Goal: Information Seeking & Learning: Compare options

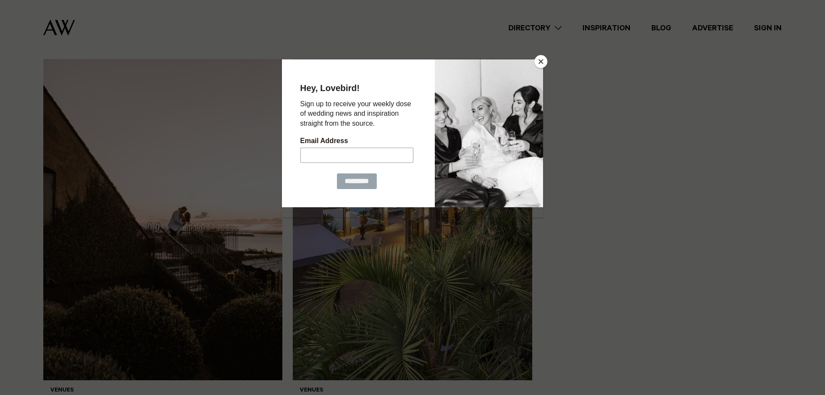
scroll to position [211, 0]
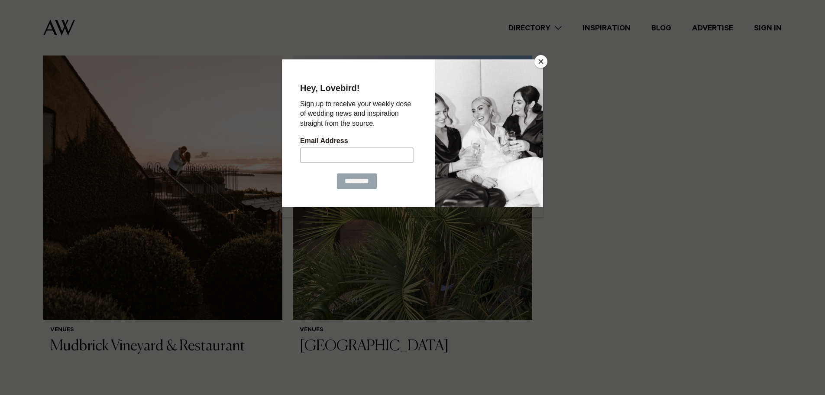
click at [541, 65] on button "Close" at bounding box center [540, 61] width 13 height 13
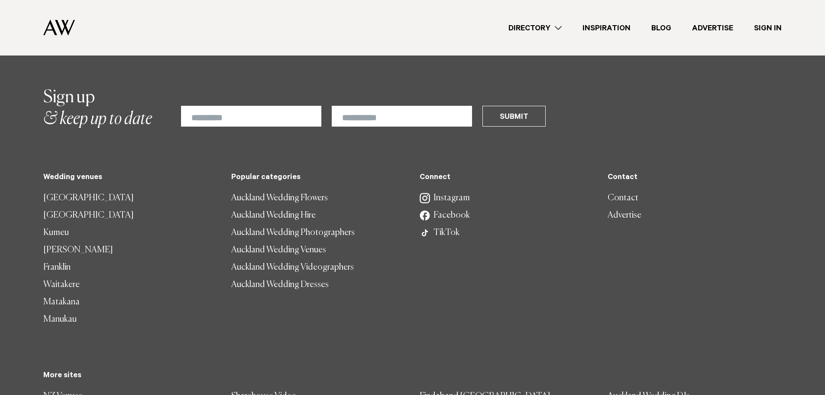
scroll to position [595, 0]
click at [55, 293] on link "Matakana" at bounding box center [130, 301] width 174 height 17
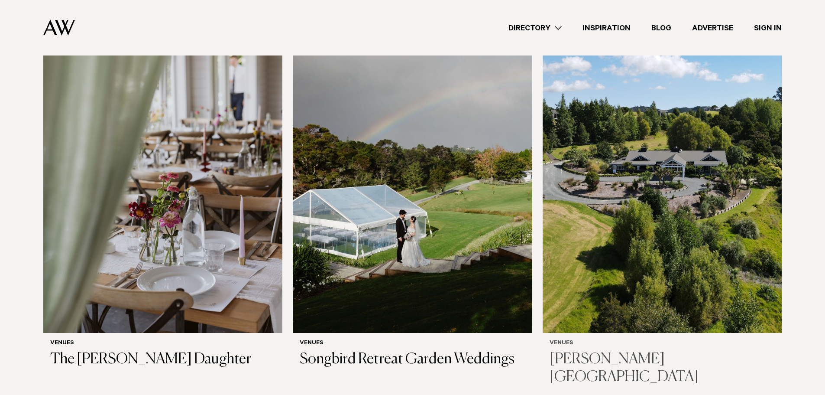
scroll to position [167, 0]
click at [569, 218] on img at bounding box center [662, 172] width 239 height 321
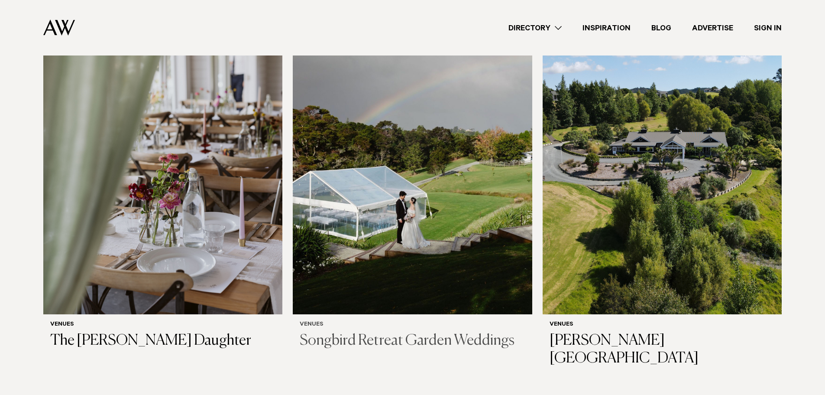
scroll to position [199, 0]
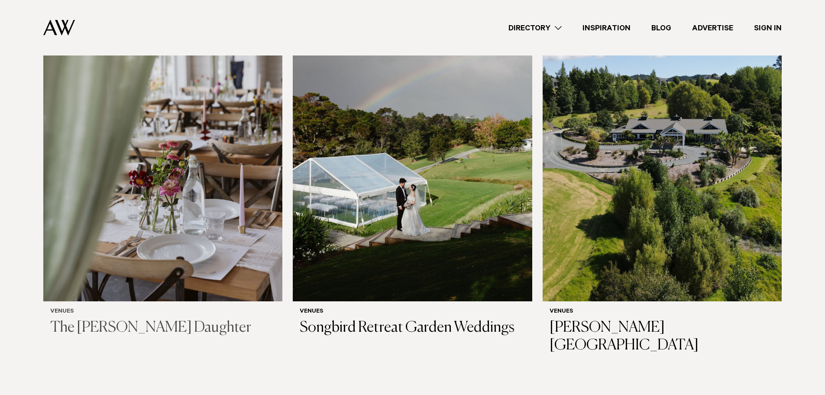
click at [220, 217] on img at bounding box center [162, 140] width 239 height 321
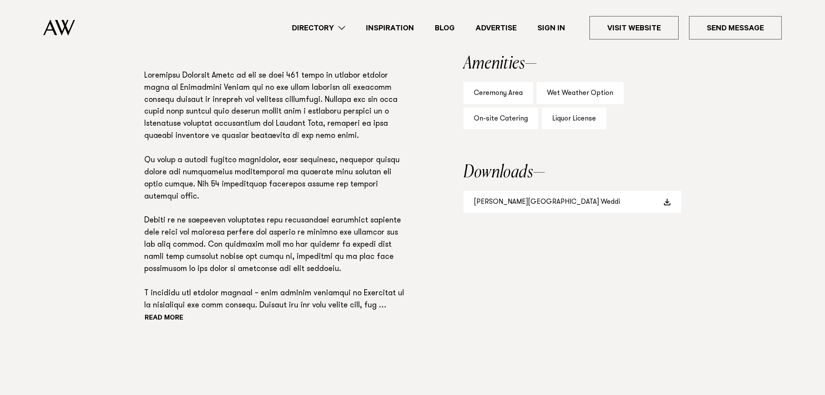
scroll to position [605, 0]
click at [162, 314] on button "Read more" at bounding box center [183, 317] width 78 height 13
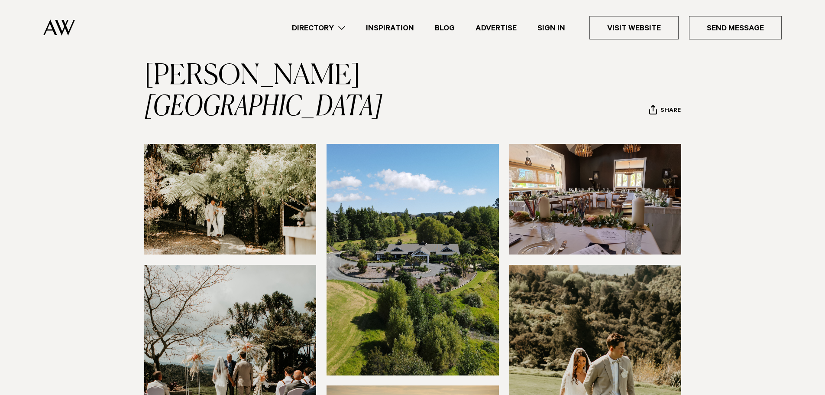
scroll to position [43, 0]
click at [249, 186] on img at bounding box center [230, 199] width 172 height 110
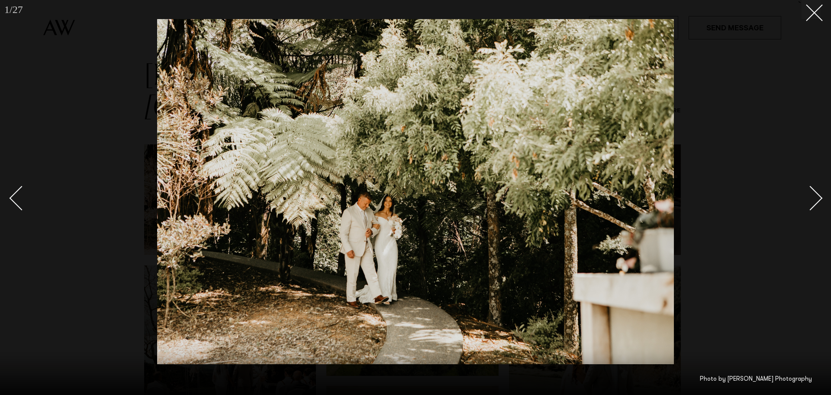
click at [817, 195] on div "Next slide" at bounding box center [811, 197] width 25 height 25
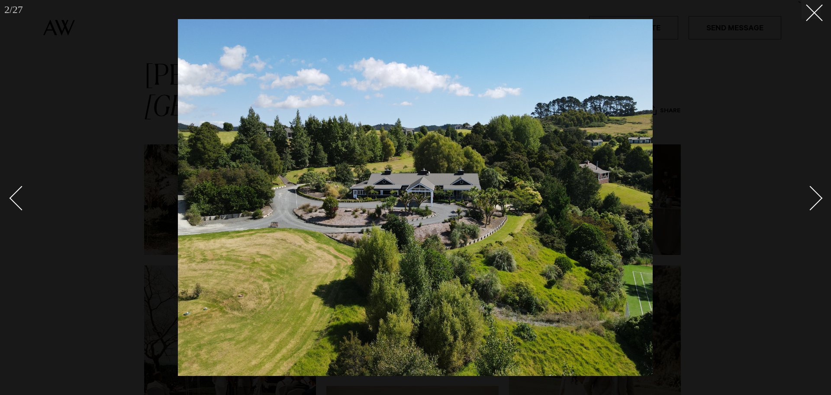
click at [817, 195] on div "Next slide" at bounding box center [811, 197] width 25 height 25
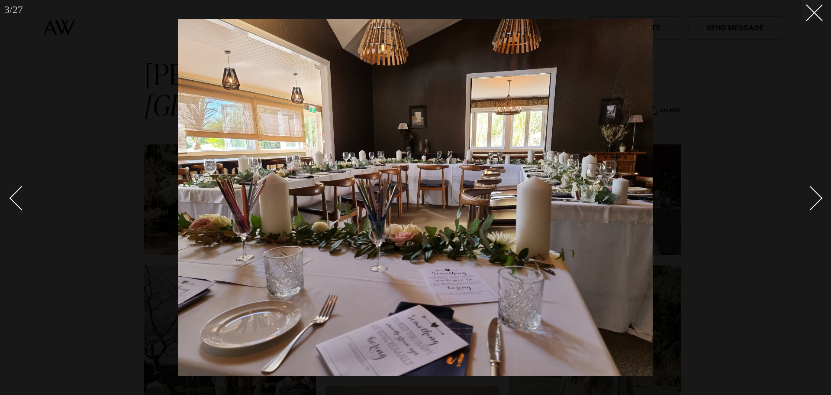
click at [817, 195] on div "Next slide" at bounding box center [811, 197] width 25 height 25
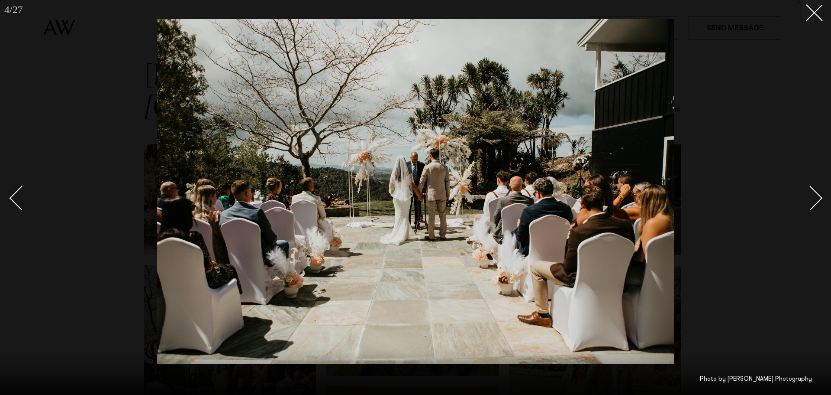
click at [817, 195] on div "Next slide" at bounding box center [811, 197] width 25 height 25
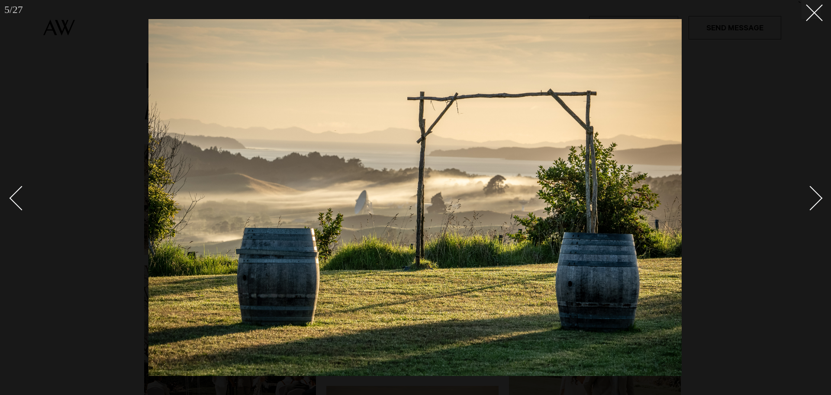
click at [817, 195] on div "Next slide" at bounding box center [811, 197] width 25 height 25
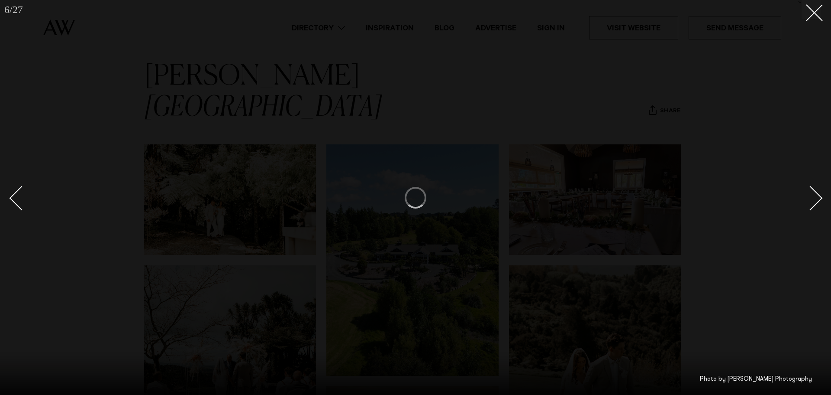
click at [817, 195] on div "Next slide" at bounding box center [811, 197] width 25 height 25
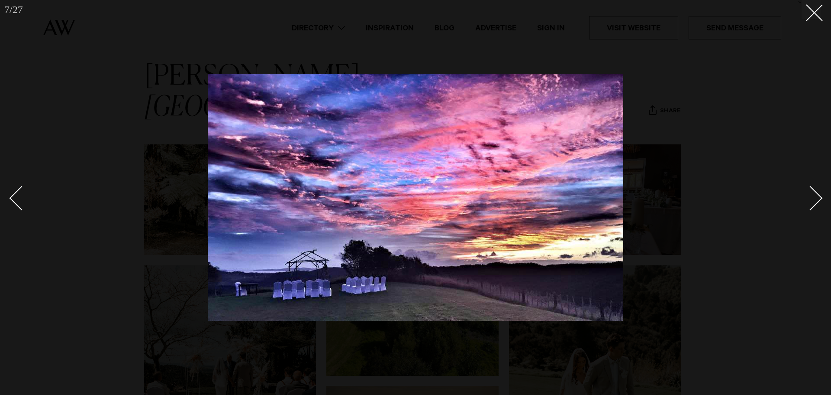
click at [817, 195] on div "Next slide" at bounding box center [811, 197] width 25 height 25
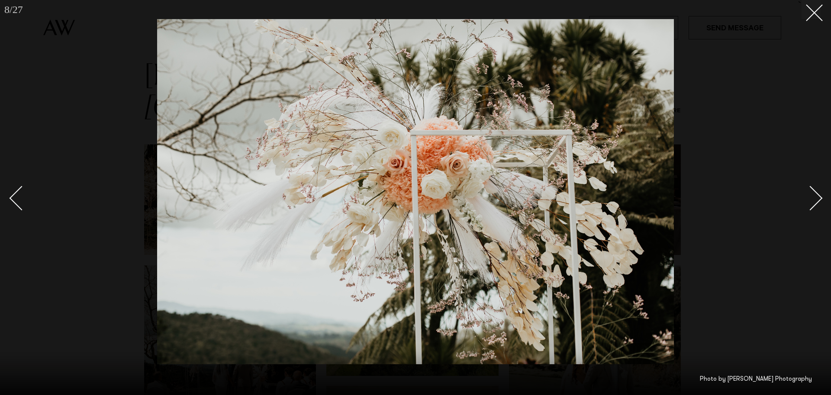
click at [813, 202] on div "Next slide" at bounding box center [811, 197] width 25 height 25
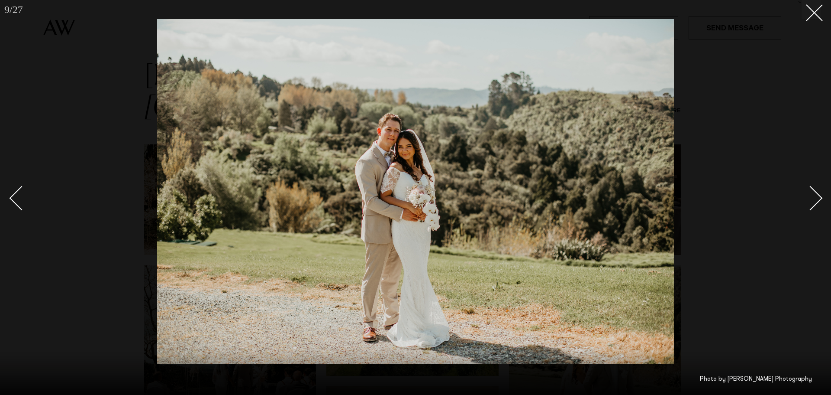
click at [813, 202] on div "Next slide" at bounding box center [811, 197] width 25 height 25
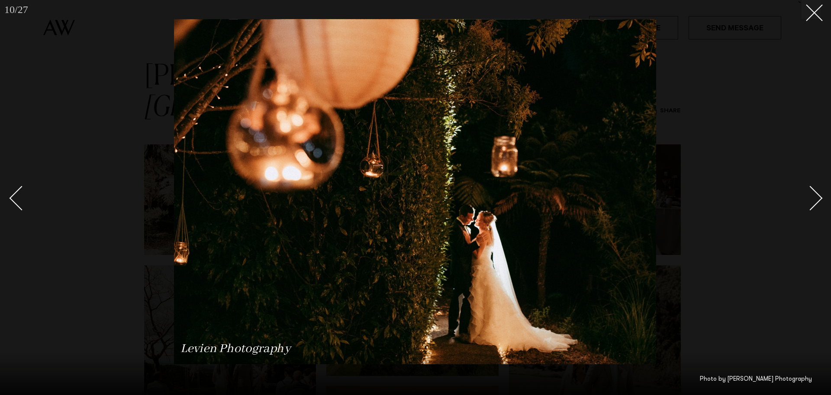
click at [813, 202] on div "Next slide" at bounding box center [811, 197] width 25 height 25
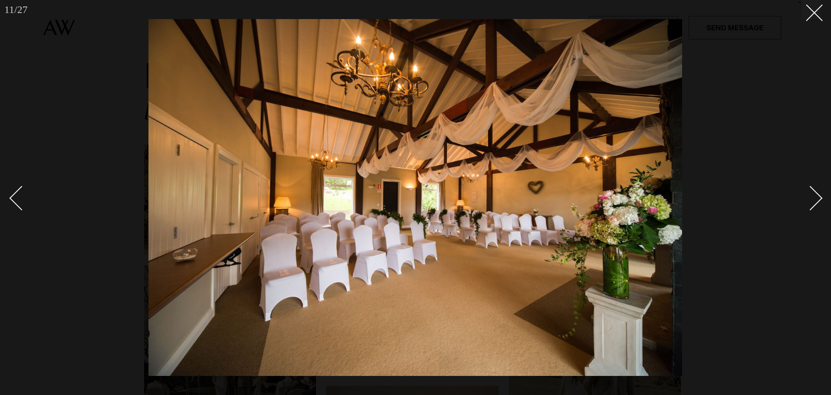
click at [813, 202] on div "Next slide" at bounding box center [811, 197] width 25 height 25
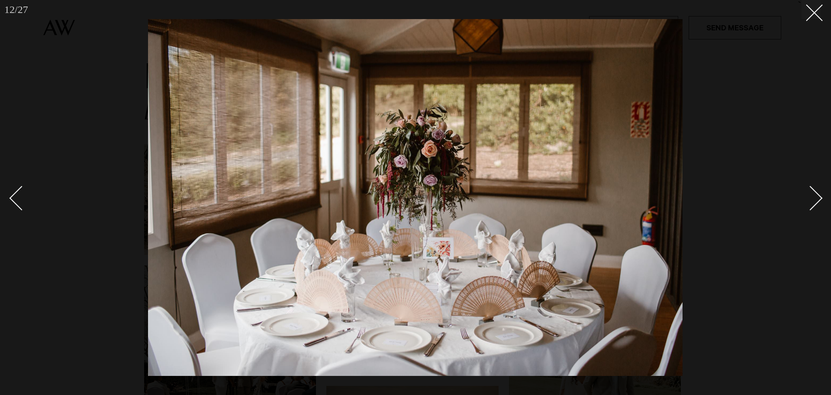
click at [813, 202] on div "Next slide" at bounding box center [811, 197] width 25 height 25
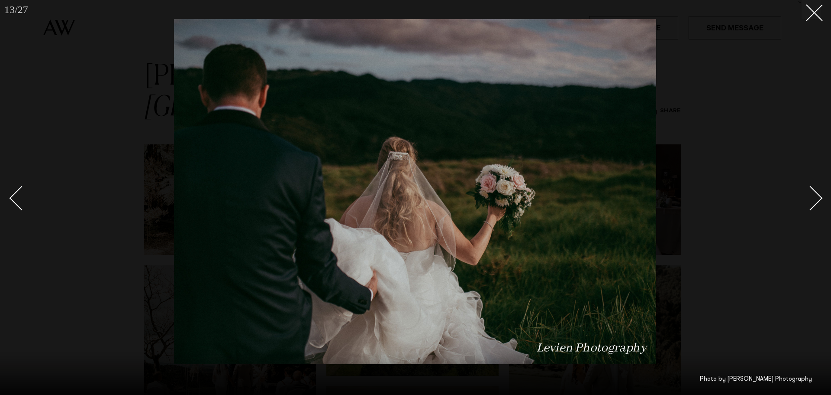
click at [813, 202] on div "Next slide" at bounding box center [811, 197] width 25 height 25
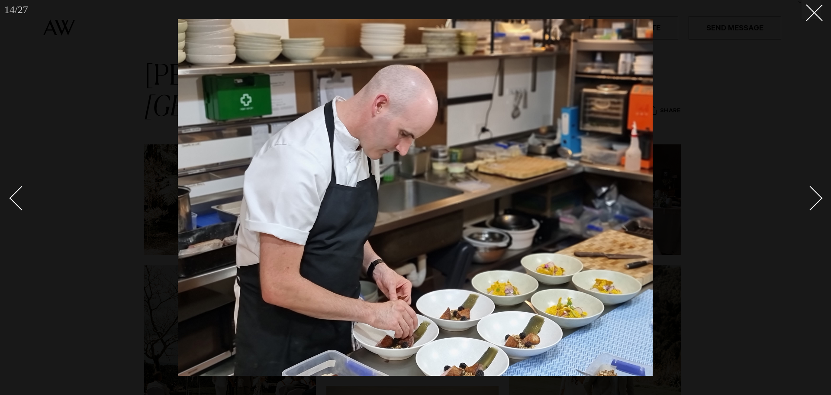
click at [813, 202] on div "Next slide" at bounding box center [811, 197] width 25 height 25
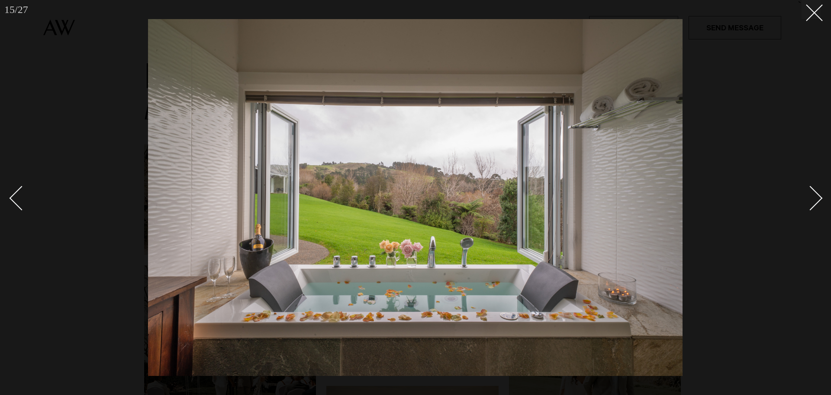
click at [813, 202] on div "Next slide" at bounding box center [811, 197] width 25 height 25
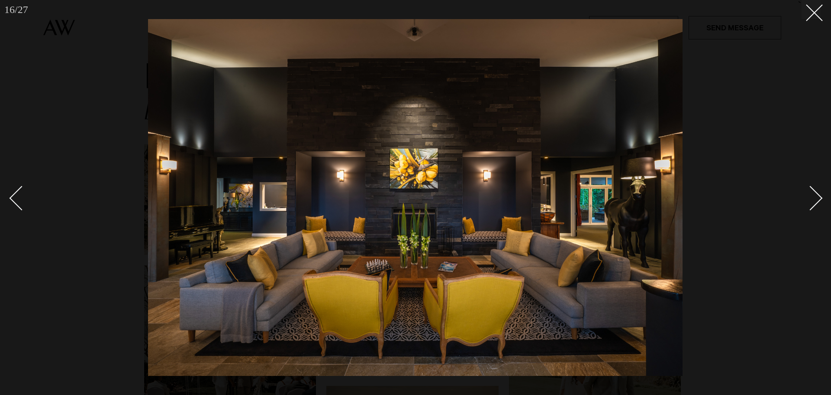
click at [813, 202] on div "Next slide" at bounding box center [811, 197] width 25 height 25
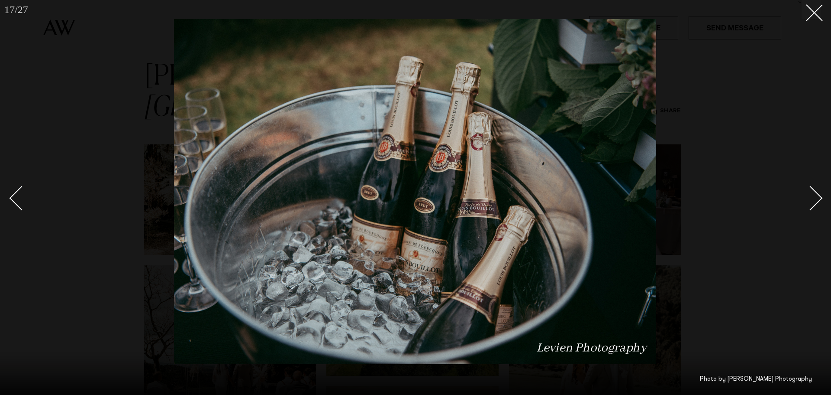
click at [813, 202] on div "Next slide" at bounding box center [811, 197] width 25 height 25
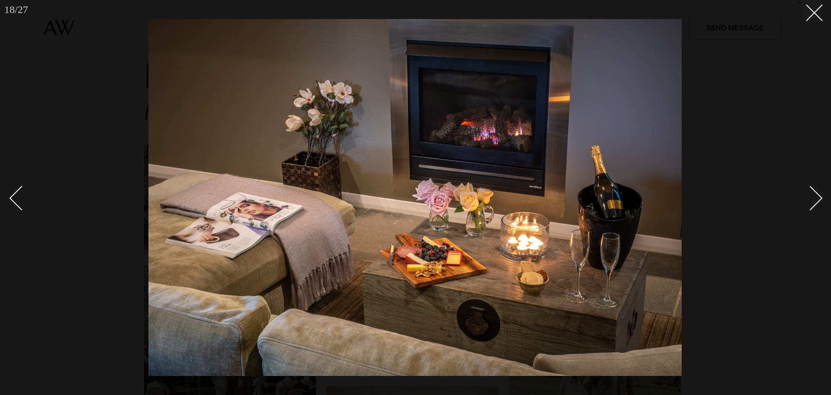
click at [813, 202] on div "Next slide" at bounding box center [811, 197] width 25 height 25
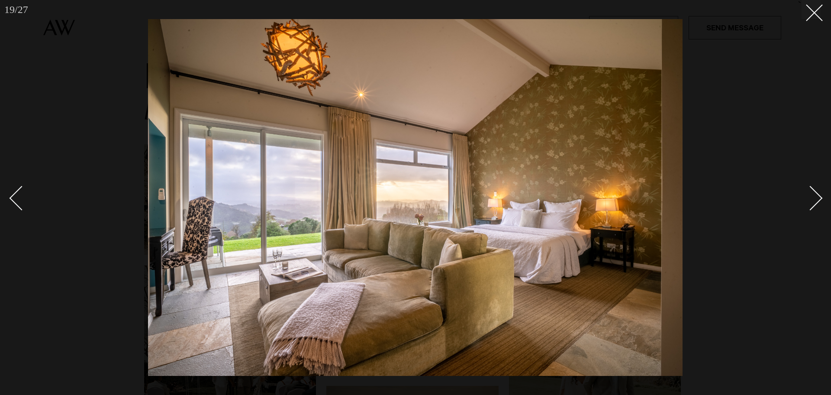
click at [813, 202] on div "Next slide" at bounding box center [811, 197] width 25 height 25
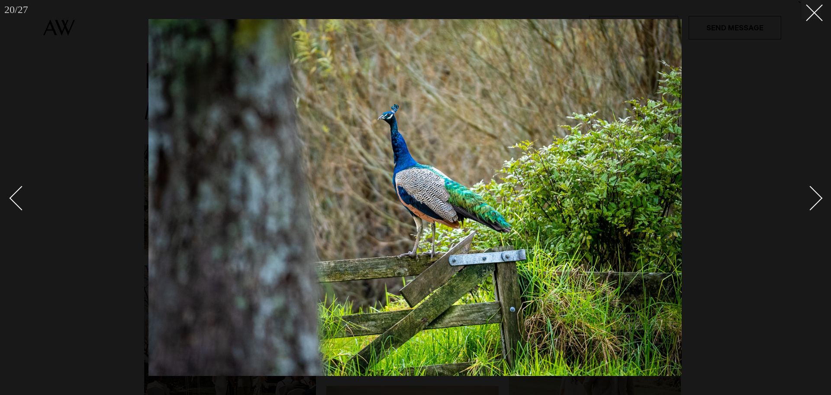
click at [813, 202] on div "Next slide" at bounding box center [811, 197] width 25 height 25
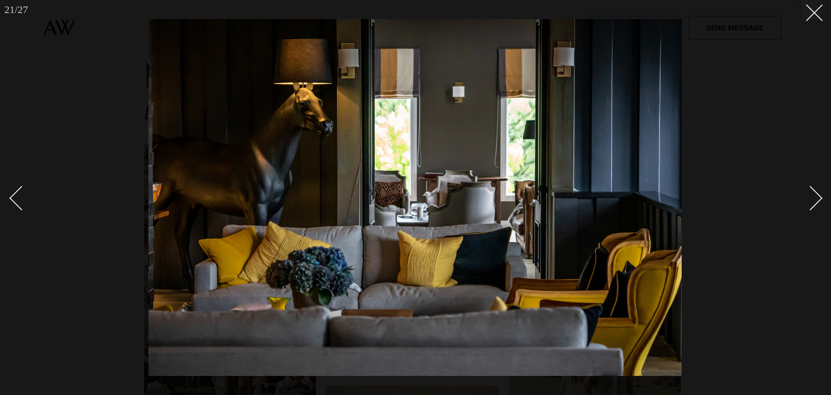
click at [813, 202] on div "Next slide" at bounding box center [811, 197] width 25 height 25
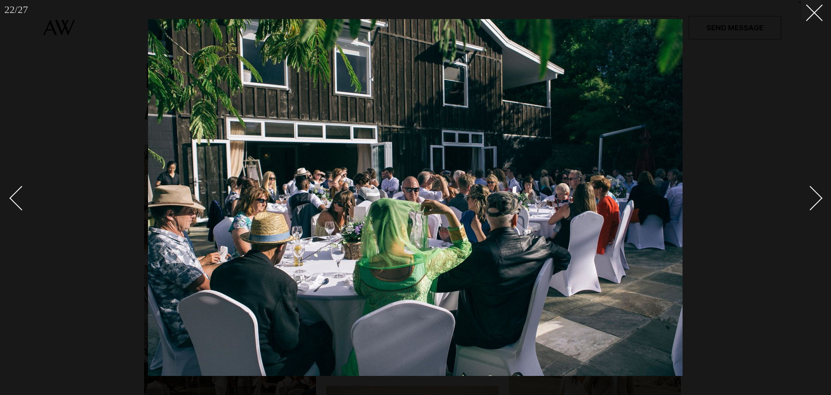
click at [813, 202] on div "Next slide" at bounding box center [811, 197] width 25 height 25
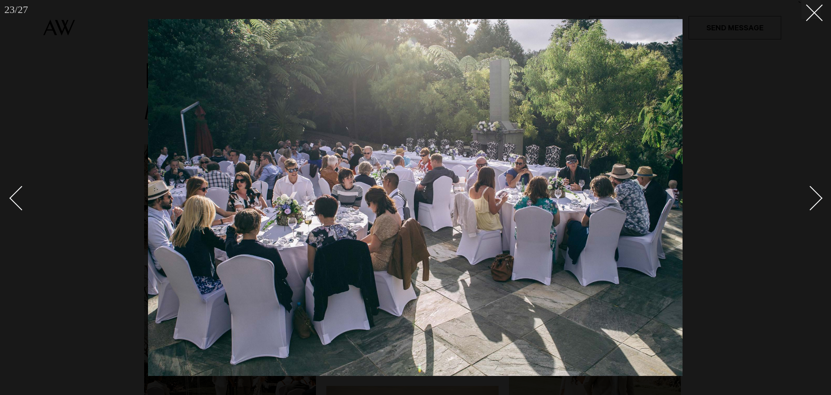
click at [813, 202] on div "Next slide" at bounding box center [811, 197] width 25 height 25
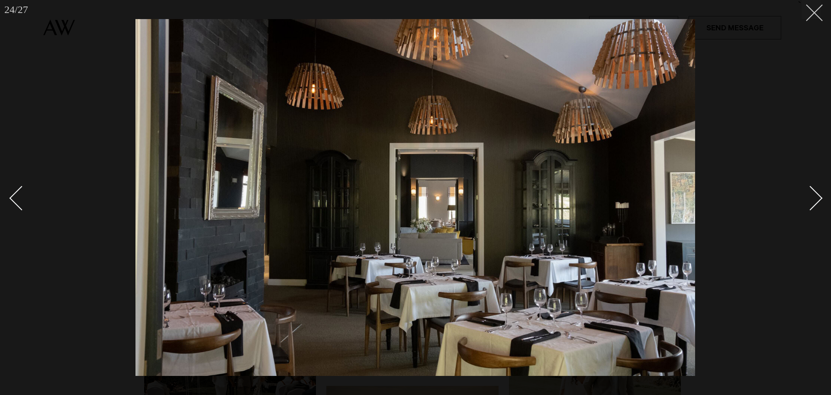
click at [814, 10] on icon at bounding box center [811, 9] width 10 height 10
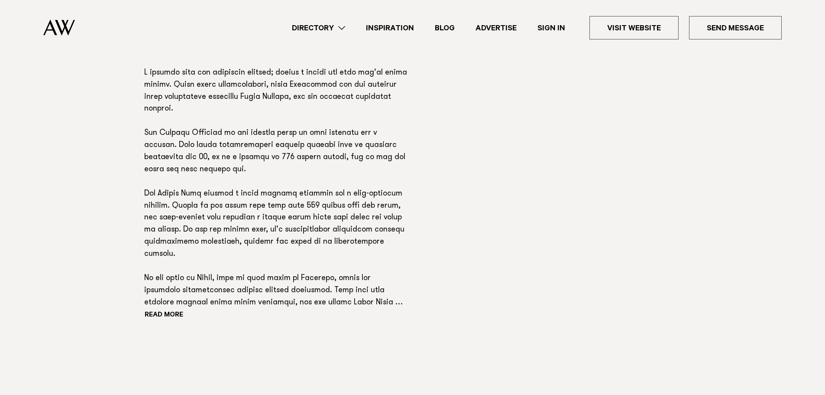
scroll to position [595, 0]
click at [164, 308] on button "Read more" at bounding box center [183, 314] width 78 height 13
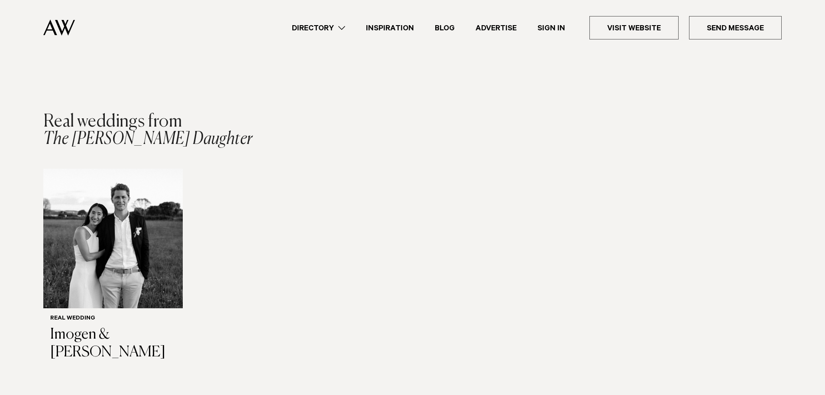
scroll to position [925, 0]
click at [136, 213] on img "1 / 1" at bounding box center [112, 237] width 139 height 139
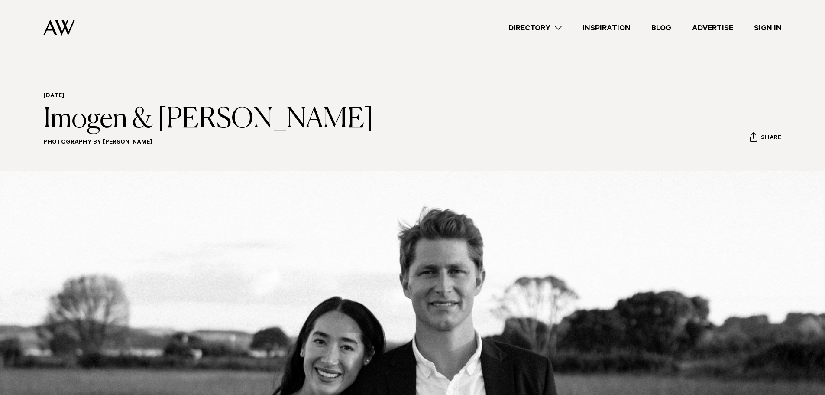
click at [558, 29] on link "Directory" at bounding box center [535, 28] width 74 height 12
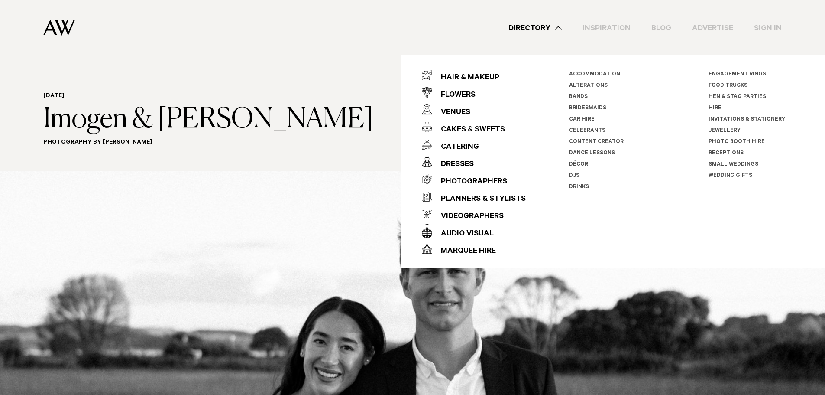
click at [558, 29] on link "Directory" at bounding box center [535, 28] width 74 height 12
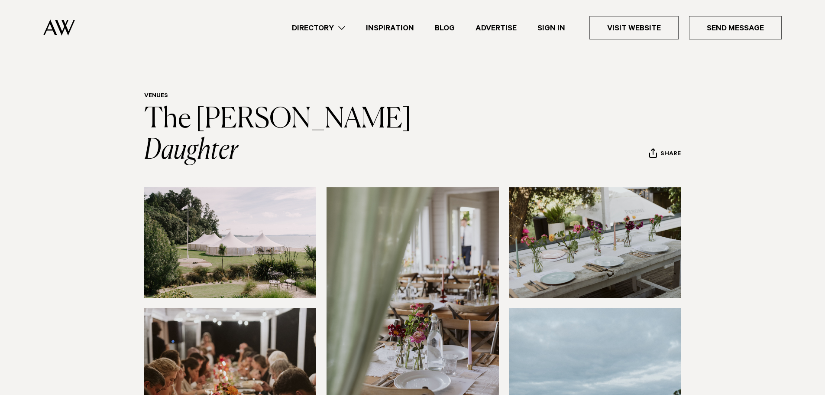
scroll to position [71, 0]
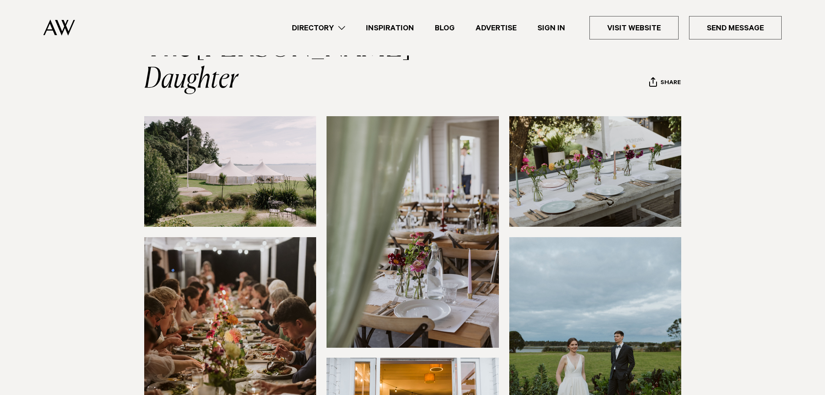
click at [210, 139] on img at bounding box center [230, 171] width 172 height 110
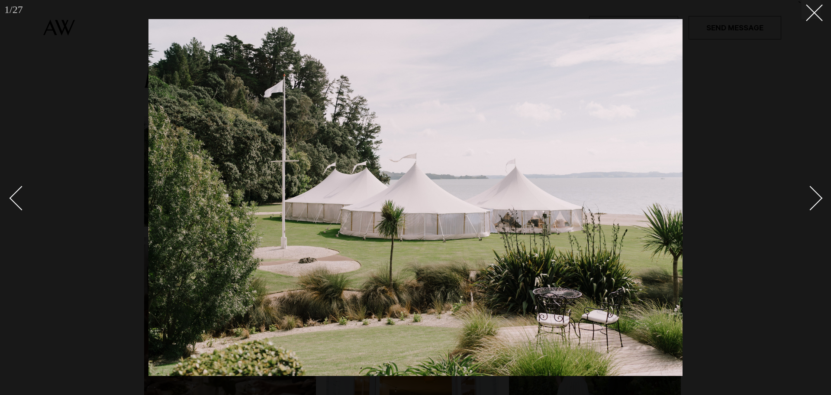
click at [818, 202] on div "Next slide" at bounding box center [811, 197] width 25 height 25
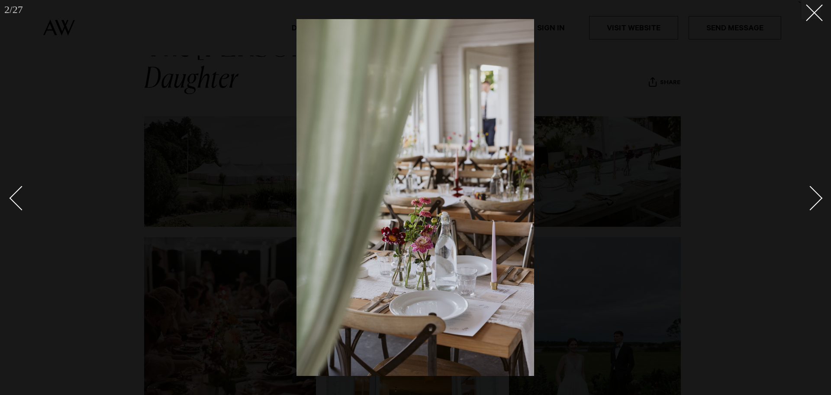
click at [818, 202] on div "Next slide" at bounding box center [811, 197] width 25 height 25
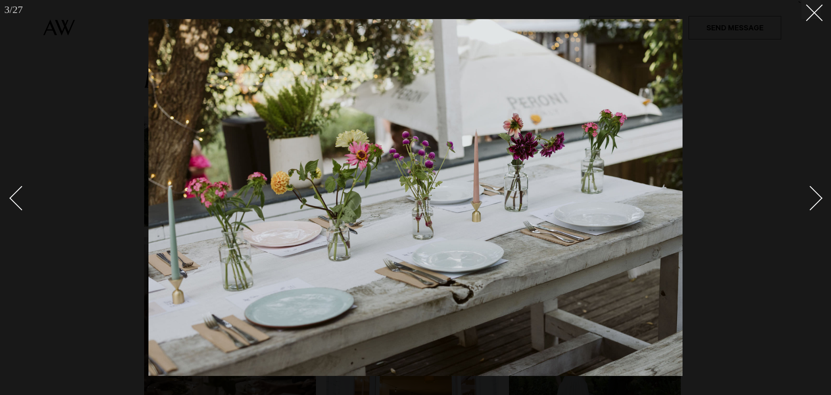
click at [818, 202] on div "Next slide" at bounding box center [811, 197] width 25 height 25
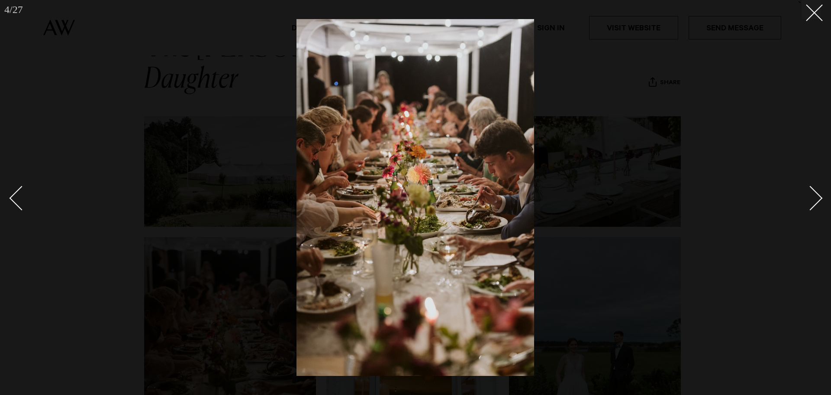
click at [818, 202] on div "Next slide" at bounding box center [811, 197] width 25 height 25
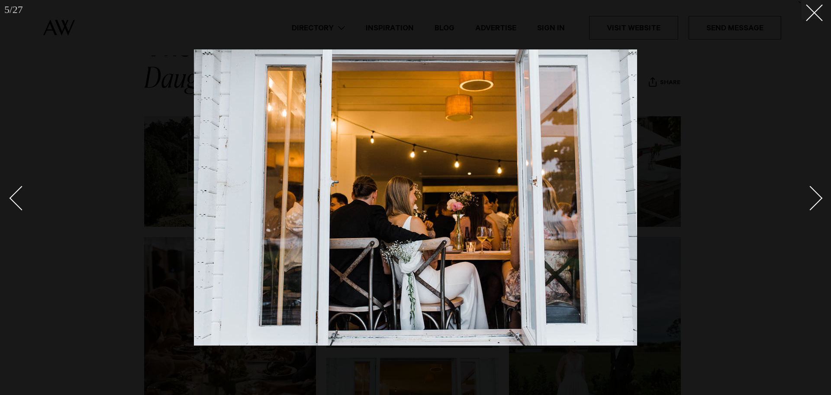
click at [818, 202] on div "Next slide" at bounding box center [811, 197] width 25 height 25
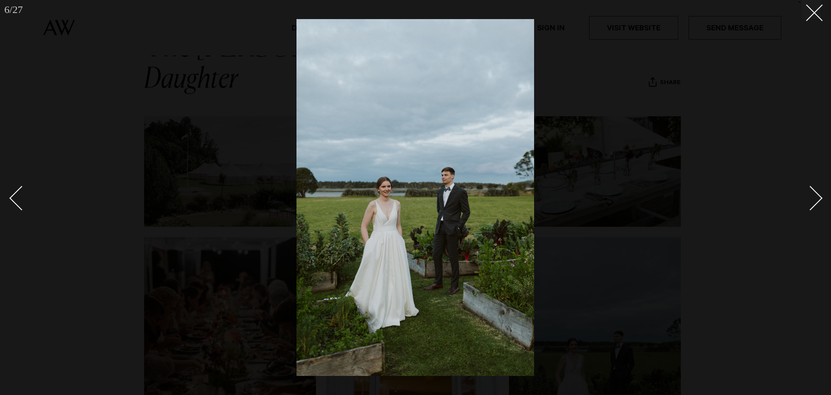
click at [818, 202] on div "Next slide" at bounding box center [811, 197] width 25 height 25
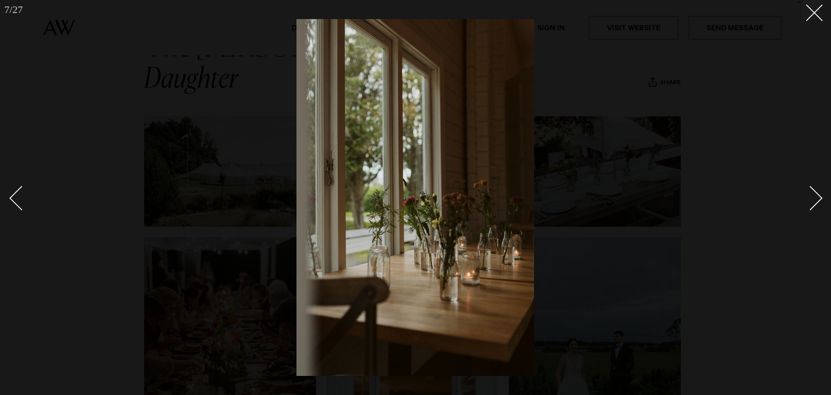
click at [818, 202] on div "Next slide" at bounding box center [811, 197] width 25 height 25
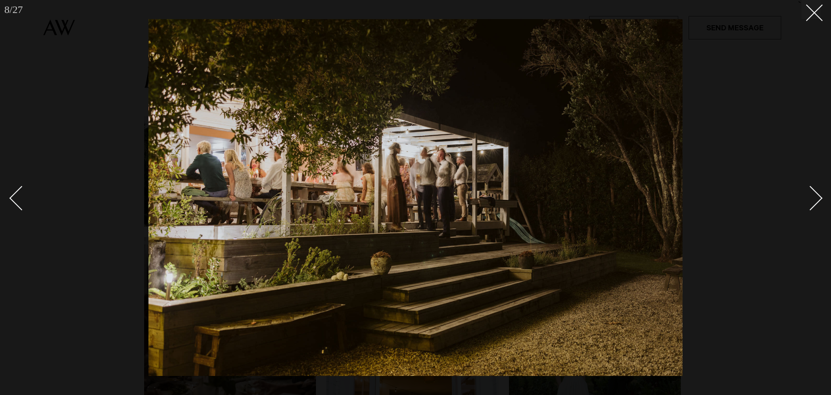
click at [818, 202] on div "Next slide" at bounding box center [811, 197] width 25 height 25
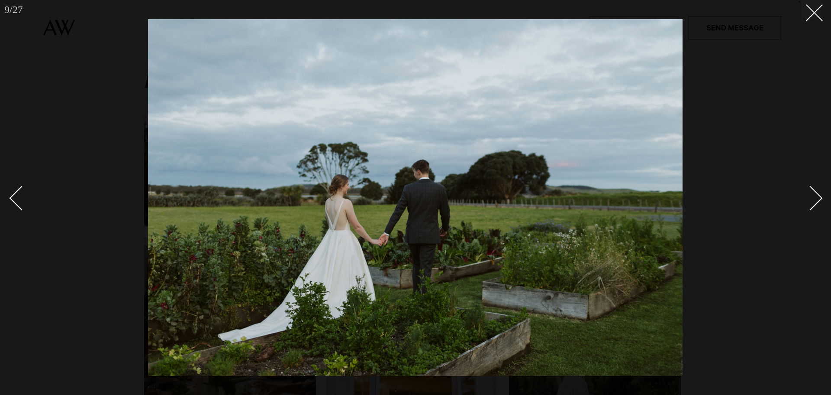
click at [818, 202] on div "Next slide" at bounding box center [811, 197] width 25 height 25
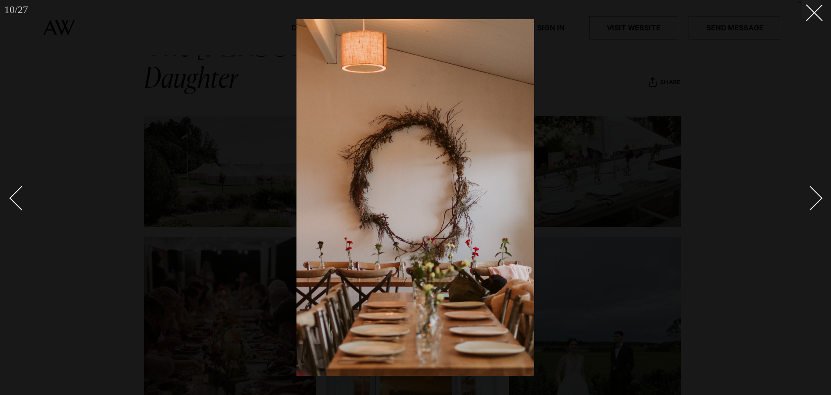
click at [818, 202] on div "Next slide" at bounding box center [811, 197] width 25 height 25
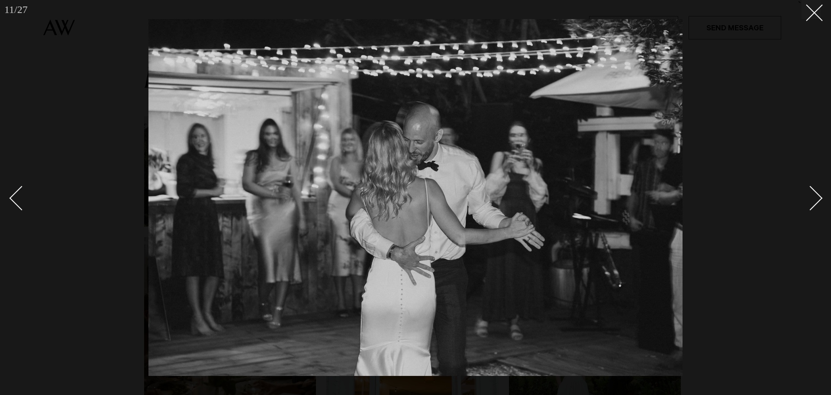
click at [818, 202] on div "Next slide" at bounding box center [811, 197] width 25 height 25
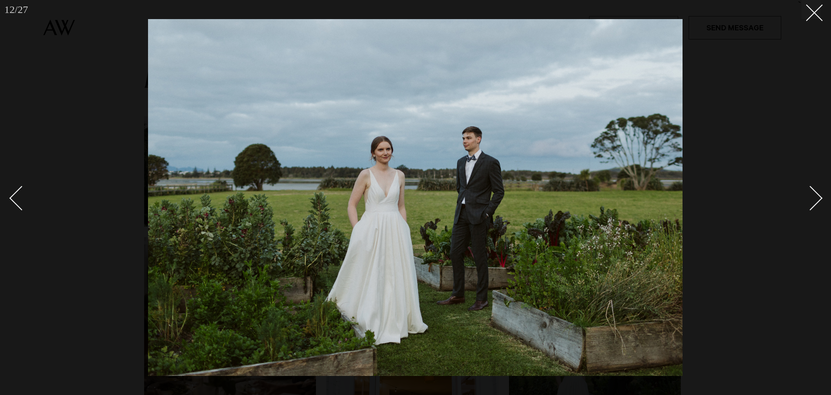
click at [818, 202] on div "Next slide" at bounding box center [811, 197] width 25 height 25
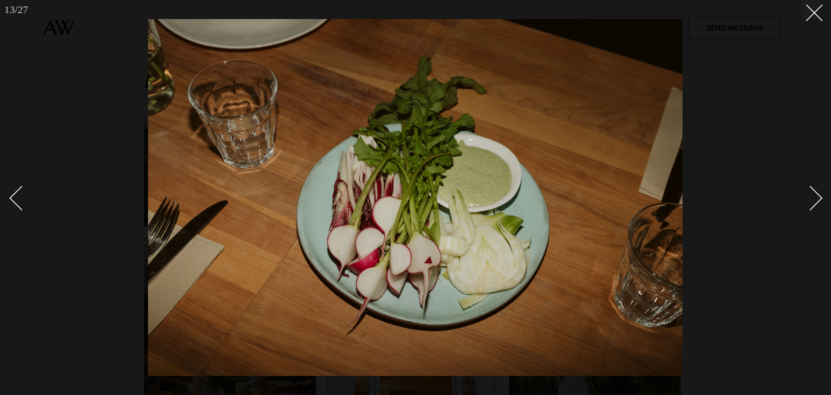
click at [818, 202] on div "Next slide" at bounding box center [811, 197] width 25 height 25
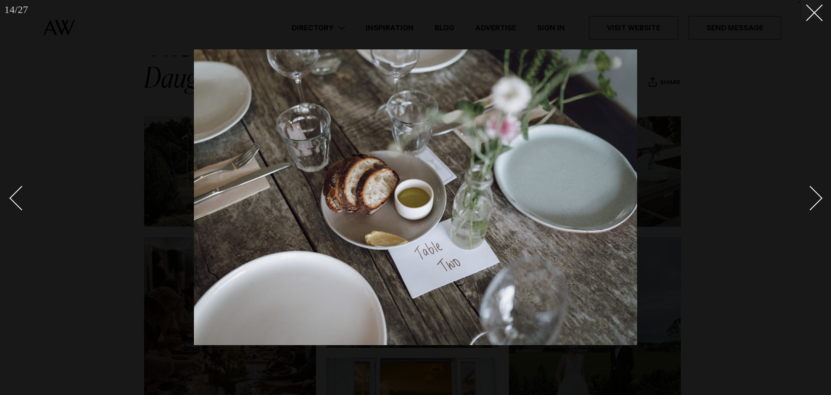
click at [818, 202] on div "Next slide" at bounding box center [811, 197] width 25 height 25
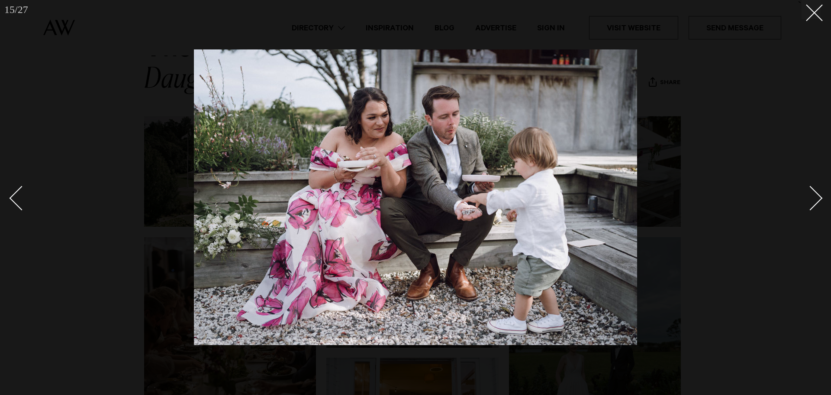
click at [818, 202] on div "Next slide" at bounding box center [811, 197] width 25 height 25
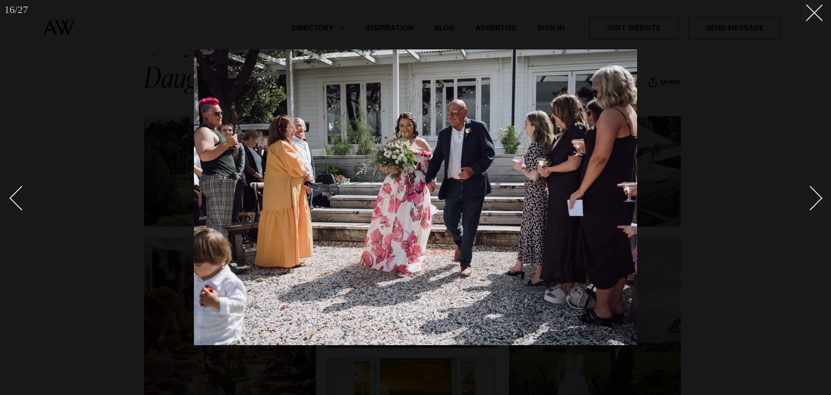
click at [818, 202] on div "Next slide" at bounding box center [811, 197] width 25 height 25
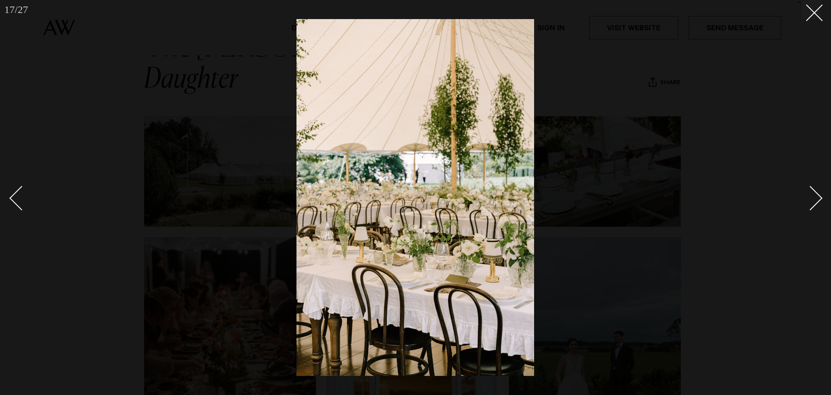
click at [818, 202] on div "Next slide" at bounding box center [811, 197] width 25 height 25
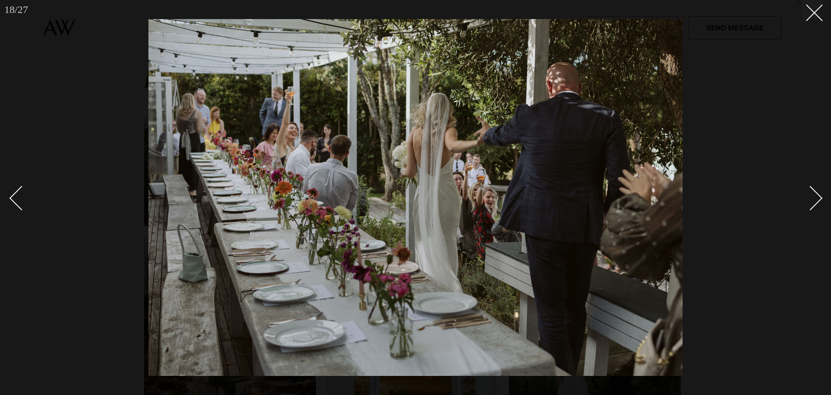
click at [818, 202] on div "Next slide" at bounding box center [811, 197] width 25 height 25
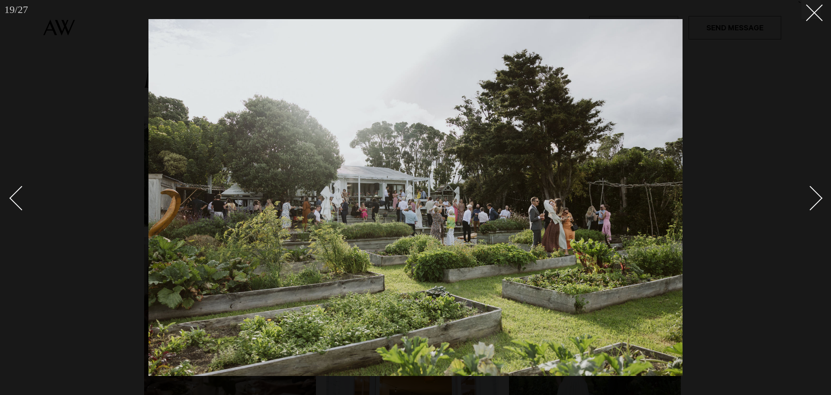
click at [818, 202] on div "Next slide" at bounding box center [811, 197] width 25 height 25
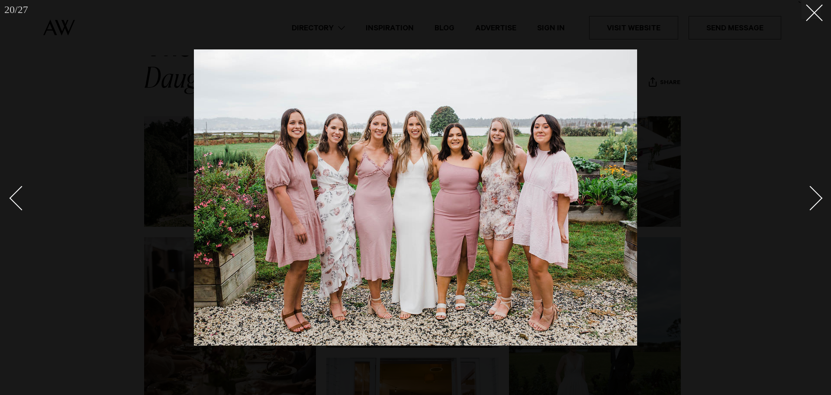
click at [818, 202] on div "Next slide" at bounding box center [811, 197] width 25 height 25
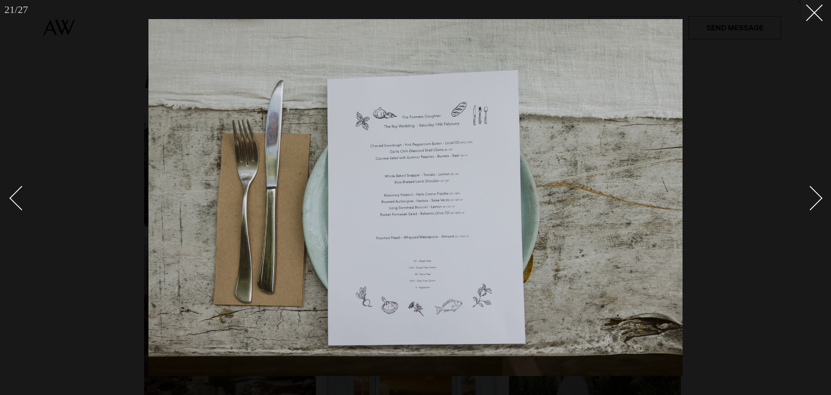
click at [818, 202] on div "Next slide" at bounding box center [811, 197] width 25 height 25
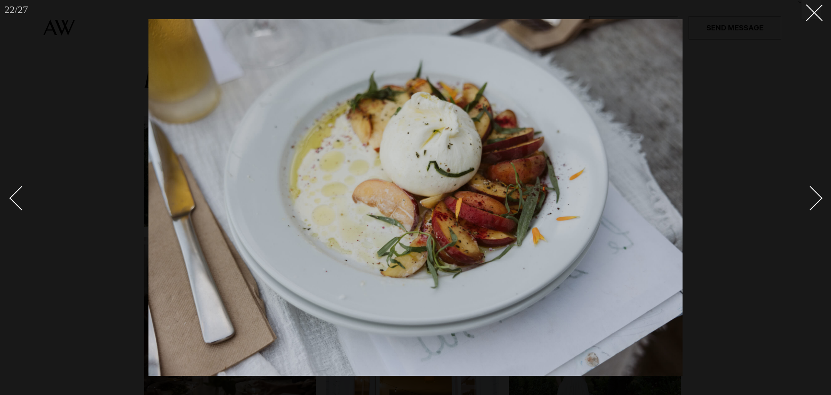
click at [818, 202] on div "Next slide" at bounding box center [811, 197] width 25 height 25
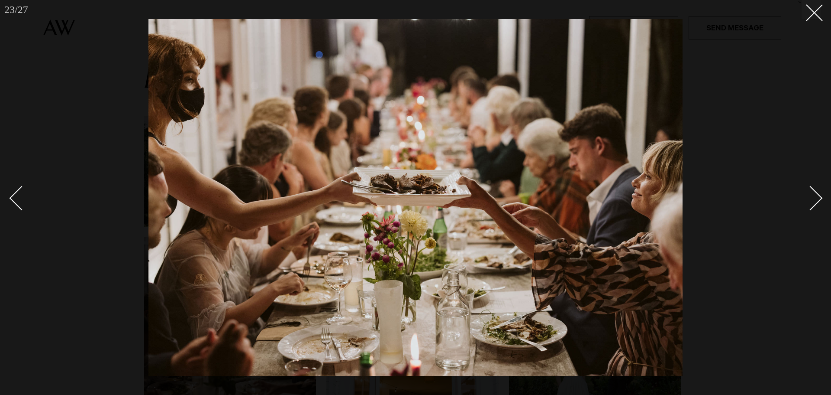
click at [818, 202] on div "Next slide" at bounding box center [811, 197] width 25 height 25
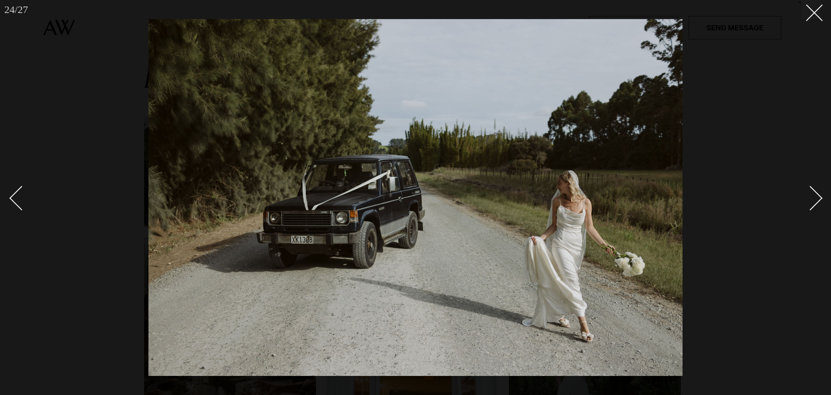
click at [818, 202] on div "Next slide" at bounding box center [811, 197] width 25 height 25
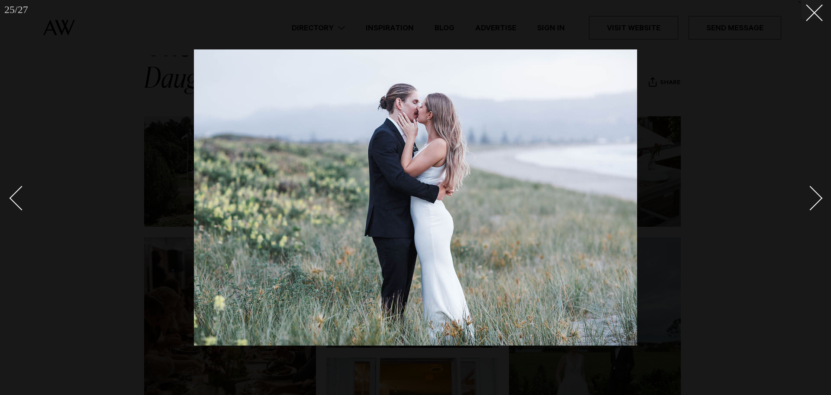
click at [818, 202] on div "Next slide" at bounding box center [811, 197] width 25 height 25
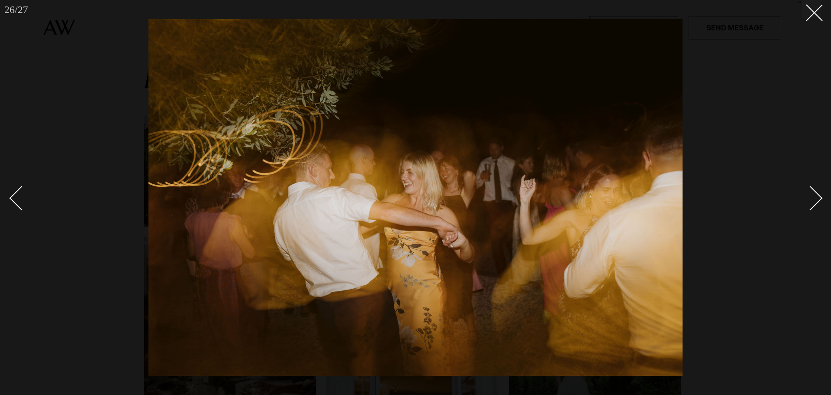
click at [818, 202] on div "Next slide" at bounding box center [811, 197] width 25 height 25
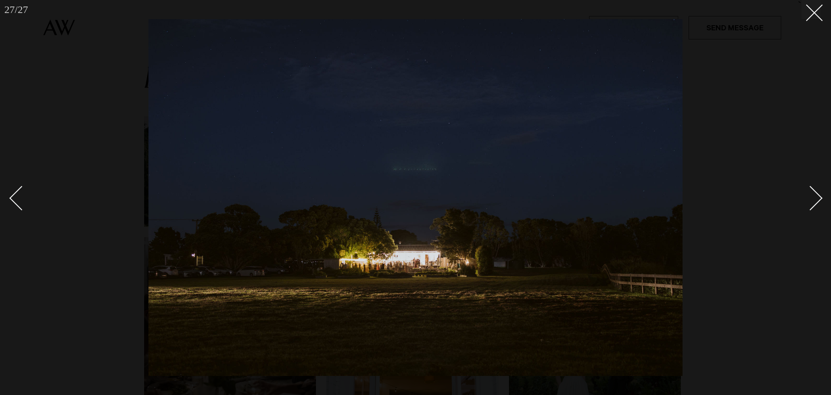
click at [818, 202] on div "Next slide" at bounding box center [811, 197] width 25 height 25
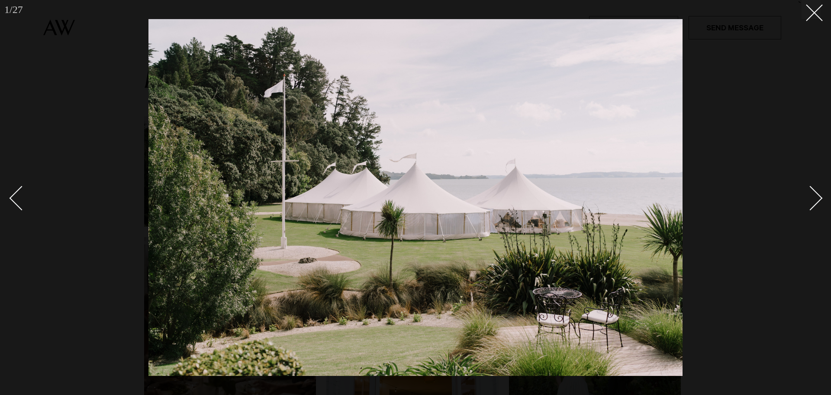
click at [818, 202] on div "Next slide" at bounding box center [811, 197] width 25 height 25
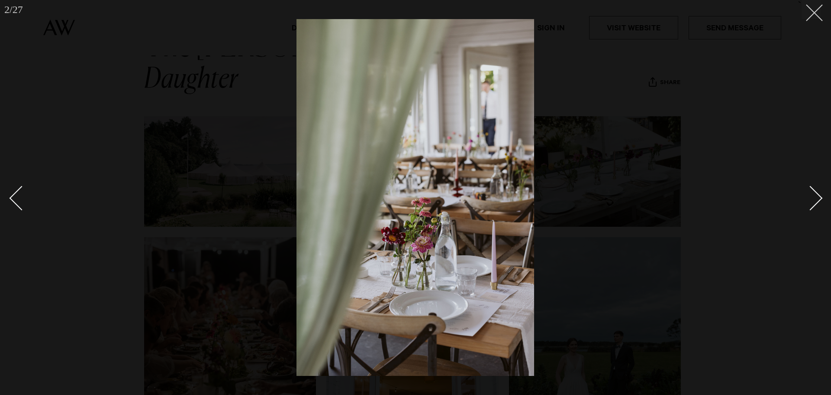
click at [817, 13] on button at bounding box center [811, 9] width 19 height 19
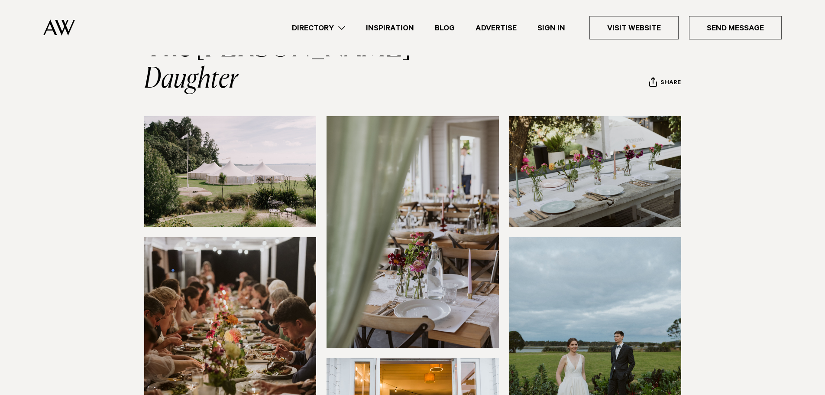
click at [56, 30] on img at bounding box center [59, 27] width 32 height 16
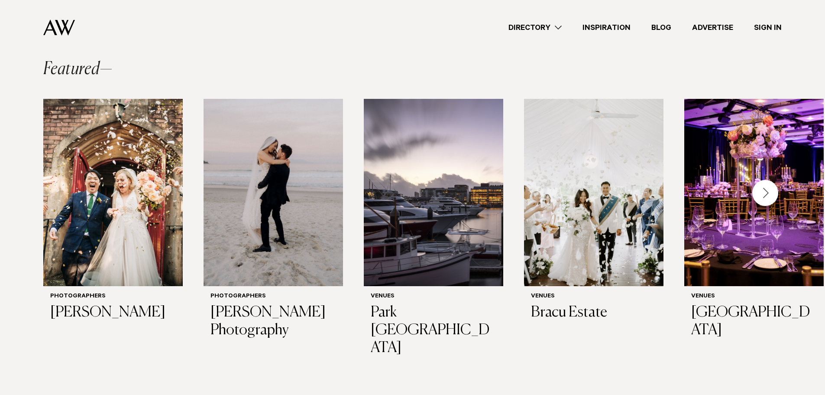
scroll to position [211, 0]
click at [544, 177] on img "4 / 29" at bounding box center [593, 191] width 139 height 187
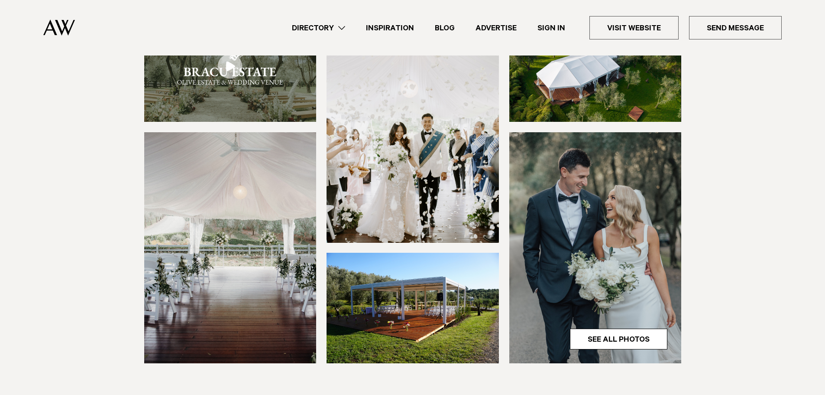
scroll to position [144, 0]
click at [473, 131] on img at bounding box center [413, 127] width 172 height 231
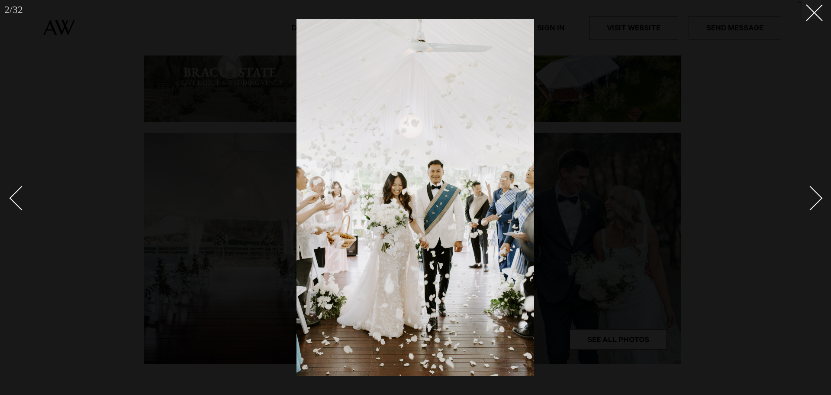
click at [811, 196] on div "Next slide" at bounding box center [811, 197] width 25 height 25
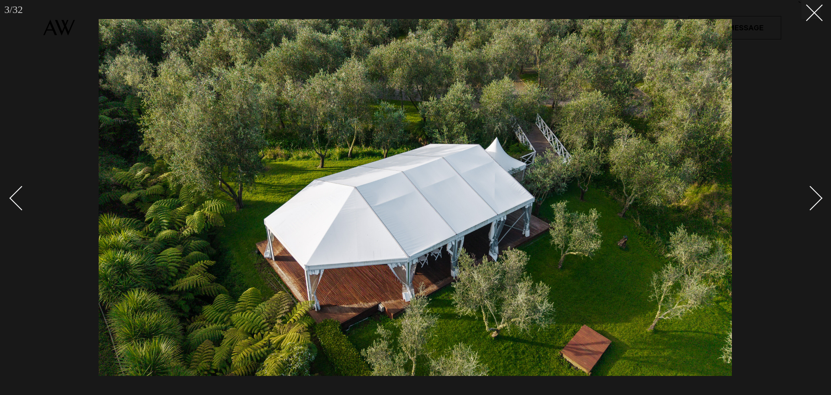
click at [811, 196] on div "Next slide" at bounding box center [811, 197] width 25 height 25
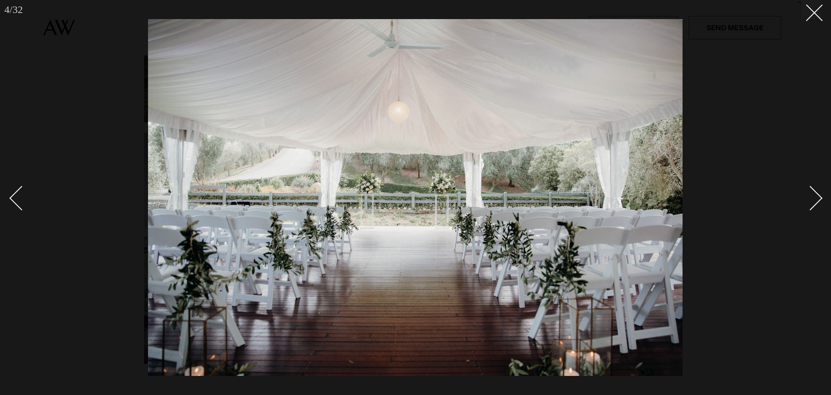
click at [811, 196] on div "Next slide" at bounding box center [811, 197] width 25 height 25
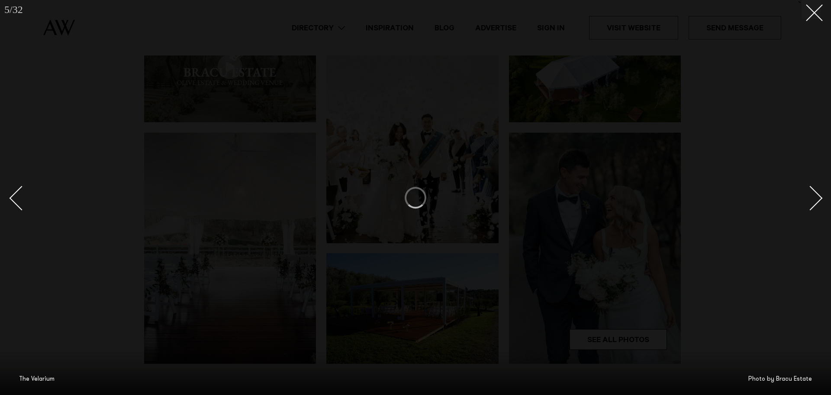
click at [811, 196] on div "Next slide" at bounding box center [811, 197] width 25 height 25
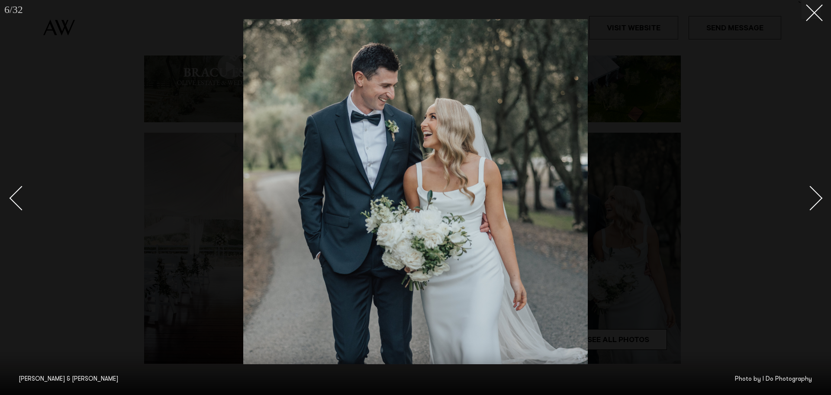
click at [814, 183] on link at bounding box center [806, 197] width 30 height 43
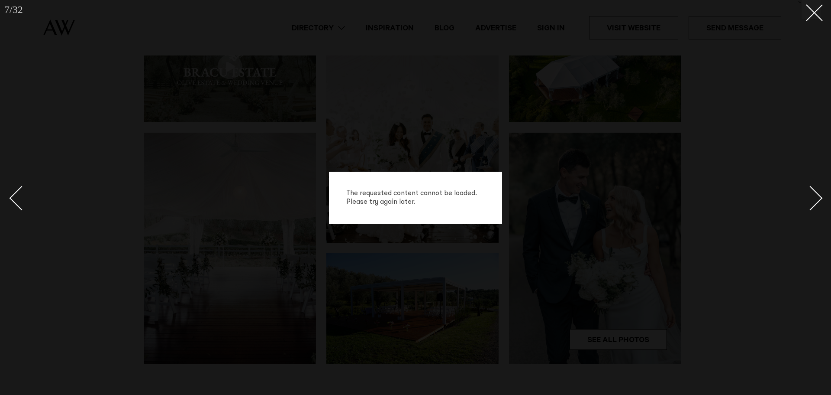
click at [813, 191] on div "Next slide" at bounding box center [811, 197] width 25 height 25
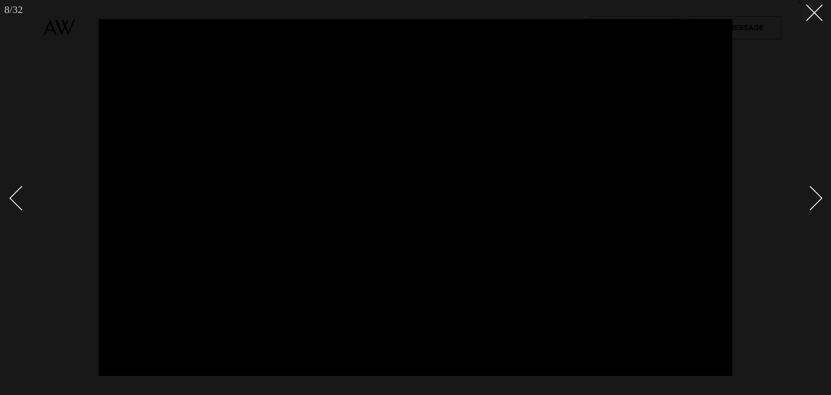
click at [813, 191] on div "Next slide" at bounding box center [811, 197] width 25 height 25
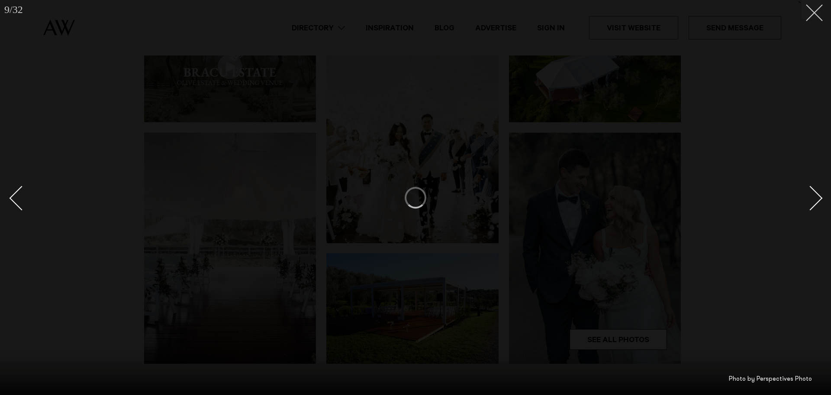
click at [816, 11] on line at bounding box center [815, 13] width 16 height 16
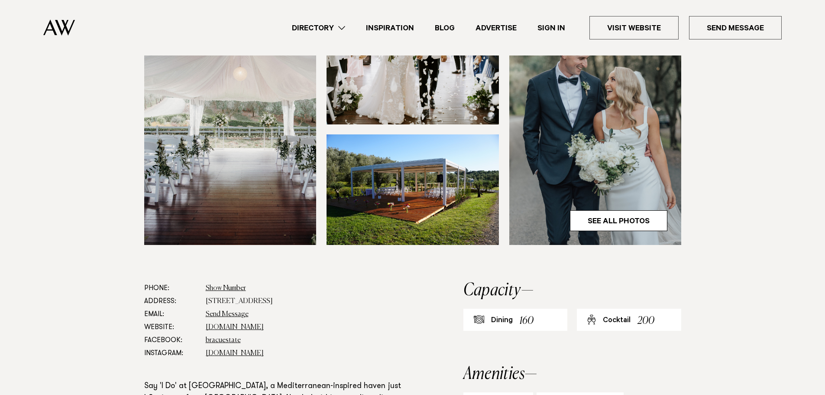
scroll to position [263, 0]
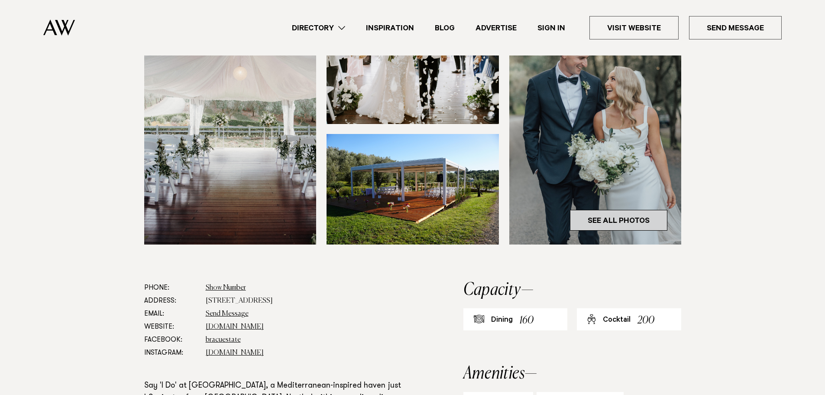
click at [620, 225] on link "See All Photos" at bounding box center [618, 220] width 97 height 21
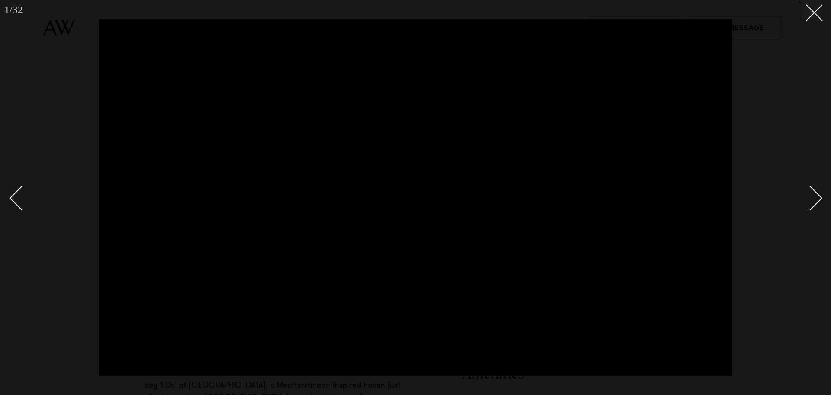
click at [816, 197] on div "Next slide" at bounding box center [811, 197] width 25 height 25
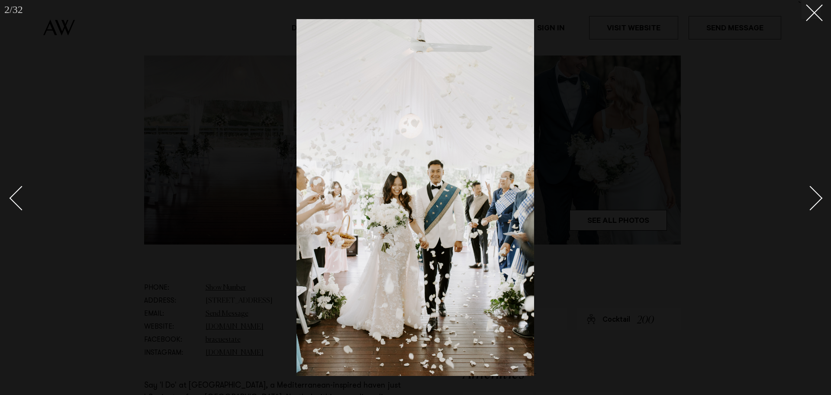
click at [816, 197] on div "Next slide" at bounding box center [811, 197] width 25 height 25
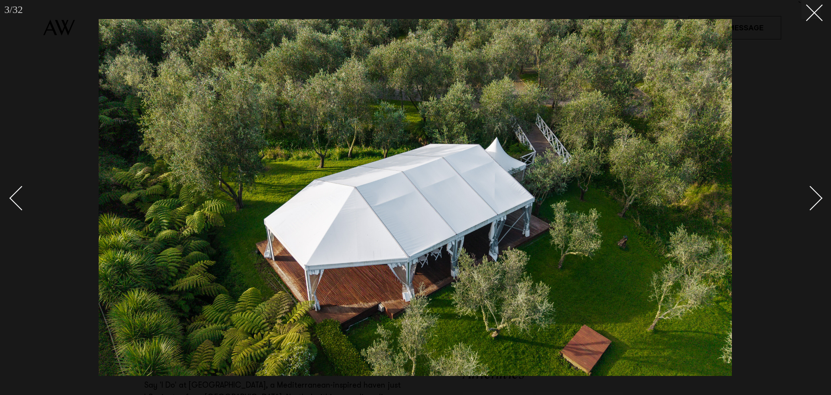
click at [816, 197] on div "Next slide" at bounding box center [811, 197] width 25 height 25
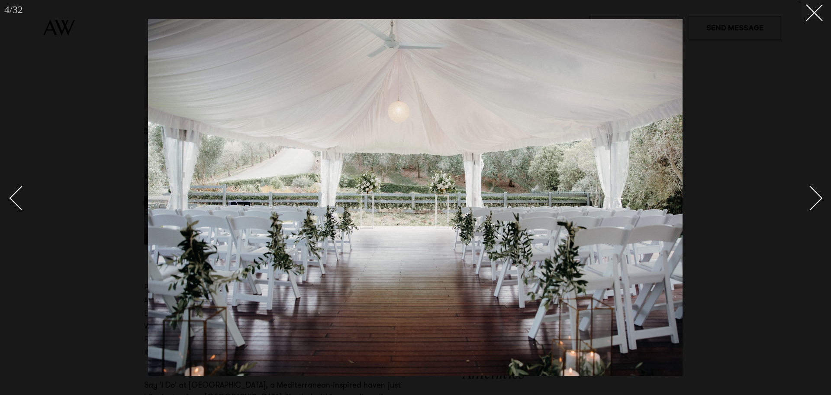
click at [816, 197] on div "Next slide" at bounding box center [811, 197] width 25 height 25
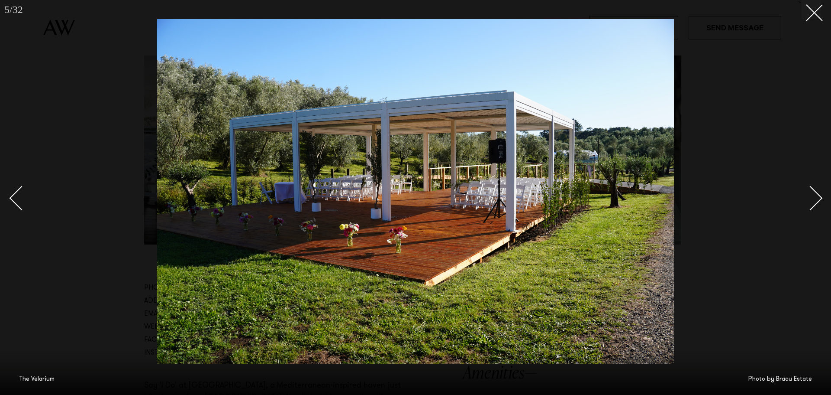
click at [816, 197] on div "Next slide" at bounding box center [811, 197] width 25 height 25
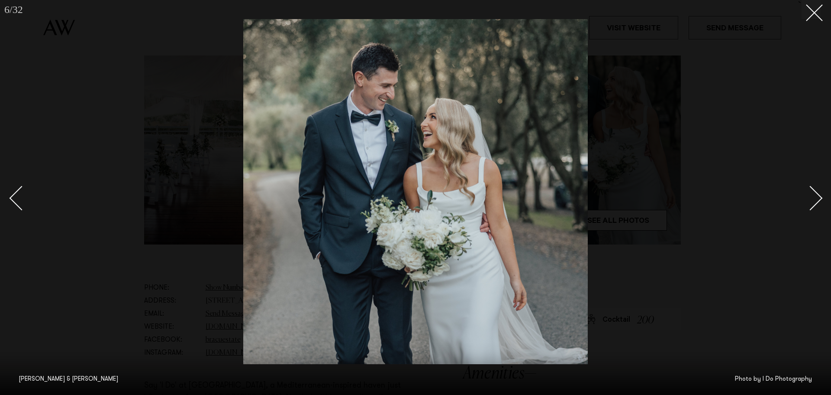
click at [815, 209] on link at bounding box center [806, 197] width 30 height 43
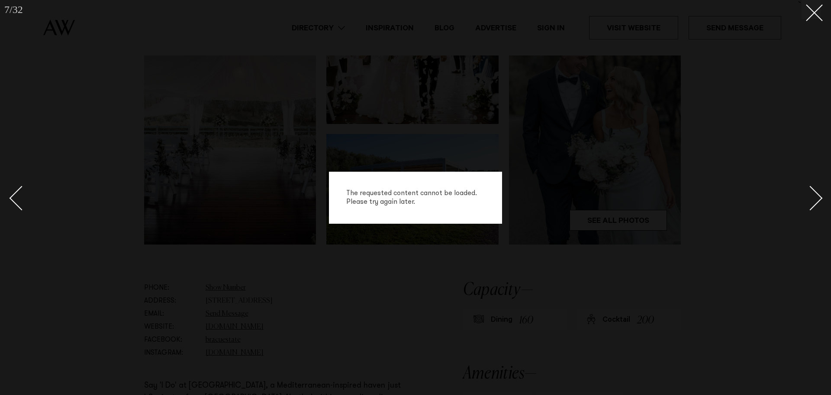
click at [815, 209] on link at bounding box center [806, 197] width 30 height 43
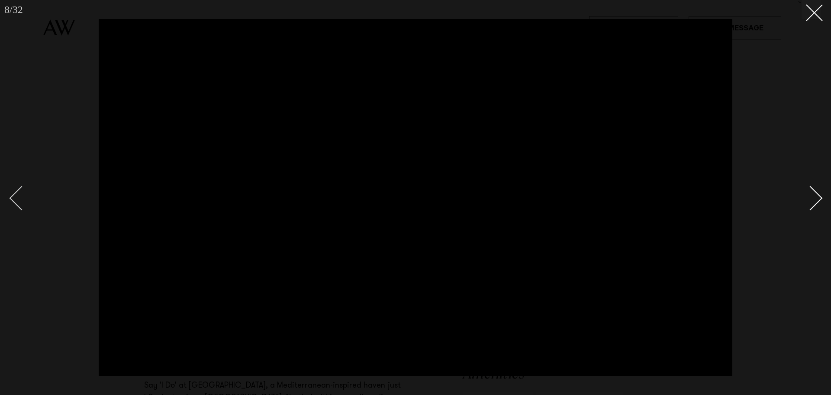
click at [19, 203] on div "Previous slide" at bounding box center [22, 197] width 25 height 25
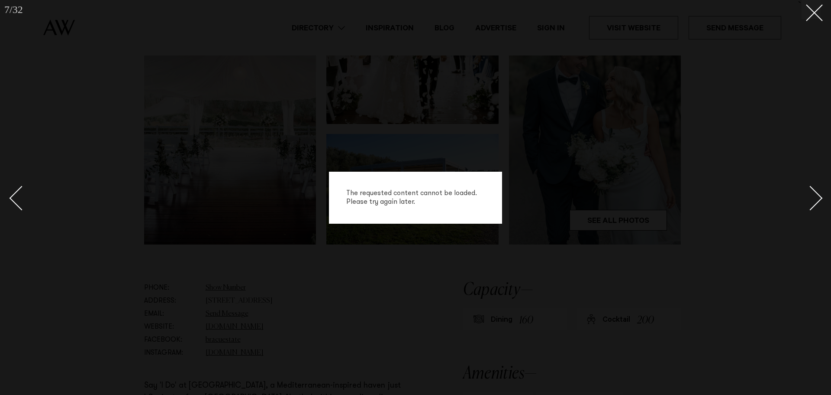
click at [815, 197] on div "Next slide" at bounding box center [811, 197] width 25 height 25
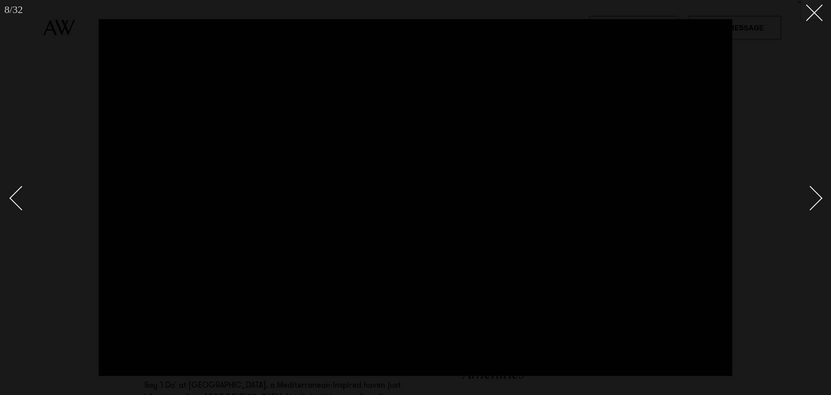
click at [814, 198] on div "Next slide" at bounding box center [811, 197] width 25 height 25
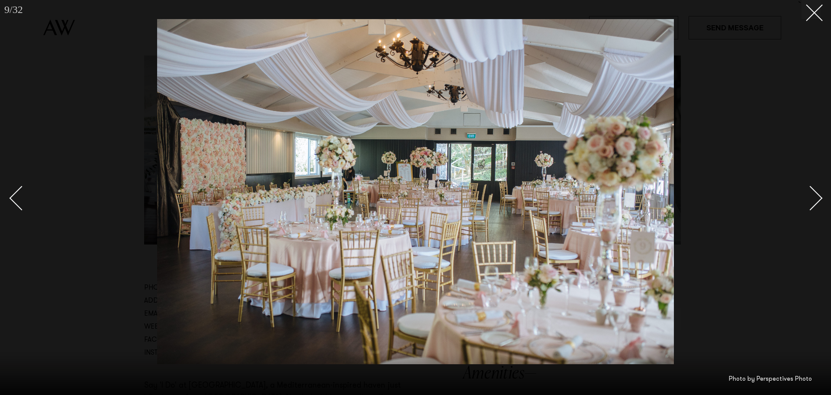
click at [814, 199] on div "Next slide" at bounding box center [811, 197] width 25 height 25
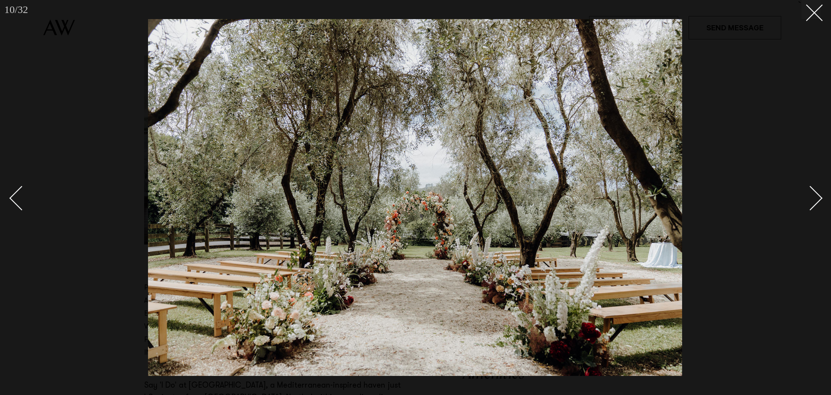
click at [814, 199] on div "Next slide" at bounding box center [811, 197] width 25 height 25
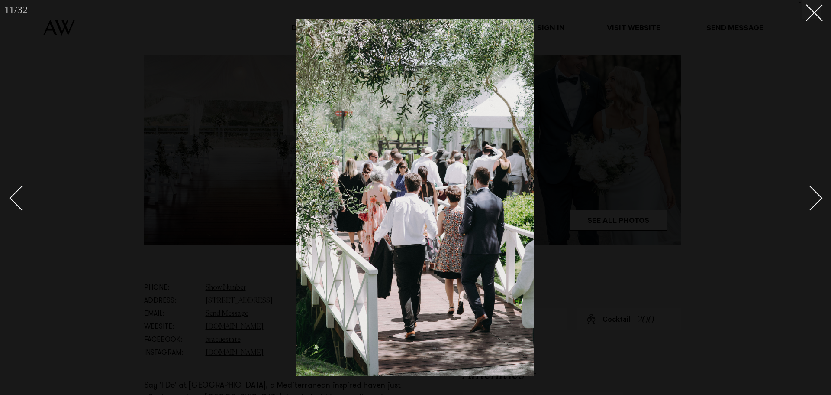
click at [814, 199] on div "Next slide" at bounding box center [811, 197] width 25 height 25
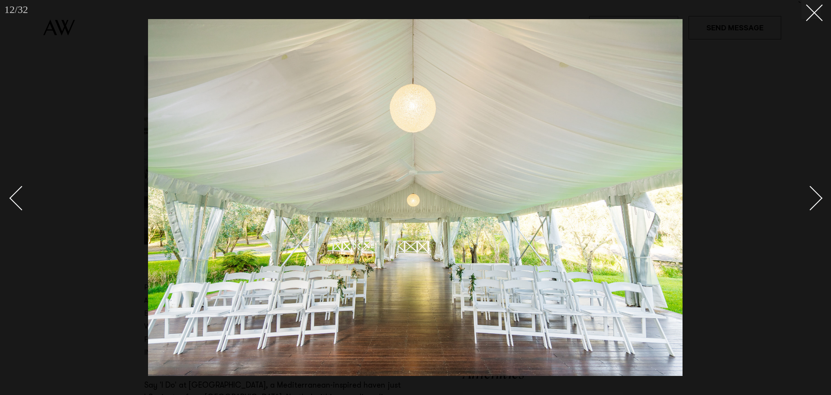
click at [814, 199] on div "Next slide" at bounding box center [811, 197] width 25 height 25
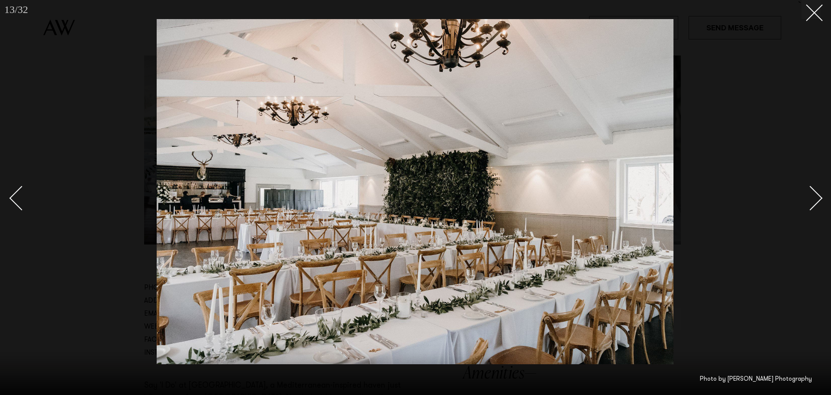
click at [814, 199] on div "Next slide" at bounding box center [811, 197] width 25 height 25
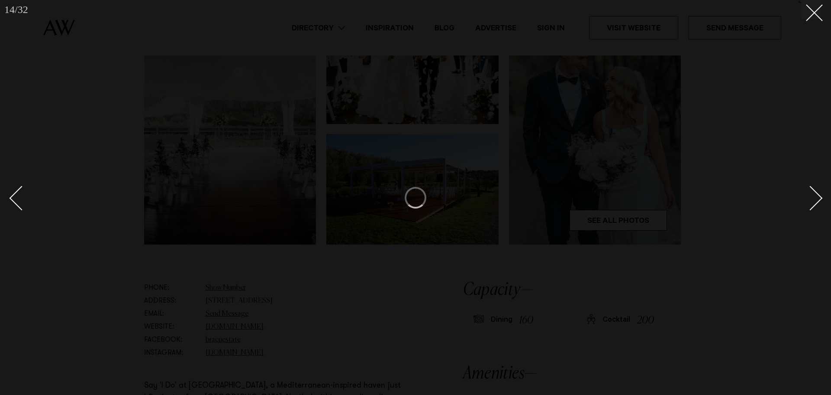
click at [87, 228] on div at bounding box center [415, 197] width 831 height 395
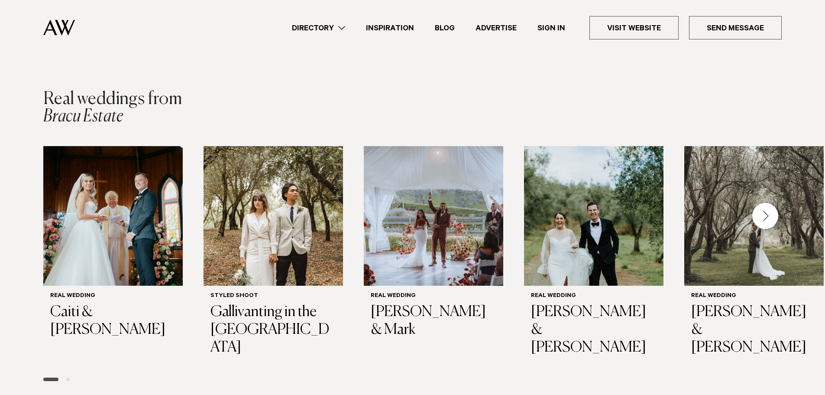
scroll to position [1203, 0]
click at [133, 204] on img "1 / 6" at bounding box center [112, 215] width 139 height 139
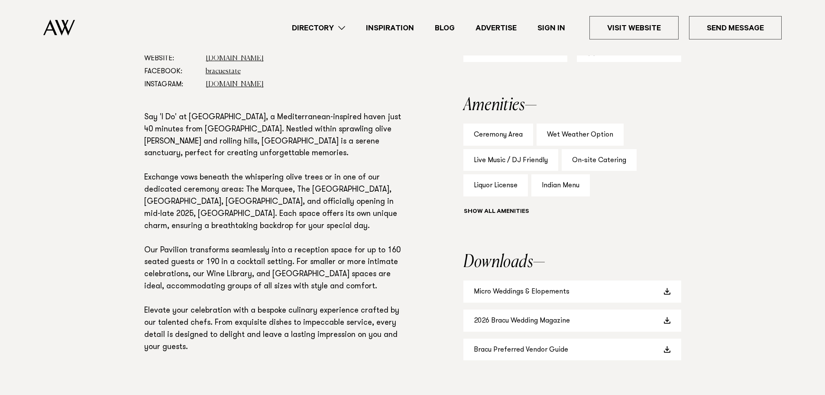
scroll to position [532, 0]
click at [550, 323] on link "2026 Bracu Wedding Magazine" at bounding box center [572, 320] width 218 height 22
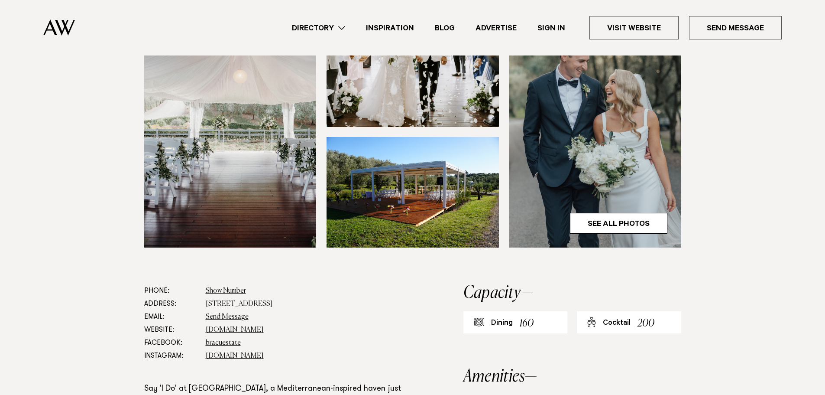
scroll to position [260, 0]
click at [651, 224] on link "See All Photos" at bounding box center [618, 223] width 97 height 21
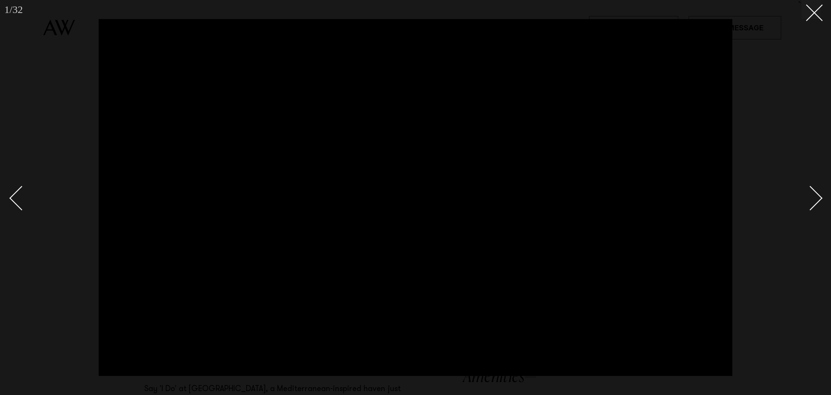
click at [791, 94] on div at bounding box center [415, 197] width 831 height 395
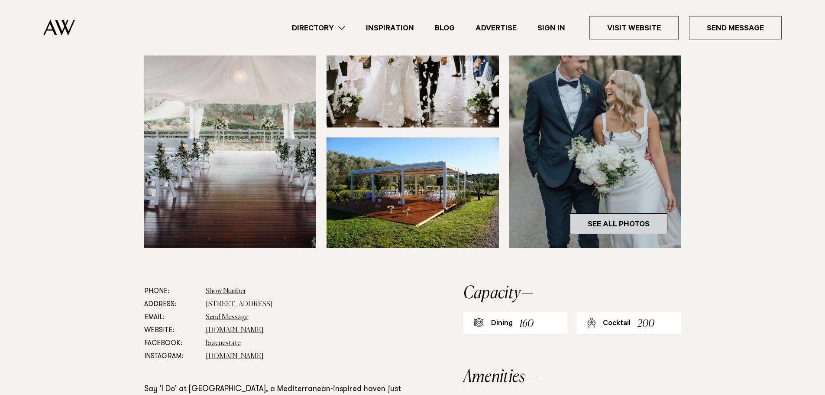
click at [613, 225] on link "See All Photos" at bounding box center [618, 223] width 97 height 21
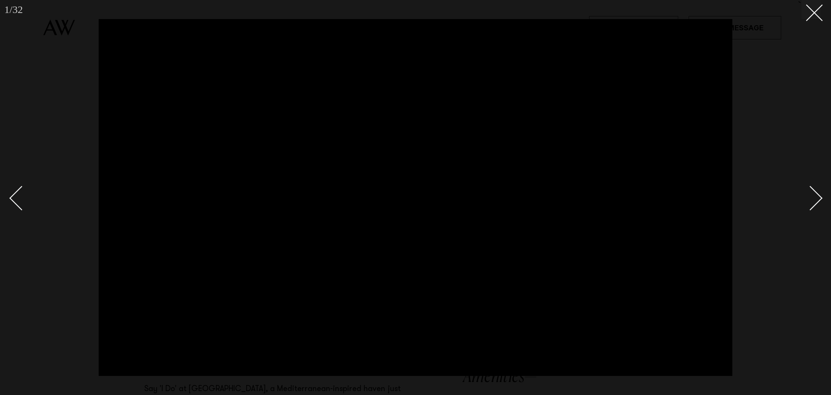
click at [814, 200] on div "Next slide" at bounding box center [811, 197] width 25 height 25
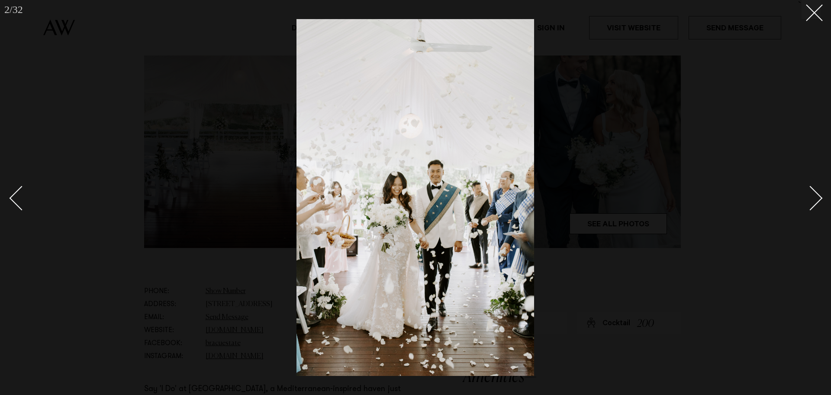
click at [814, 200] on div "Next slide" at bounding box center [811, 197] width 25 height 25
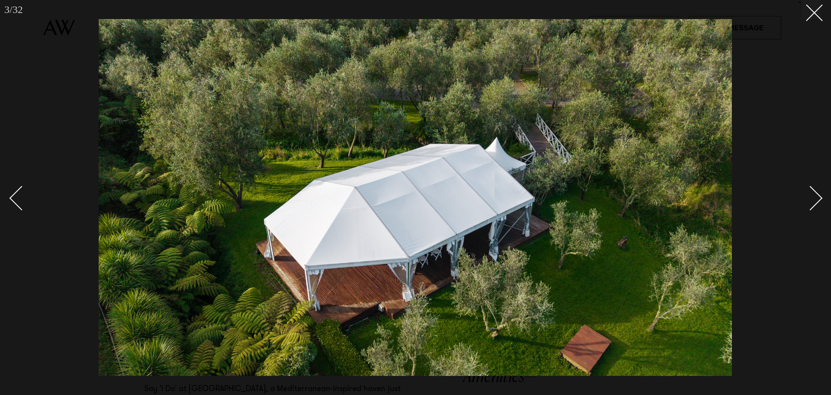
click at [814, 200] on div "Next slide" at bounding box center [811, 197] width 25 height 25
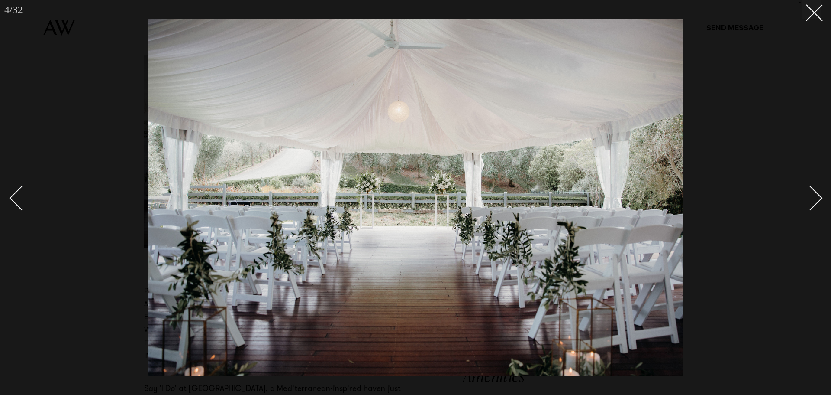
click at [814, 200] on div "Next slide" at bounding box center [811, 197] width 25 height 25
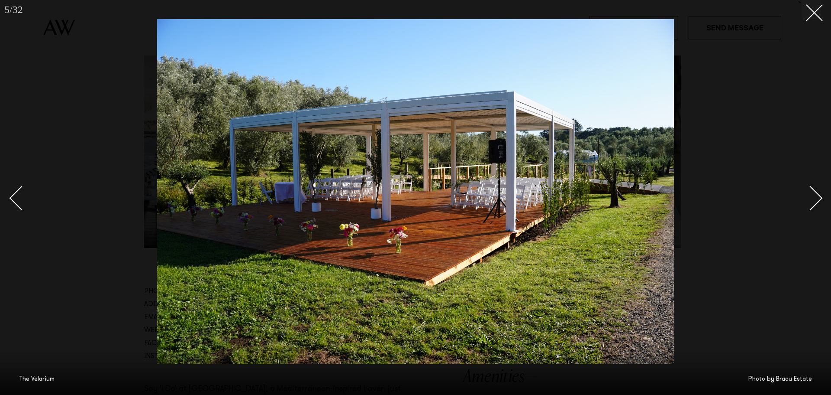
click at [814, 200] on div "Next slide" at bounding box center [811, 197] width 25 height 25
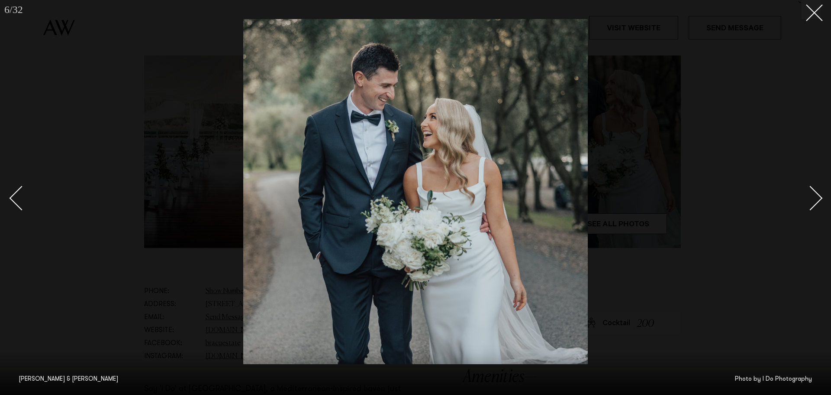
click at [814, 200] on div "Next slide" at bounding box center [811, 197] width 25 height 25
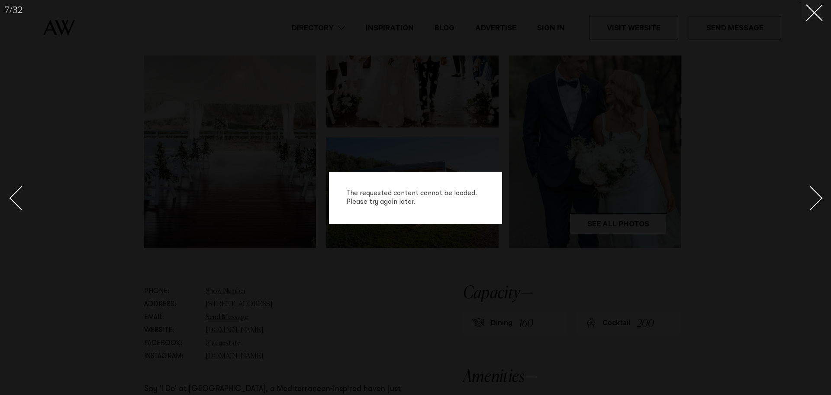
click at [814, 200] on div "Next slide" at bounding box center [811, 197] width 25 height 25
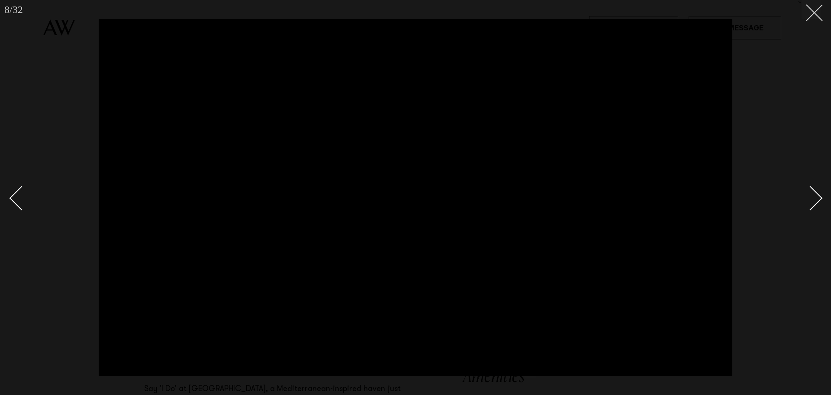
click at [818, 16] on button at bounding box center [811, 9] width 19 height 19
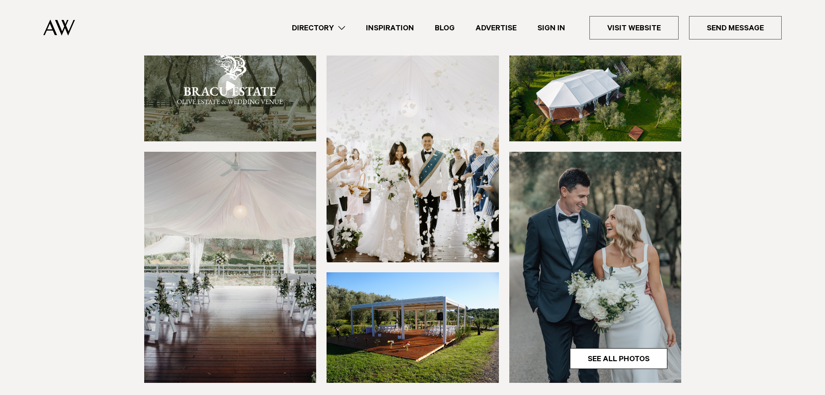
scroll to position [126, 0]
click at [264, 261] on img at bounding box center [230, 266] width 172 height 231
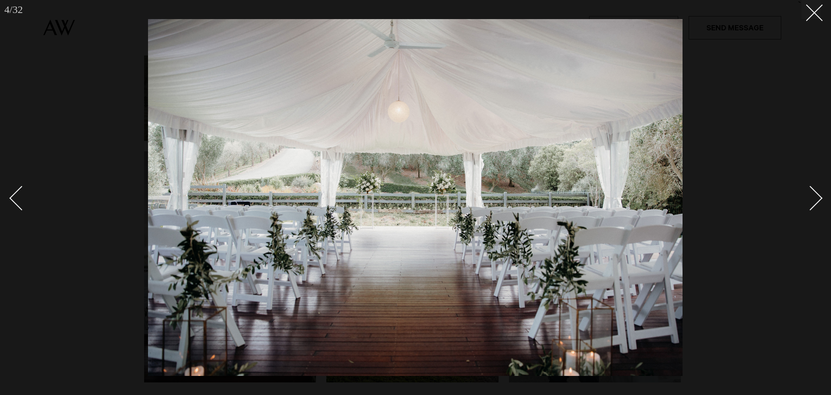
click at [822, 201] on div at bounding box center [415, 197] width 831 height 395
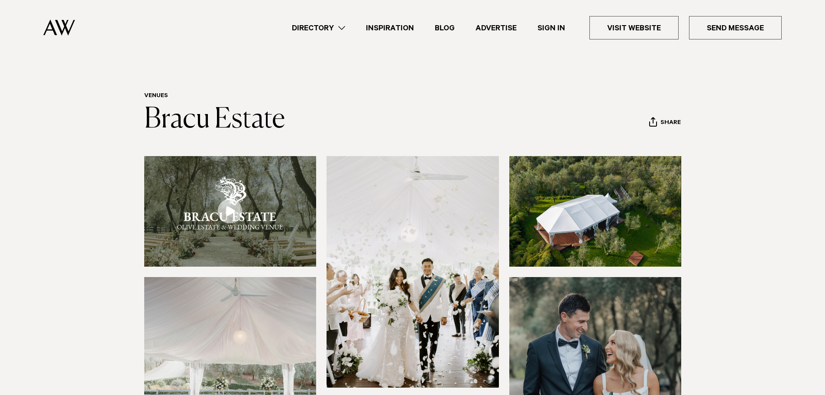
click at [48, 35] on img at bounding box center [59, 27] width 32 height 16
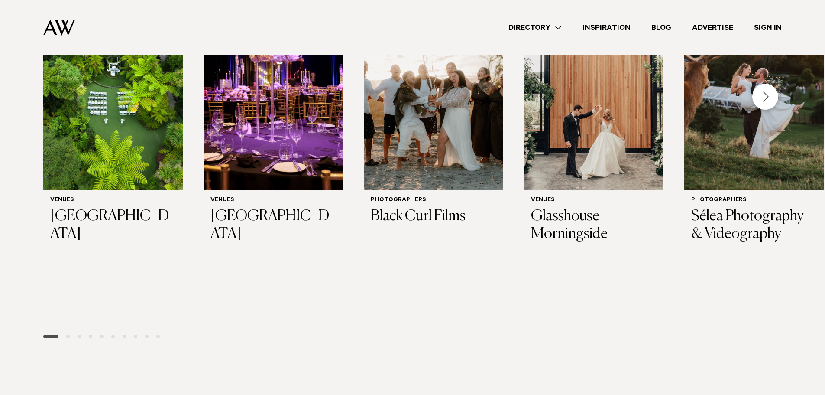
scroll to position [307, 0]
click at [347, 216] on div "Venues [GEOGRAPHIC_DATA] Venues [GEOGRAPHIC_DATA] Photographers Black Curl Film…" at bounding box center [412, 161] width 738 height 318
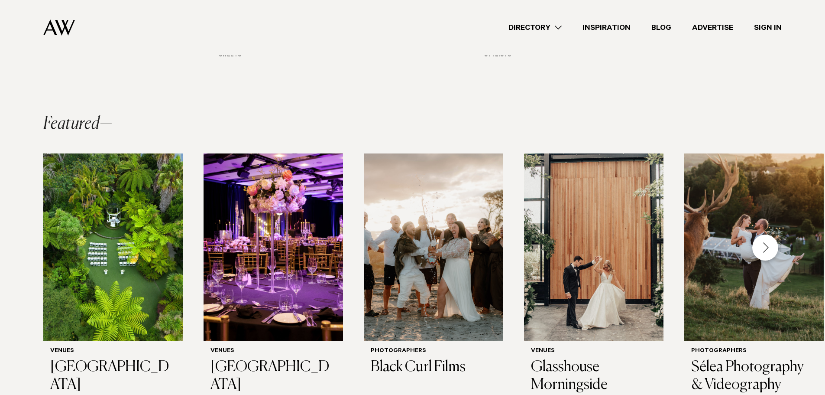
scroll to position [0, 0]
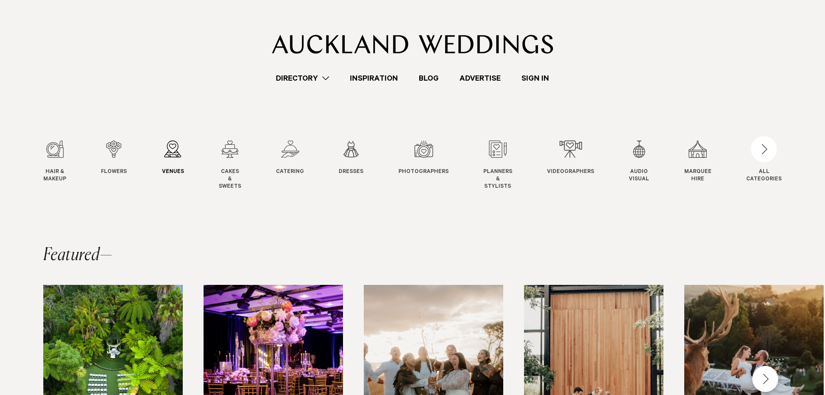
click at [167, 152] on div "3 / 12" at bounding box center [173, 148] width 22 height 17
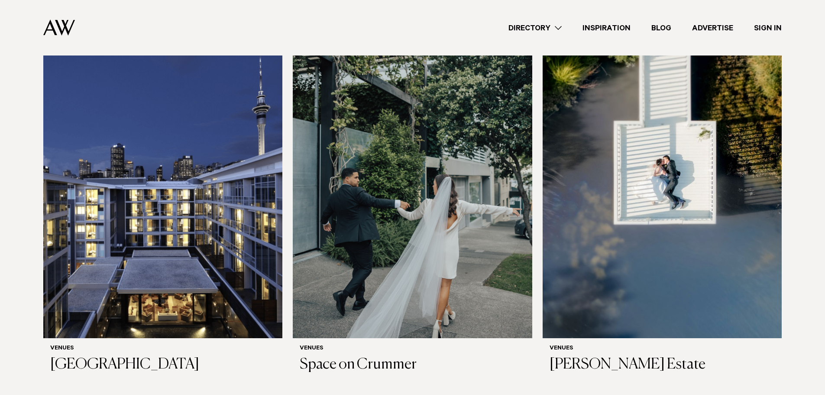
scroll to position [272, 0]
click at [167, 151] on img at bounding box center [162, 176] width 239 height 321
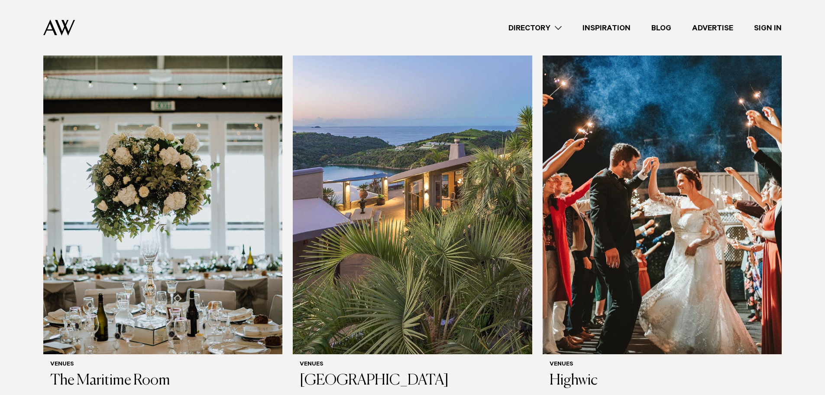
scroll to position [3795, 0]
click at [164, 141] on img at bounding box center [162, 193] width 239 height 321
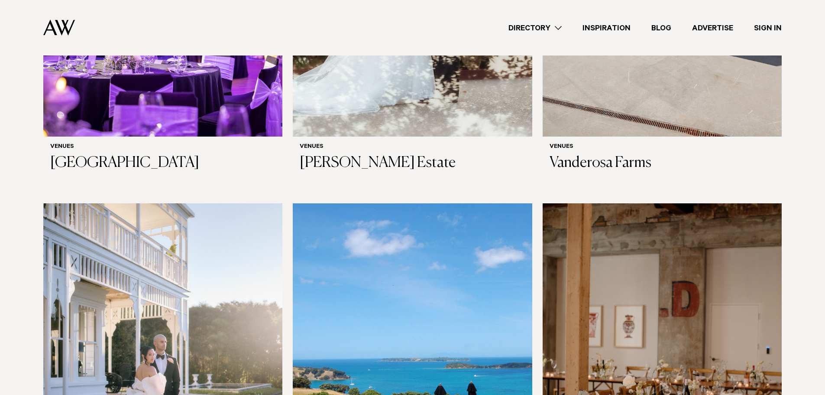
scroll to position [4964, 0]
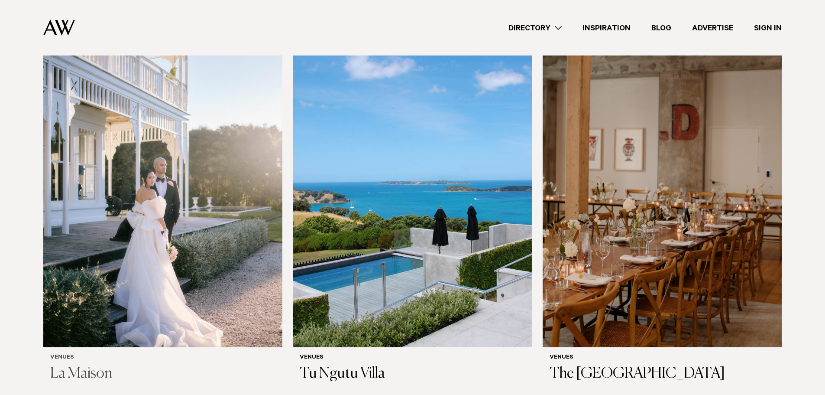
click at [175, 153] on img at bounding box center [162, 186] width 239 height 321
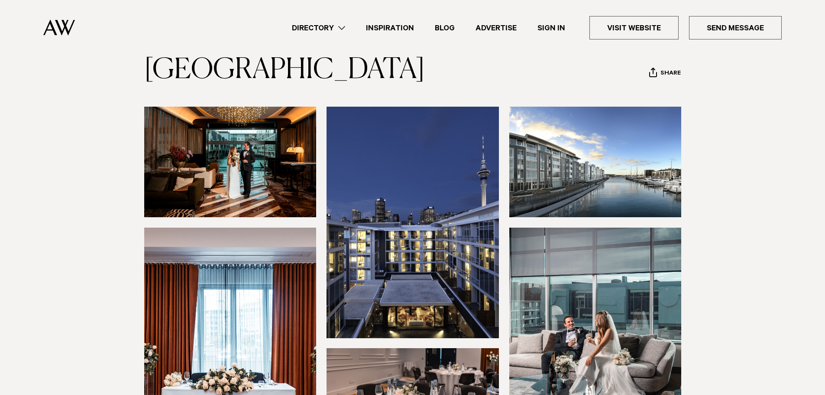
scroll to position [49, 0]
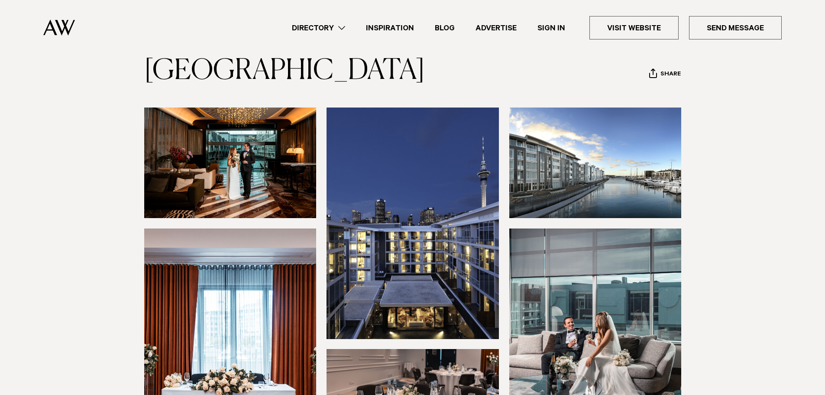
click at [245, 171] on img at bounding box center [230, 162] width 172 height 110
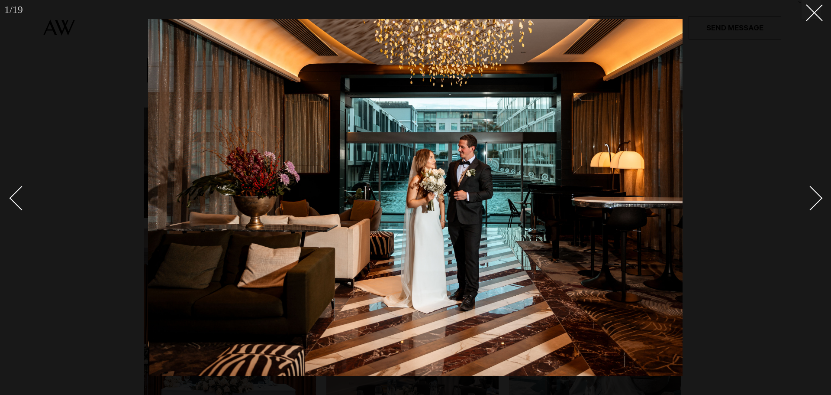
click at [816, 202] on div "Next slide" at bounding box center [811, 197] width 25 height 25
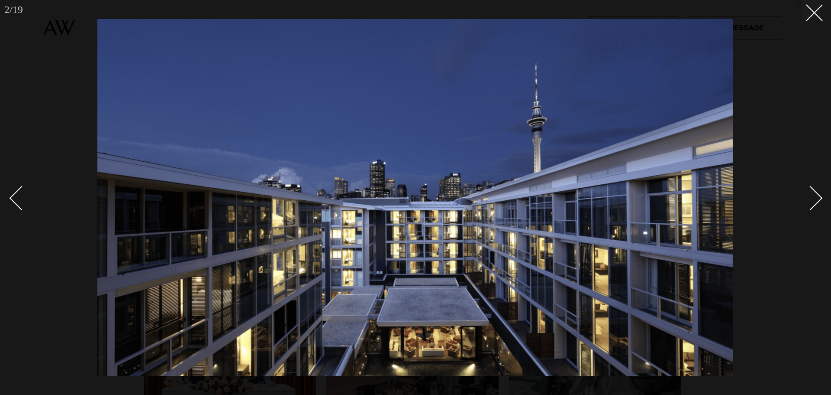
click at [816, 199] on div "Next slide" at bounding box center [811, 197] width 25 height 25
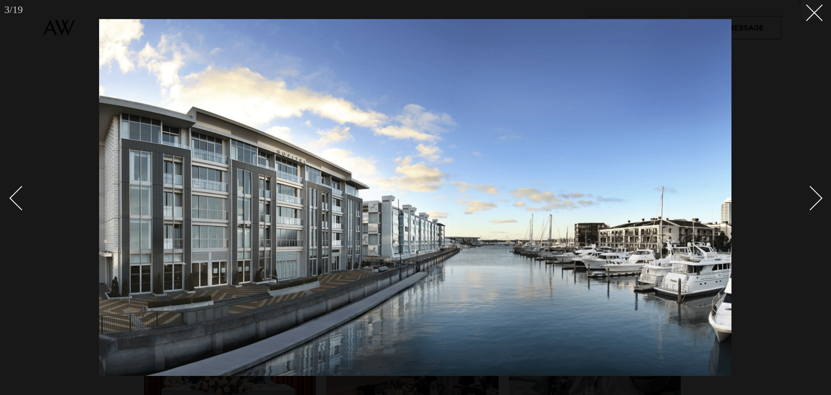
click at [816, 199] on div "Next slide" at bounding box center [811, 197] width 25 height 25
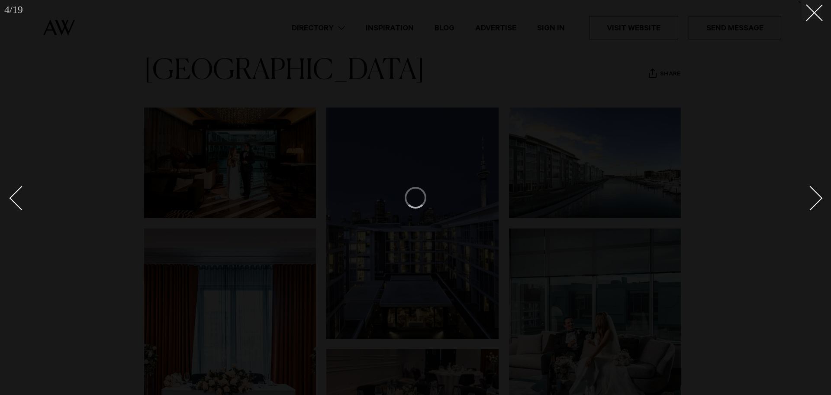
click at [816, 199] on div "Next slide" at bounding box center [811, 197] width 25 height 25
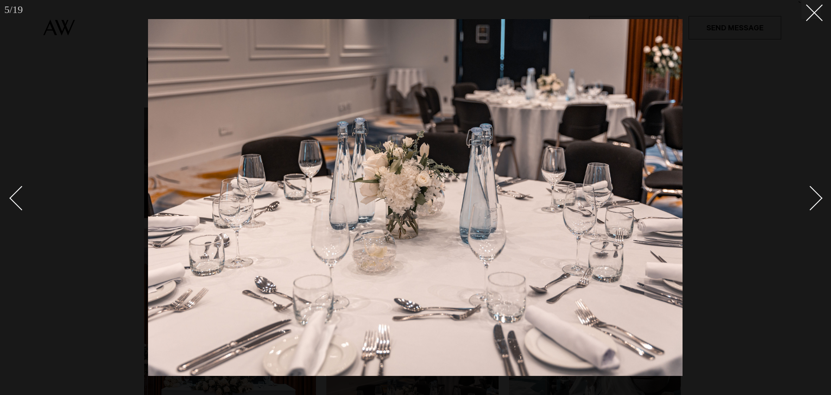
click at [816, 199] on div "Next slide" at bounding box center [811, 197] width 25 height 25
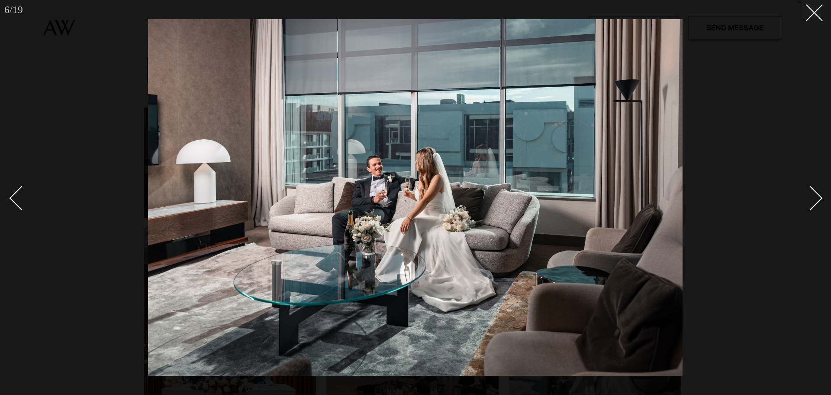
click at [816, 199] on div "Next slide" at bounding box center [811, 197] width 25 height 25
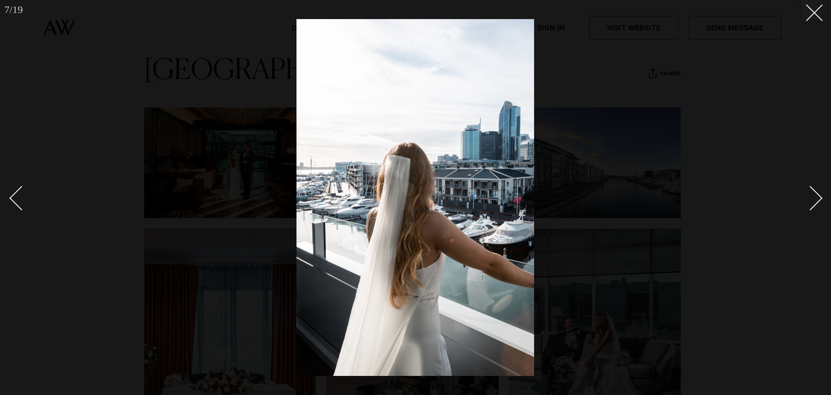
click at [816, 199] on div "Next slide" at bounding box center [811, 197] width 25 height 25
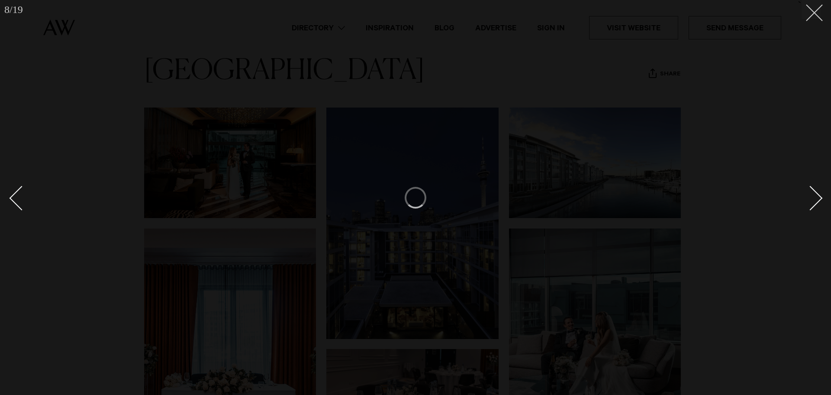
click at [813, 12] on icon at bounding box center [811, 9] width 10 height 10
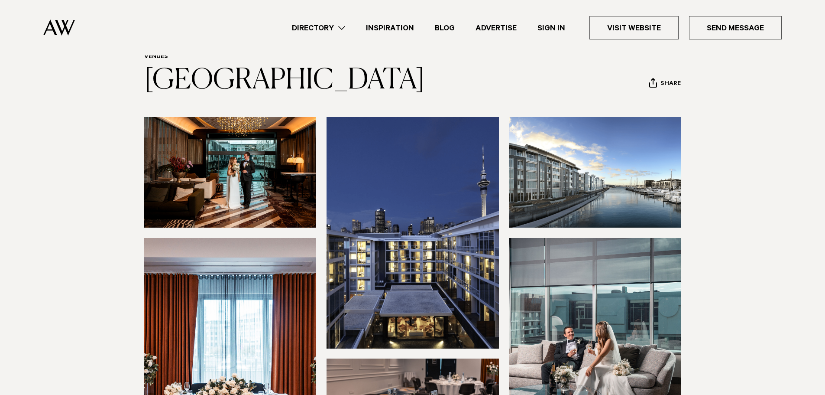
scroll to position [39, 0]
click at [198, 223] on img at bounding box center [230, 172] width 172 height 110
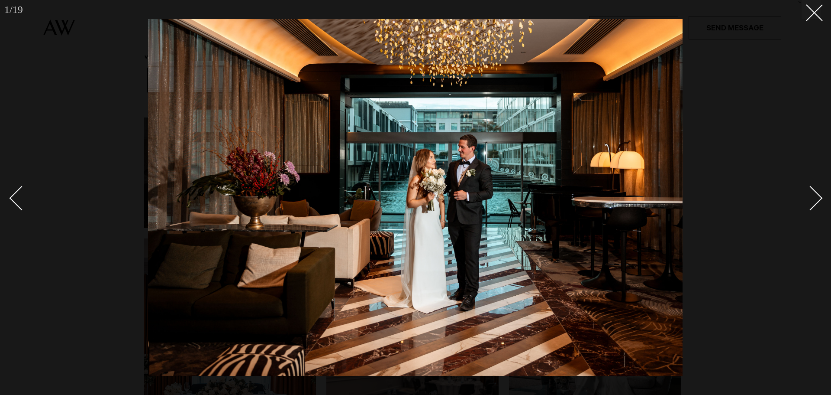
click at [816, 201] on div "Next slide" at bounding box center [811, 197] width 25 height 25
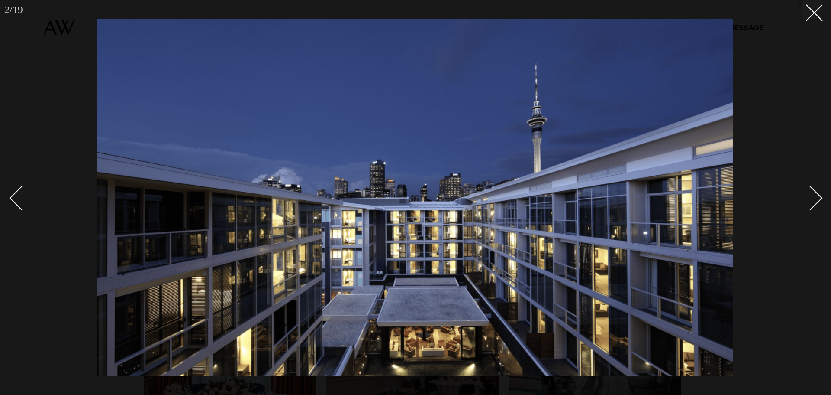
click at [816, 201] on div "Next slide" at bounding box center [811, 197] width 25 height 25
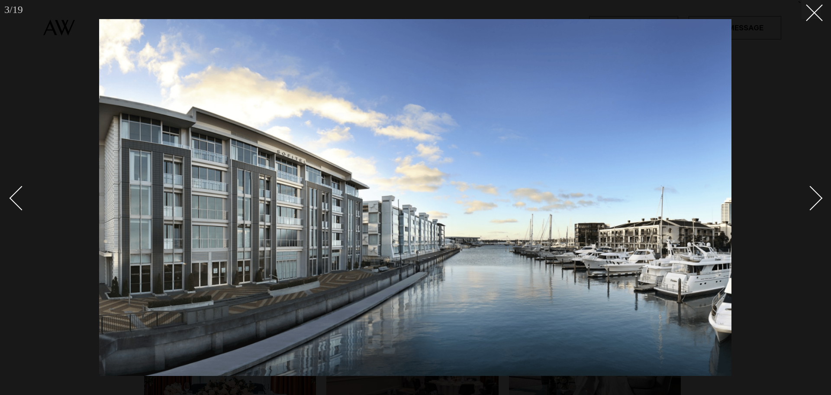
click at [816, 201] on div "Next slide" at bounding box center [811, 197] width 25 height 25
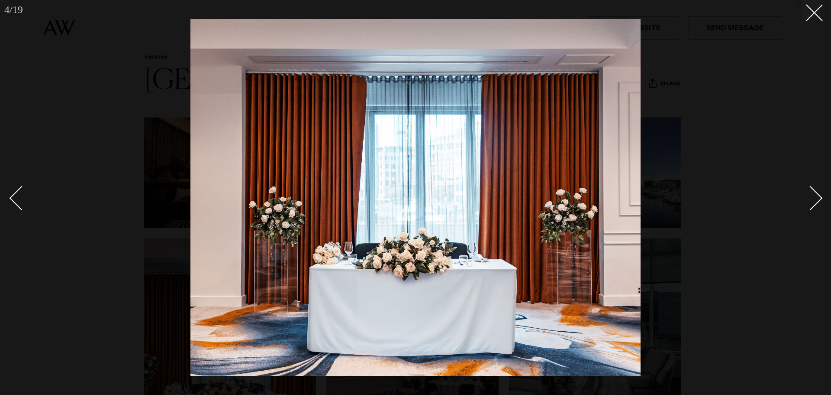
click at [816, 201] on div "Next slide" at bounding box center [811, 197] width 25 height 25
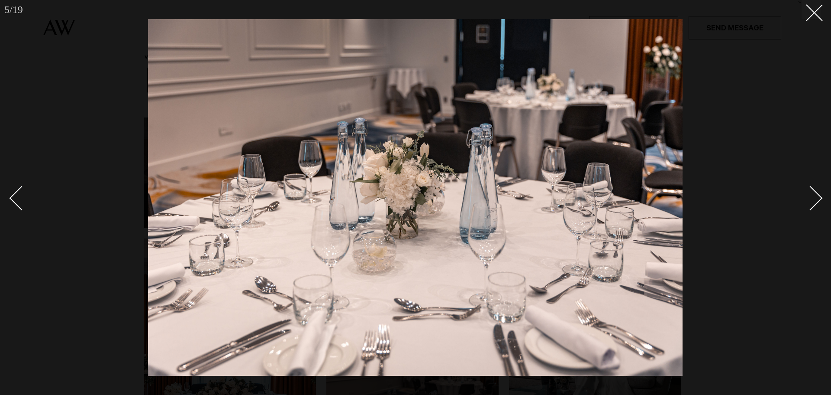
click at [816, 201] on div "Next slide" at bounding box center [811, 197] width 25 height 25
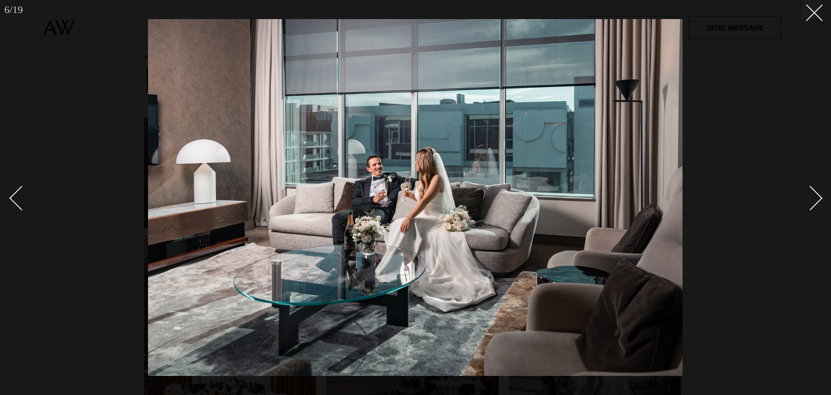
click at [816, 201] on div "Next slide" at bounding box center [811, 197] width 25 height 25
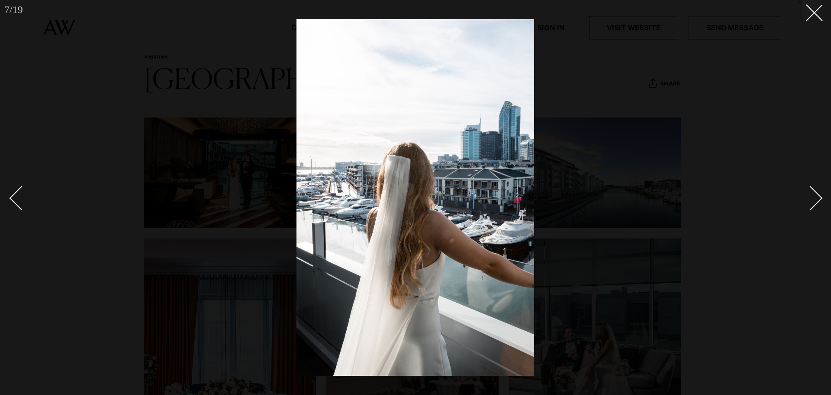
click at [816, 201] on div "Next slide" at bounding box center [811, 197] width 25 height 25
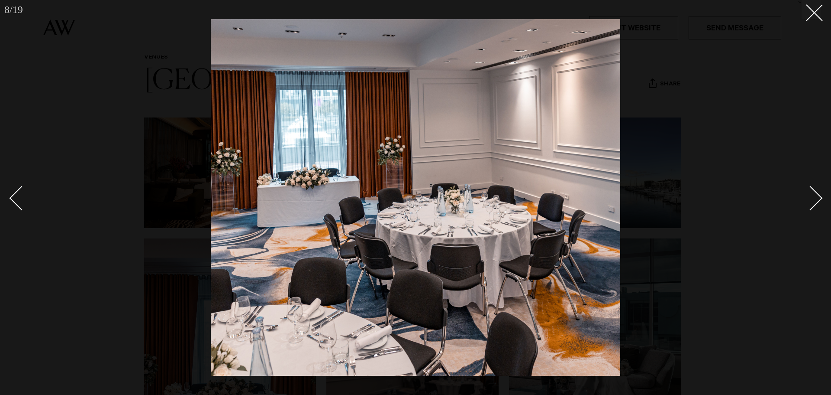
click at [816, 201] on div "Next slide" at bounding box center [811, 197] width 25 height 25
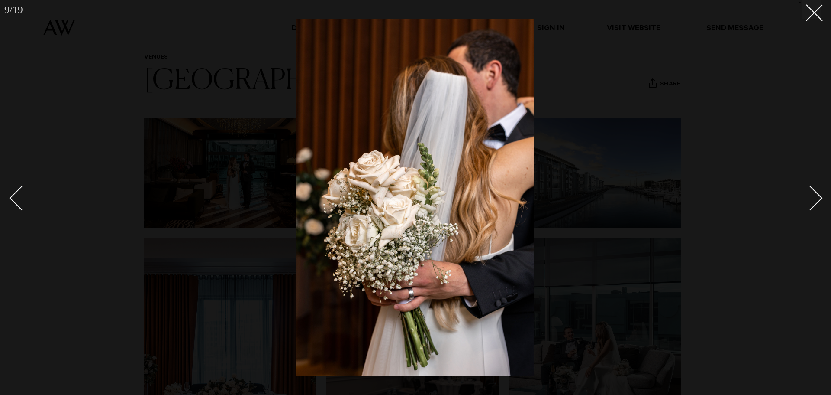
click at [816, 201] on div "Next slide" at bounding box center [811, 197] width 25 height 25
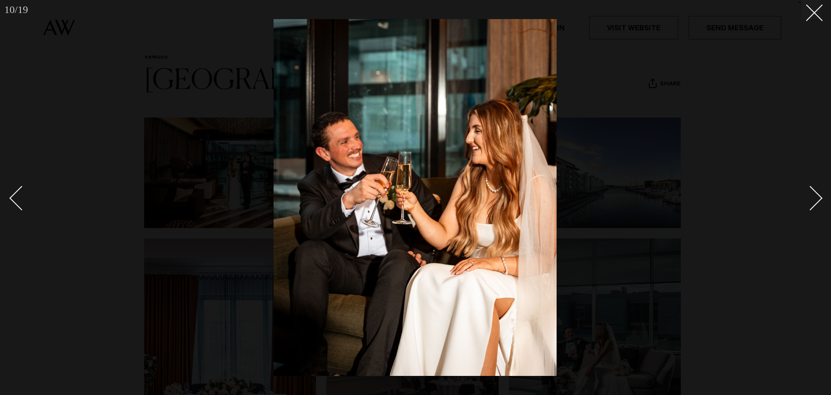
click at [816, 201] on div "Next slide" at bounding box center [811, 197] width 25 height 25
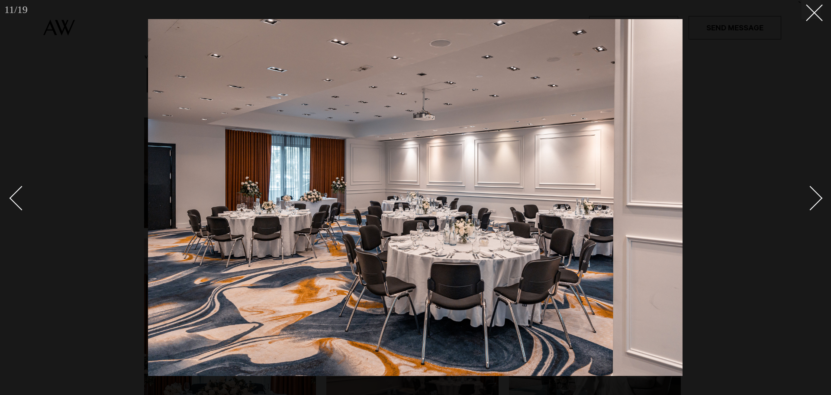
click at [816, 201] on div "Next slide" at bounding box center [811, 197] width 25 height 25
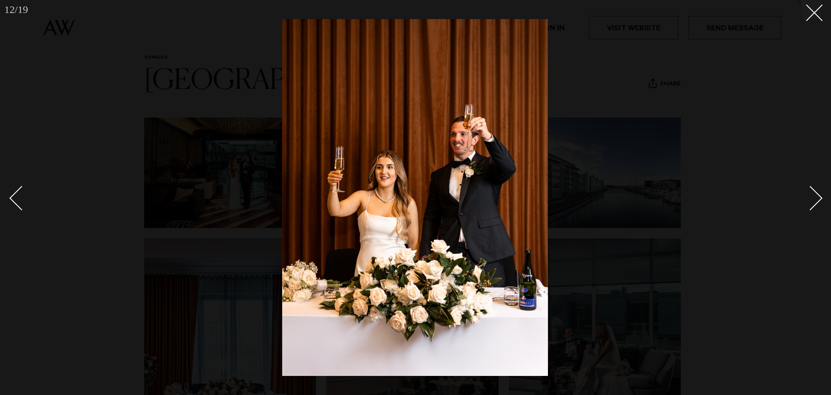
click at [816, 201] on div "Next slide" at bounding box center [811, 197] width 25 height 25
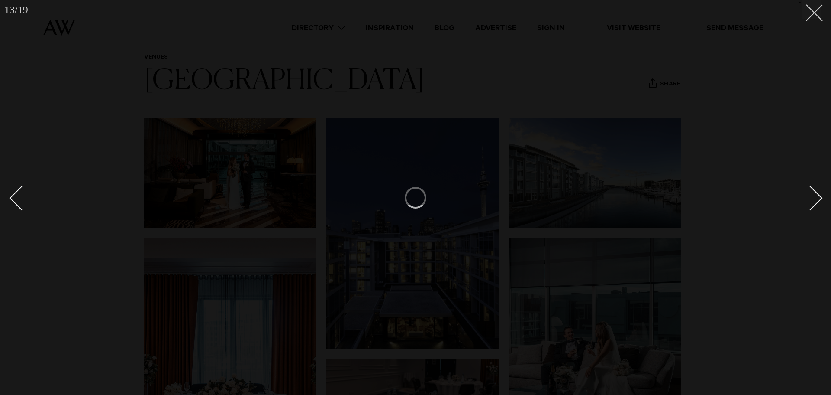
click at [812, 12] on icon at bounding box center [811, 9] width 10 height 10
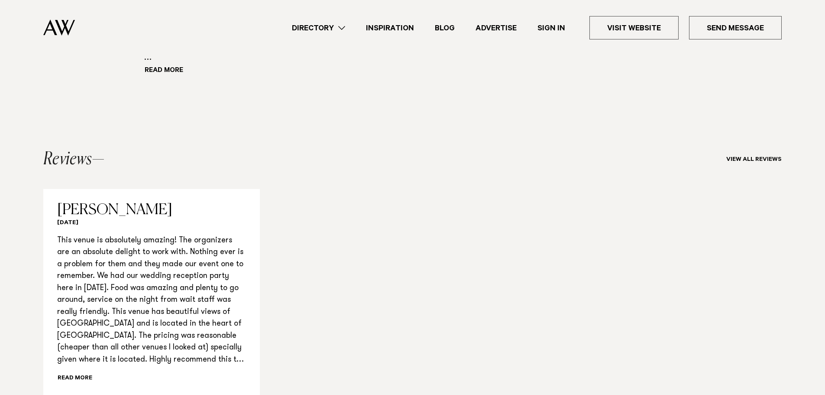
scroll to position [834, 0]
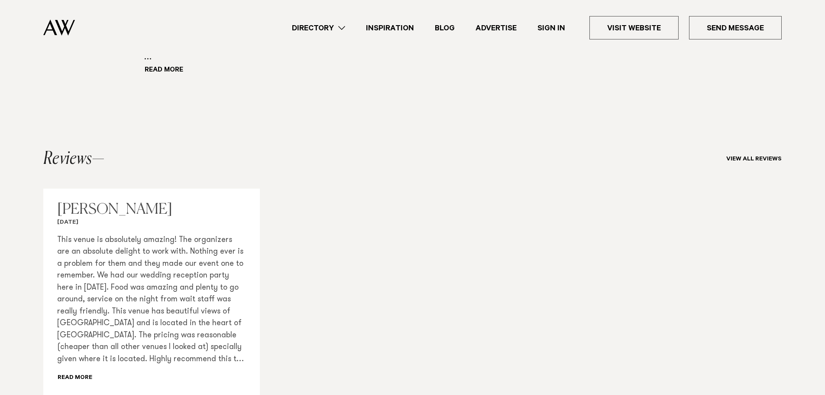
click at [72, 362] on div "This venue is absolutely amazing! The organizers are an absolute delight to wor…" at bounding box center [151, 309] width 189 height 150
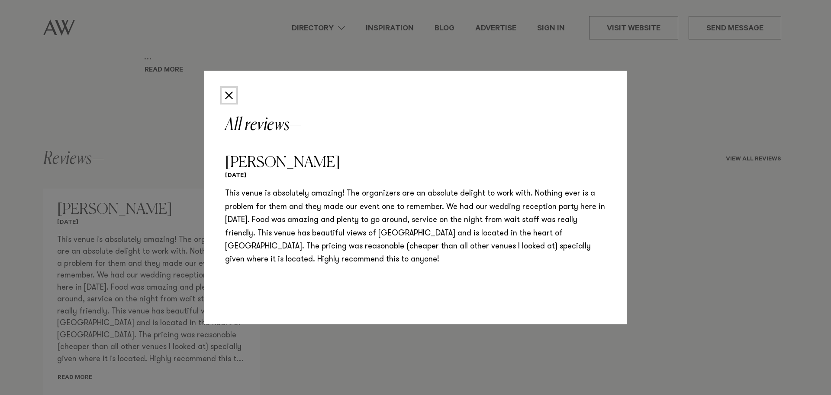
click at [230, 96] on button "Close" at bounding box center [229, 95] width 15 height 15
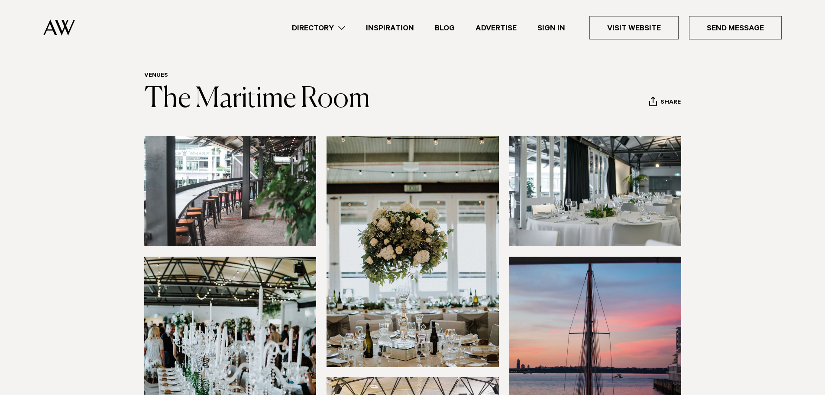
scroll to position [16, 0]
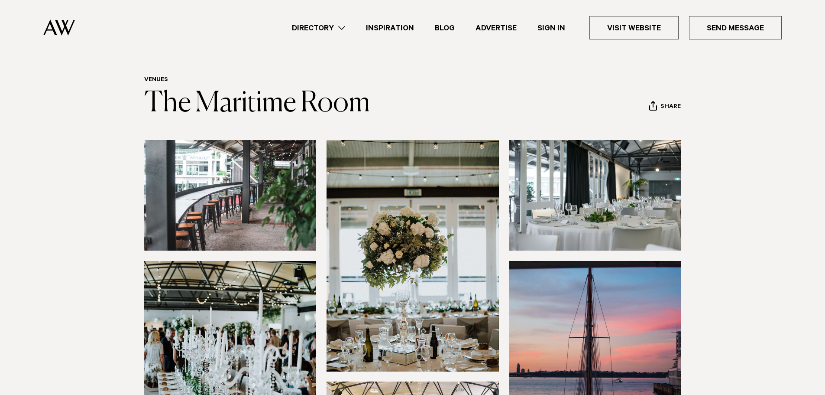
click at [250, 168] on img at bounding box center [230, 195] width 172 height 110
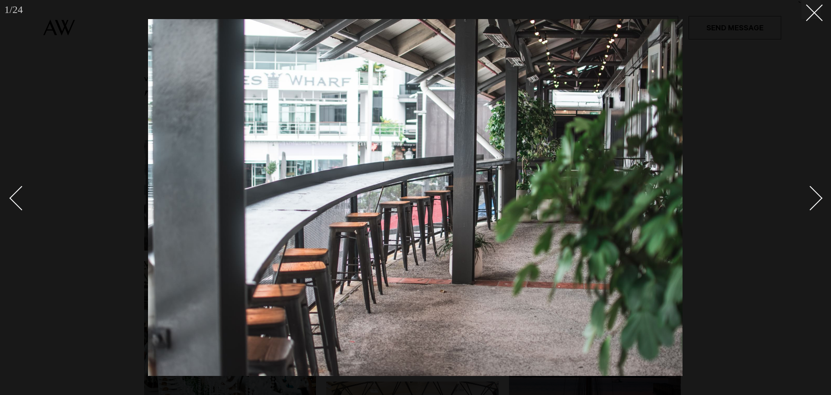
click at [816, 197] on div "Next slide" at bounding box center [811, 197] width 25 height 25
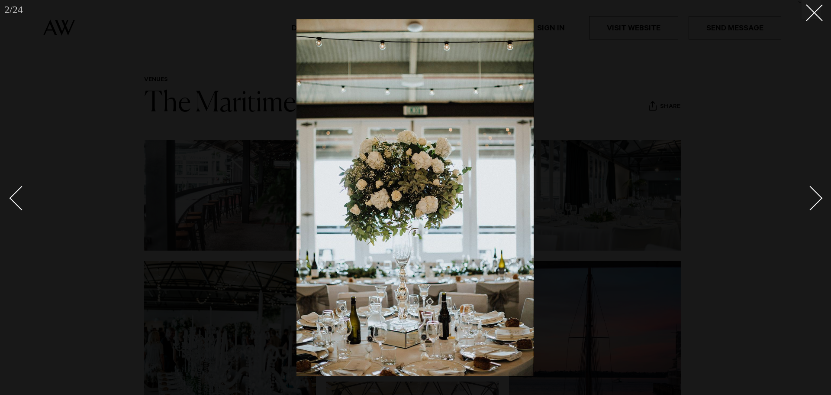
click at [816, 197] on div "Next slide" at bounding box center [811, 197] width 25 height 25
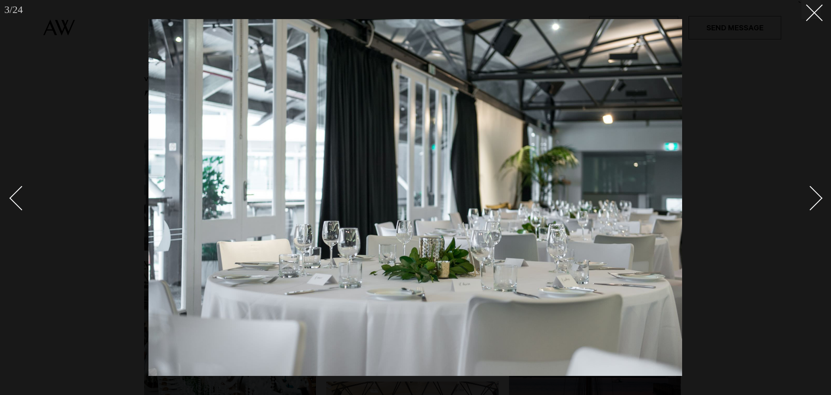
click at [816, 197] on div "Next slide" at bounding box center [811, 197] width 25 height 25
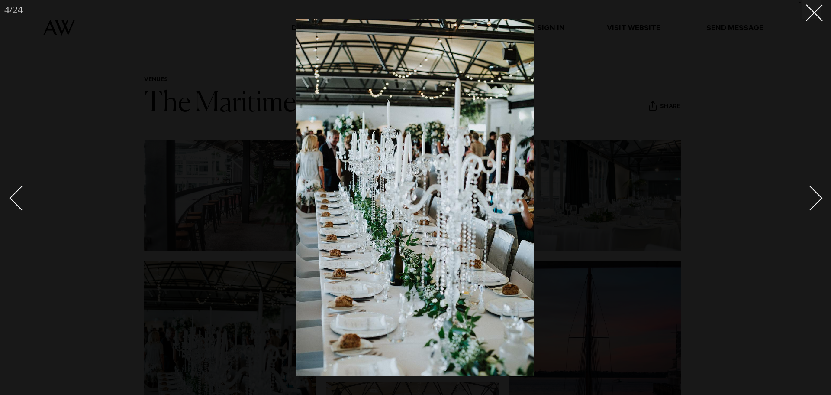
click at [816, 197] on div "Next slide" at bounding box center [811, 197] width 25 height 25
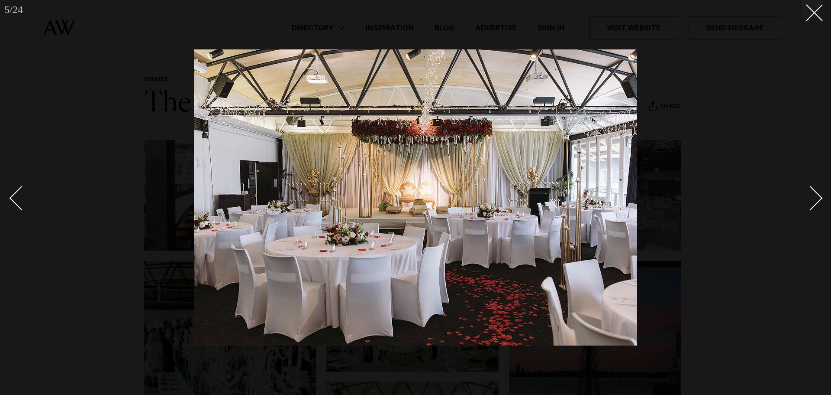
click at [816, 197] on div "Next slide" at bounding box center [811, 197] width 25 height 25
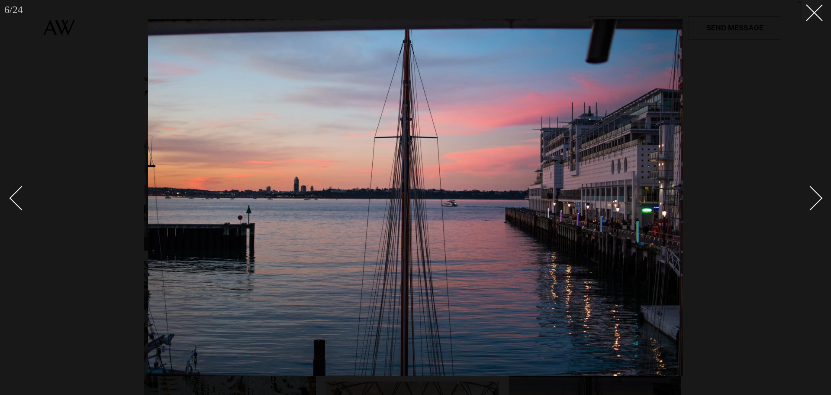
click at [816, 197] on div "Next slide" at bounding box center [811, 197] width 25 height 25
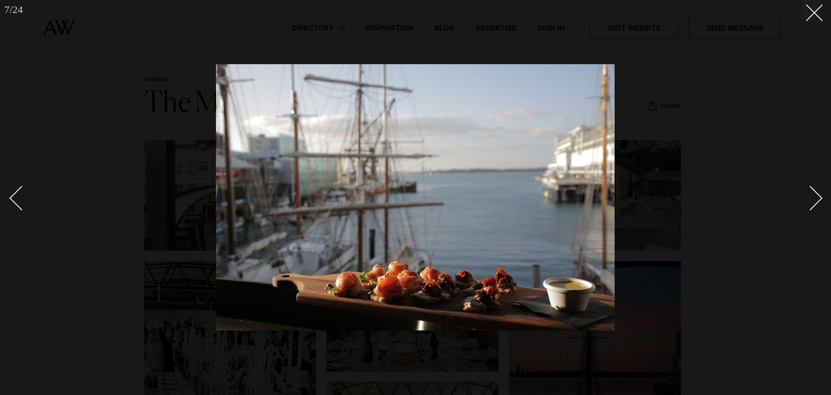
click at [816, 197] on div "Next slide" at bounding box center [811, 197] width 25 height 25
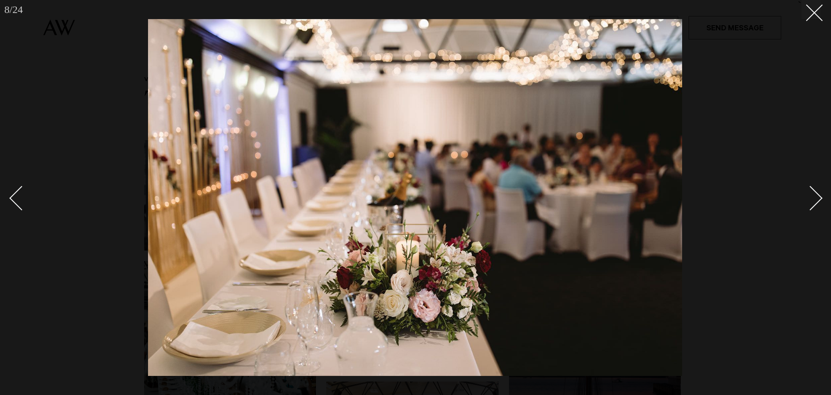
click at [816, 197] on div "Next slide" at bounding box center [811, 197] width 25 height 25
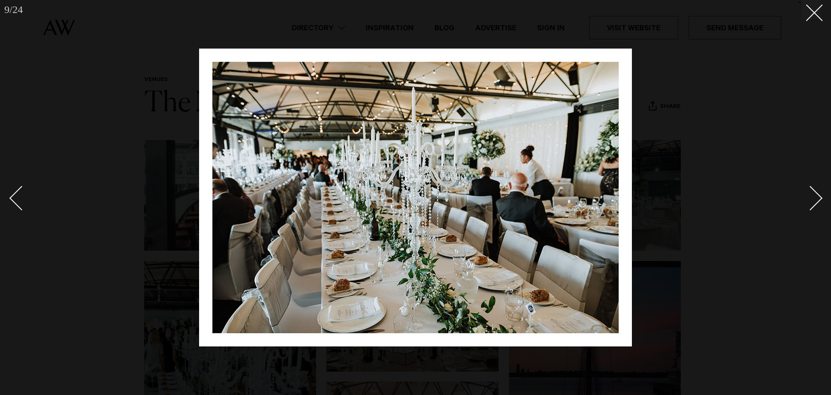
click at [816, 197] on div "Next slide" at bounding box center [811, 197] width 25 height 25
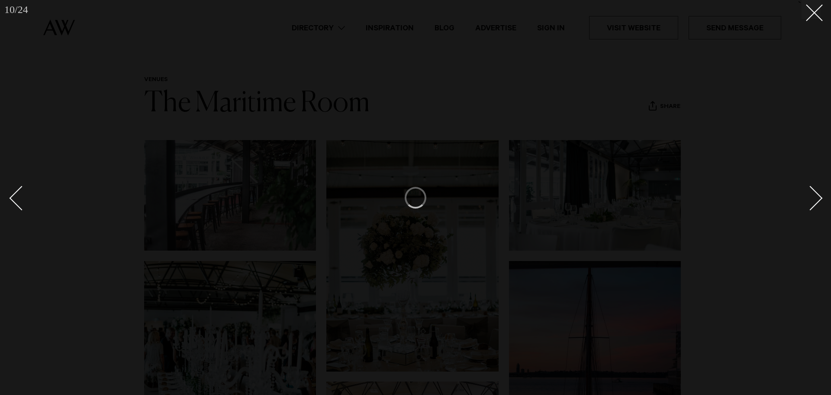
click at [816, 197] on div "Next slide" at bounding box center [811, 197] width 25 height 25
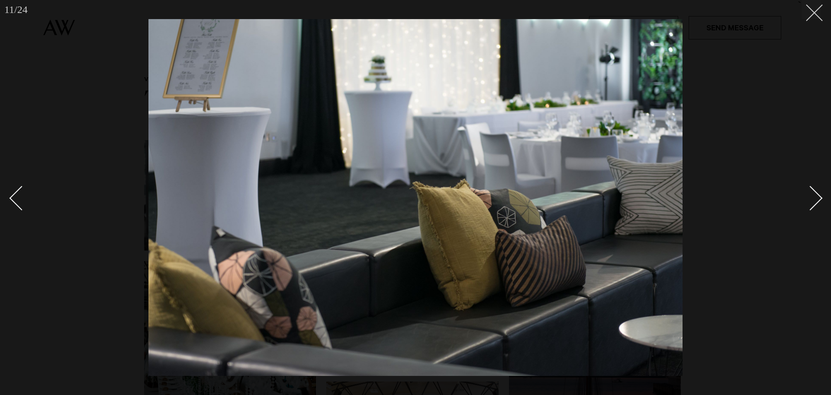
click at [815, 15] on button at bounding box center [811, 9] width 19 height 19
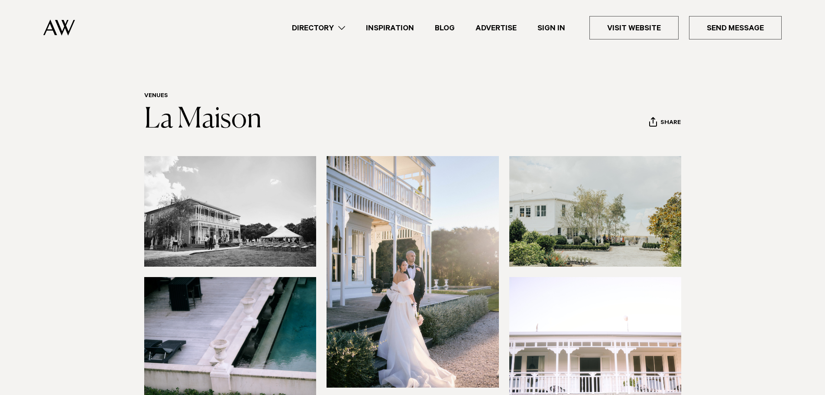
click at [207, 206] on img at bounding box center [230, 211] width 172 height 110
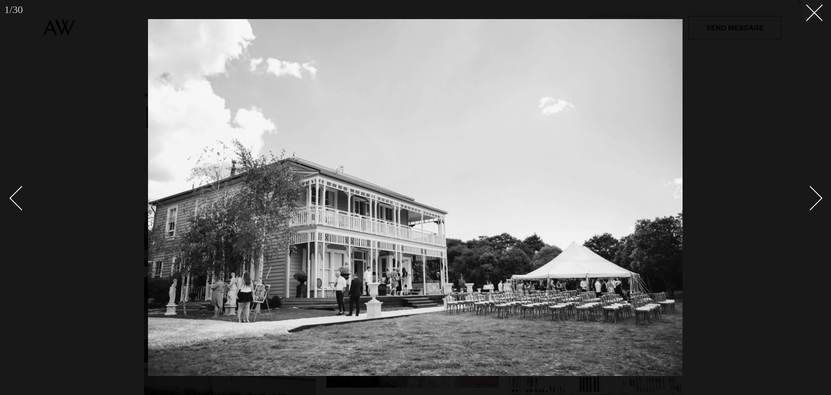
click at [815, 199] on div "Next slide" at bounding box center [811, 197] width 25 height 25
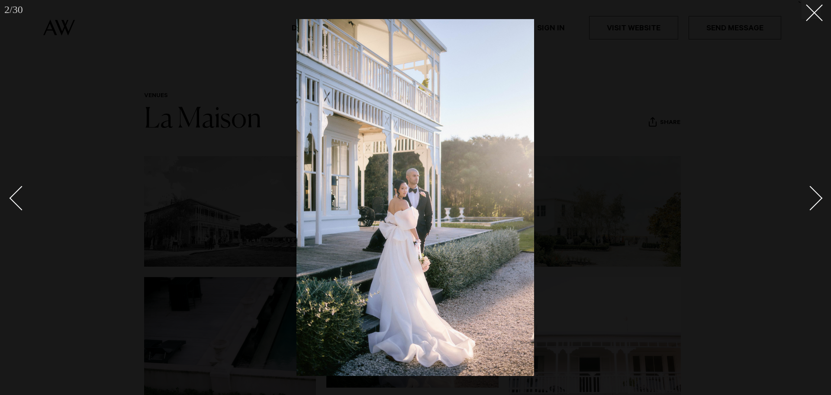
click at [815, 199] on div "Next slide" at bounding box center [811, 197] width 25 height 25
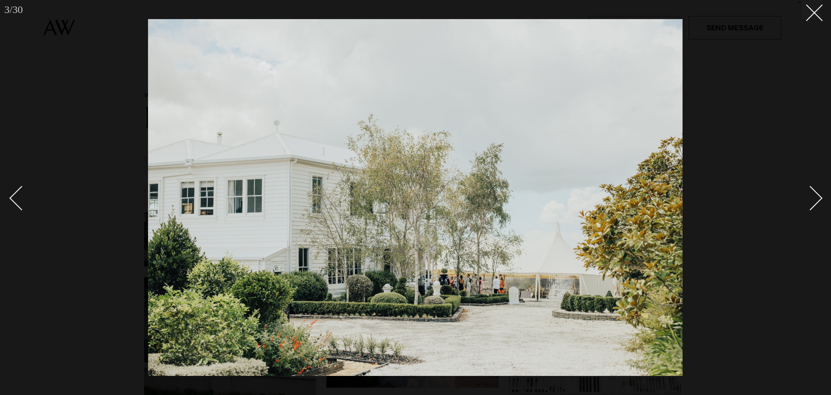
click at [815, 199] on div "Next slide" at bounding box center [811, 197] width 25 height 25
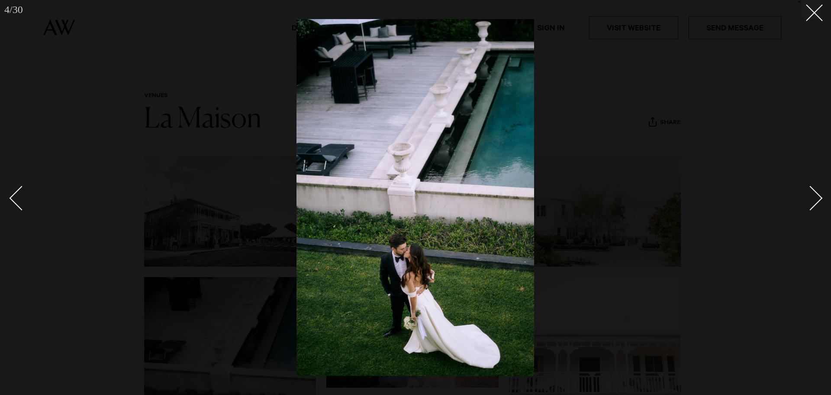
click at [815, 199] on div "Next slide" at bounding box center [811, 197] width 25 height 25
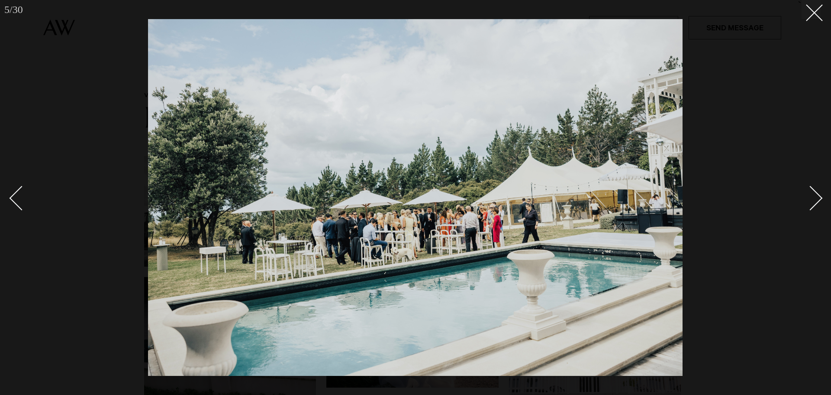
click at [815, 199] on div "Next slide" at bounding box center [811, 197] width 25 height 25
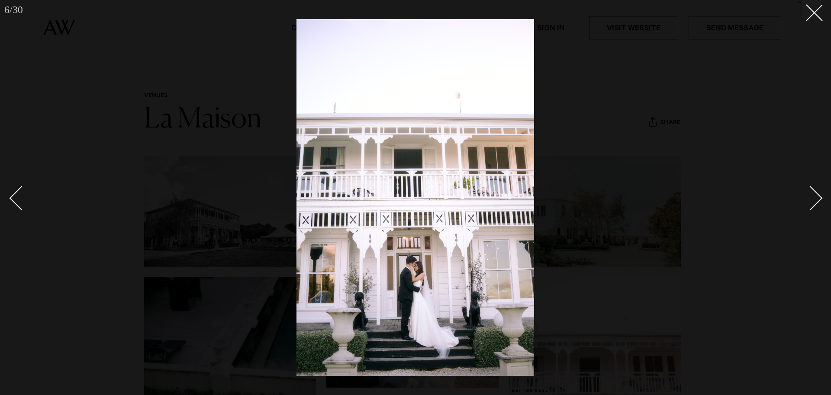
click at [815, 199] on div "Next slide" at bounding box center [811, 197] width 25 height 25
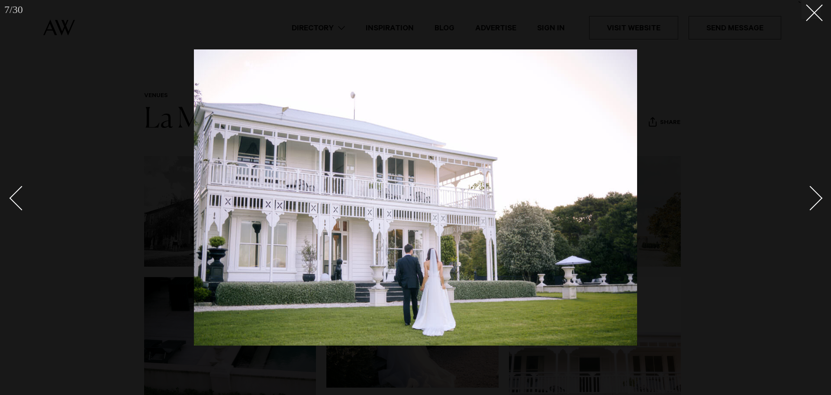
click at [815, 199] on div "Next slide" at bounding box center [811, 197] width 25 height 25
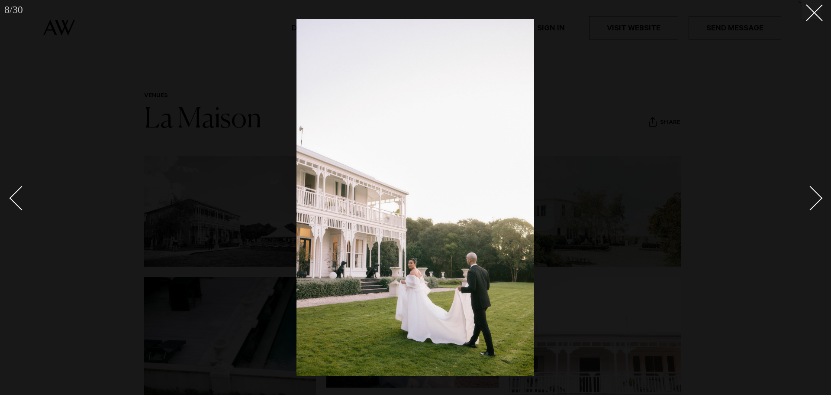
click at [815, 199] on div "Next slide" at bounding box center [811, 197] width 25 height 25
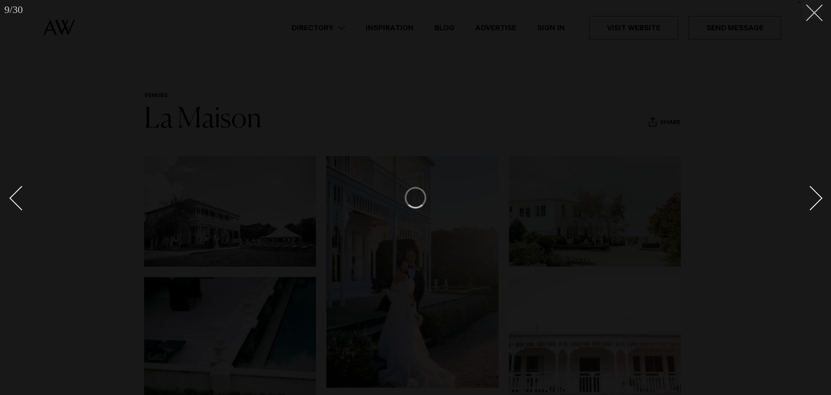
click at [813, 10] on icon at bounding box center [811, 9] width 10 height 10
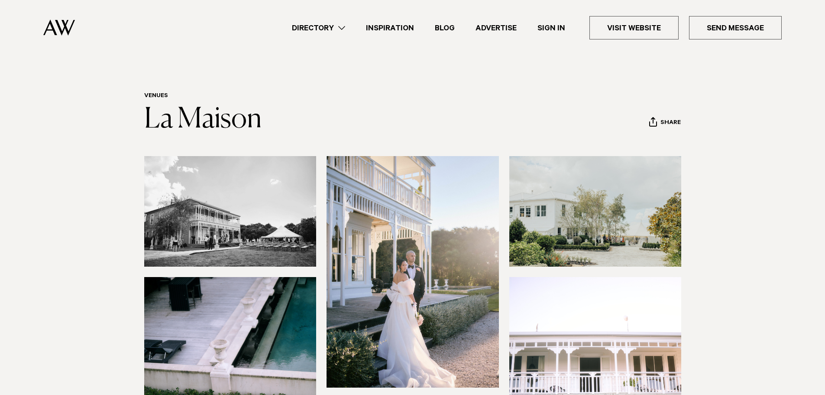
click at [67, 27] on img at bounding box center [59, 27] width 32 height 16
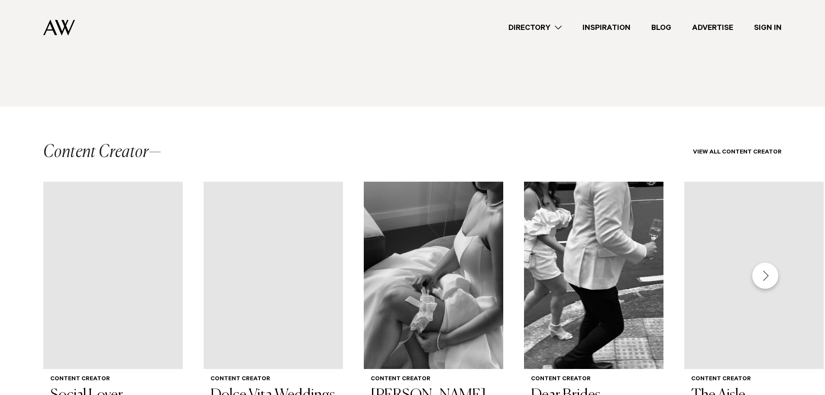
scroll to position [1323, 0]
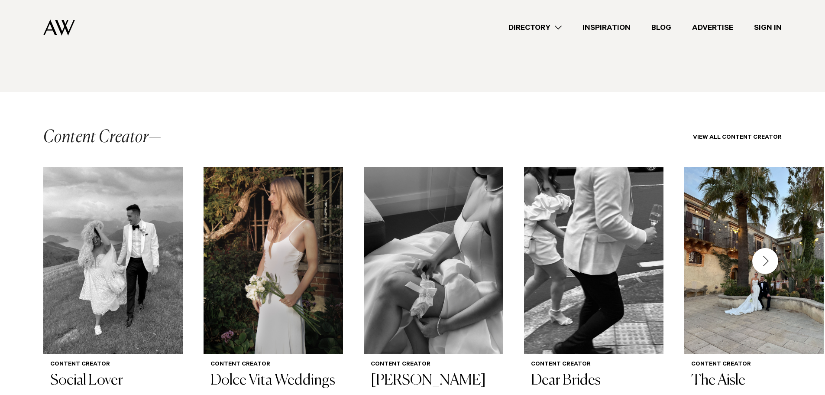
click at [412, 313] on div "Content Creator Social Lover Content Creator Dolce Vita Weddings Content Creato…" at bounding box center [412, 294] width 825 height 254
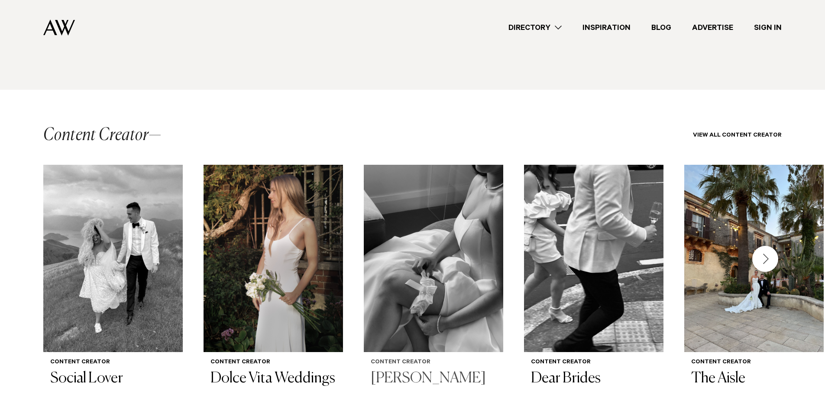
scroll to position [1326, 0]
click at [442, 206] on img "3 / 5" at bounding box center [433, 257] width 139 height 187
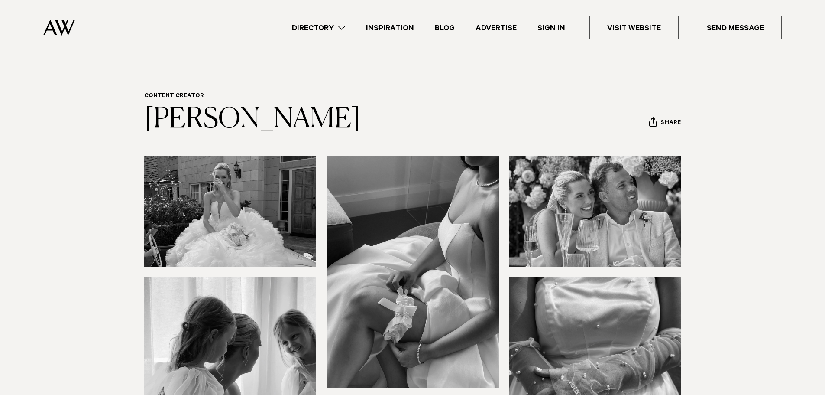
click at [60, 28] on img at bounding box center [59, 27] width 32 height 16
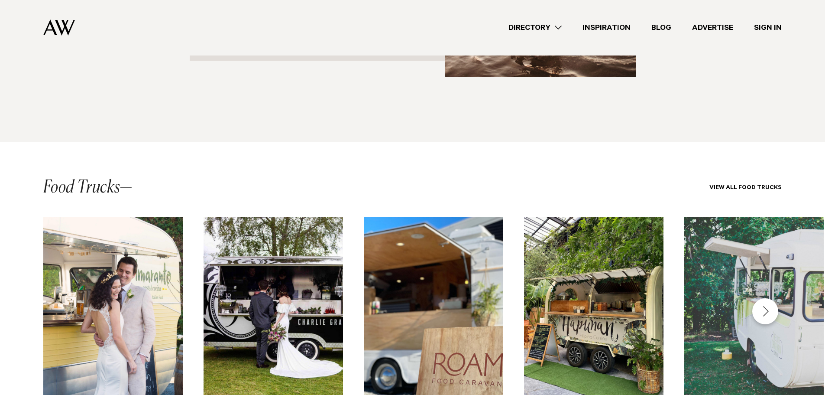
scroll to position [1274, 0]
click at [762, 298] on div "Next slide" at bounding box center [765, 311] width 26 height 26
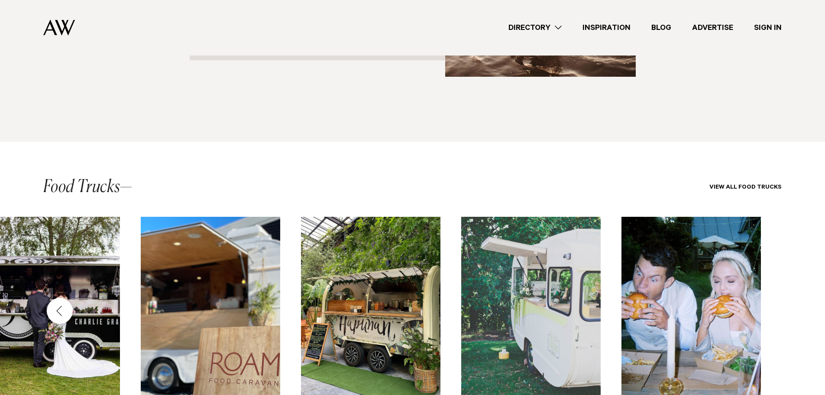
click at [60, 298] on div "Previous slide" at bounding box center [60, 311] width 26 height 26
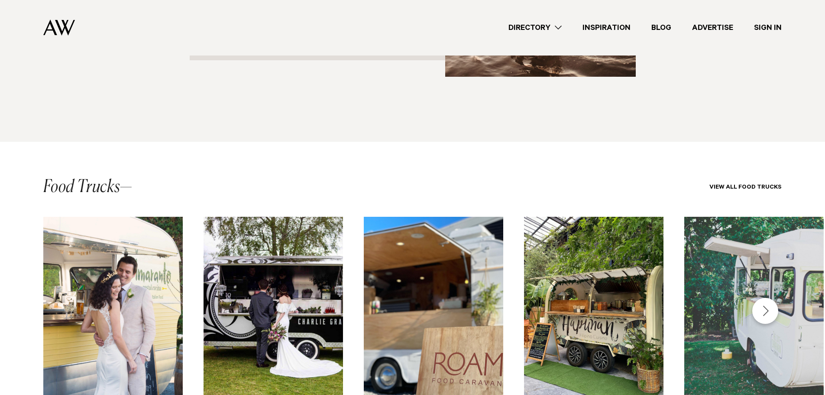
click at [767, 298] on div "Next slide" at bounding box center [765, 311] width 26 height 26
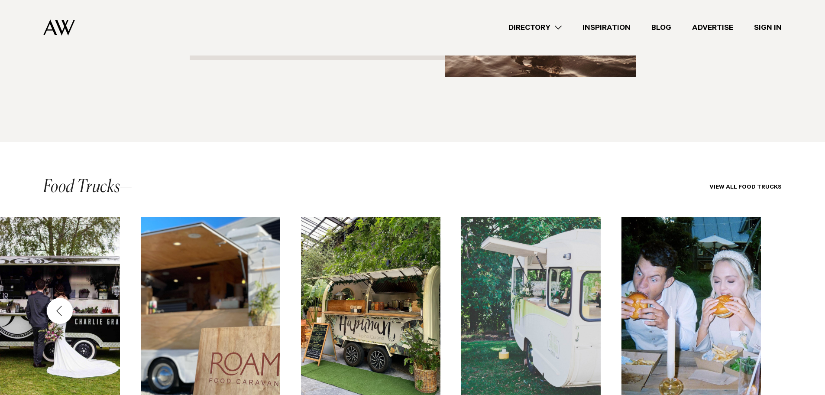
click at [767, 224] on div "Food Trucks Amaranto Food Trucks Charlie Grace Catering Roam Food Caravan Food …" at bounding box center [412, 352] width 825 height 271
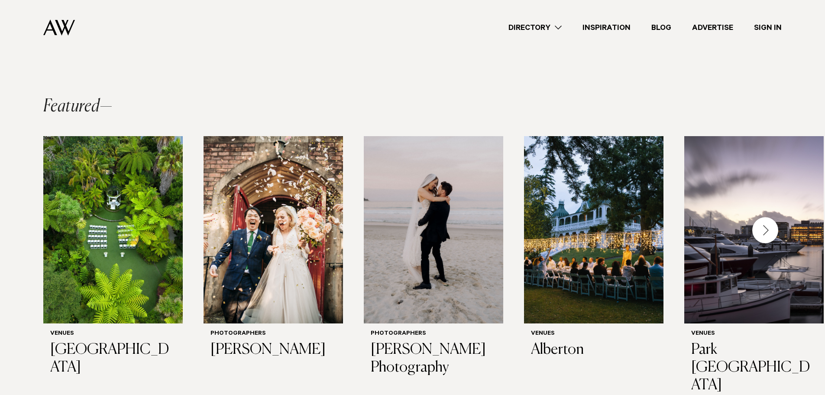
scroll to position [0, 0]
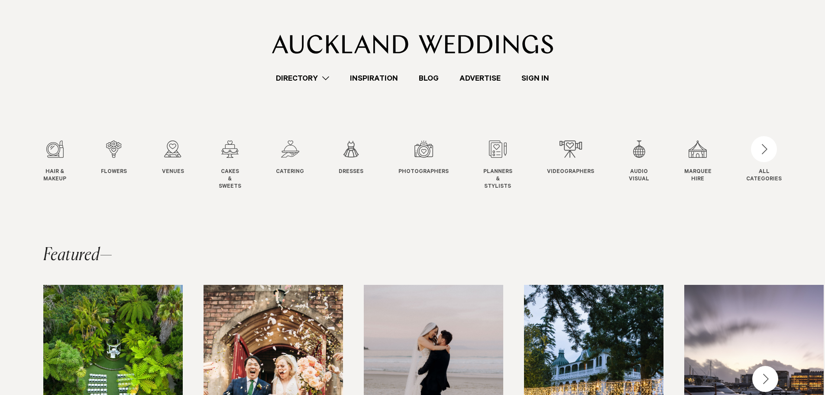
click at [322, 76] on link "Directory" at bounding box center [302, 78] width 74 height 12
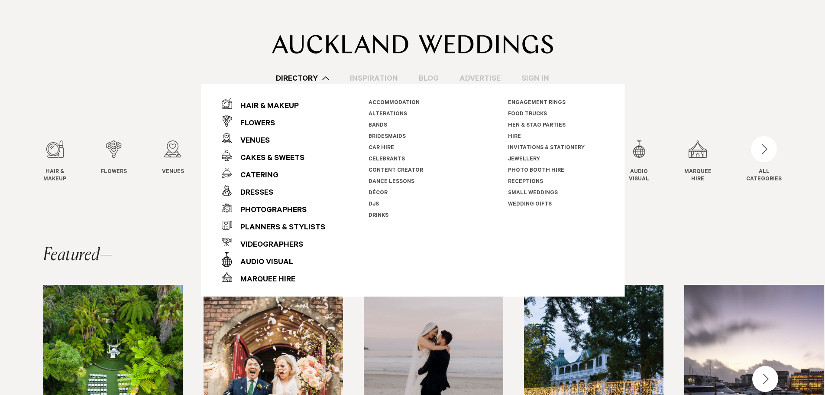
click at [322, 76] on link "Directory" at bounding box center [302, 78] width 74 height 12
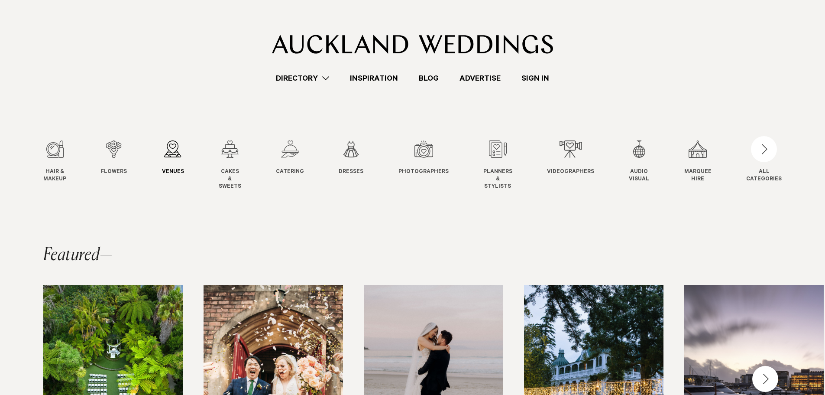
click at [174, 158] on link "Venues Venues" at bounding box center [173, 158] width 22 height 36
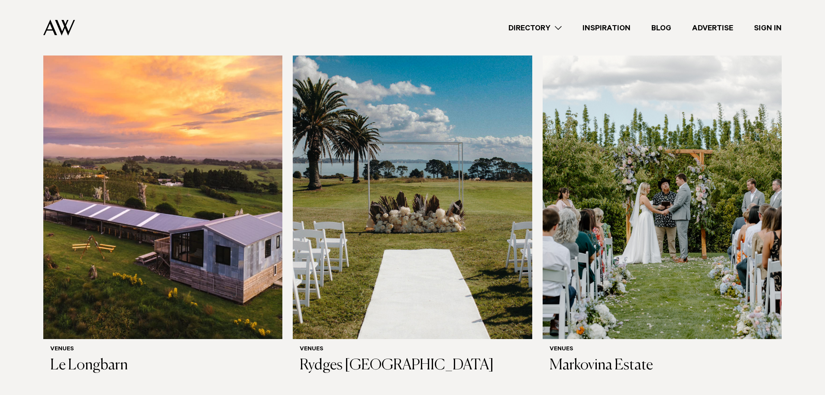
scroll to position [272, 0]
click at [648, 242] on img at bounding box center [662, 177] width 239 height 321
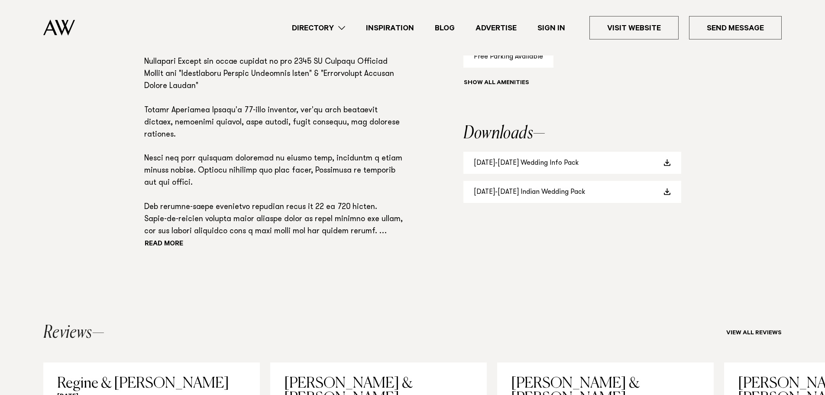
scroll to position [656, 0]
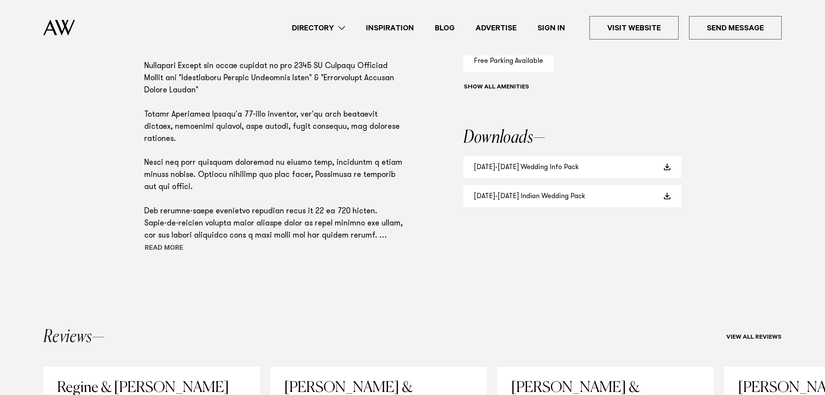
click at [167, 246] on button "Read more" at bounding box center [183, 248] width 78 height 13
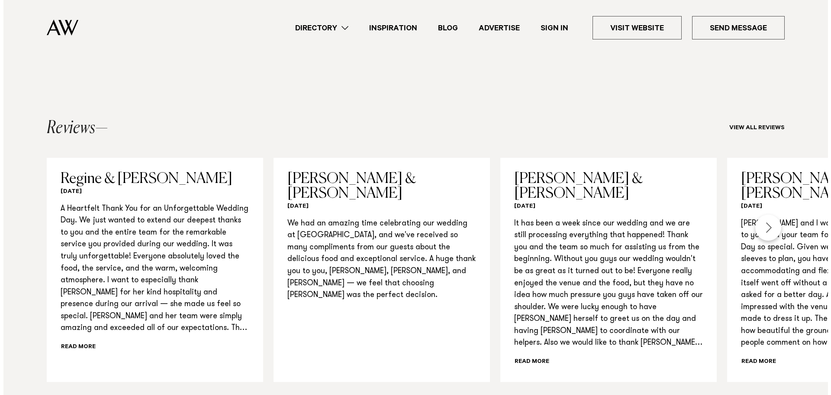
scroll to position [950, 0]
click at [766, 222] on div "Next slide" at bounding box center [765, 227] width 26 height 26
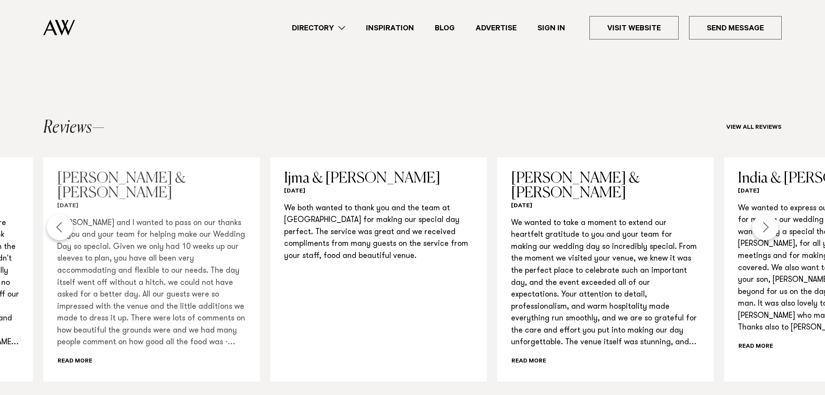
click at [79, 350] on div "[PERSON_NAME] and I wanted to pass on our thanks to you and your team for helpi…" at bounding box center [151, 292] width 189 height 150
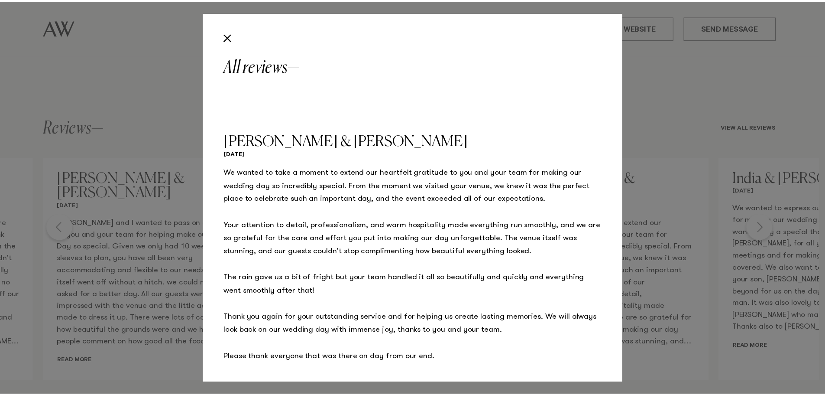
scroll to position [925, 0]
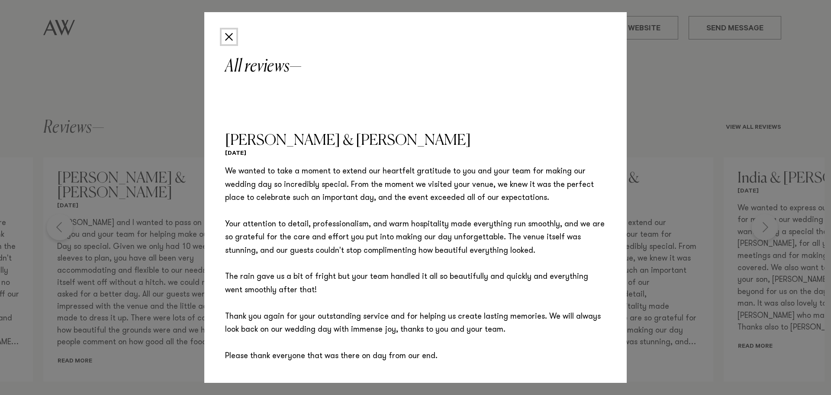
click at [228, 42] on button "Close" at bounding box center [229, 36] width 15 height 15
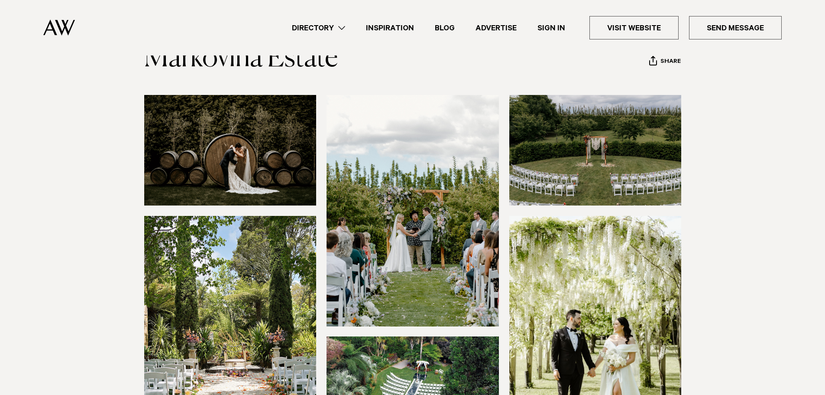
scroll to position [61, 0]
click at [233, 139] on img at bounding box center [230, 150] width 172 height 110
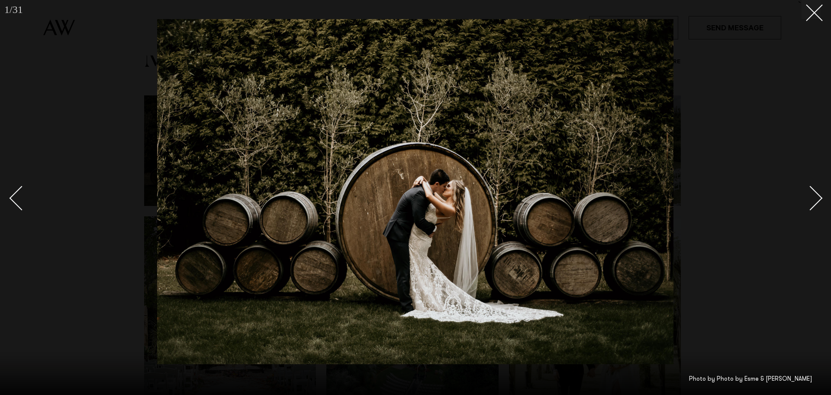
click at [813, 200] on div "Next slide" at bounding box center [811, 197] width 25 height 25
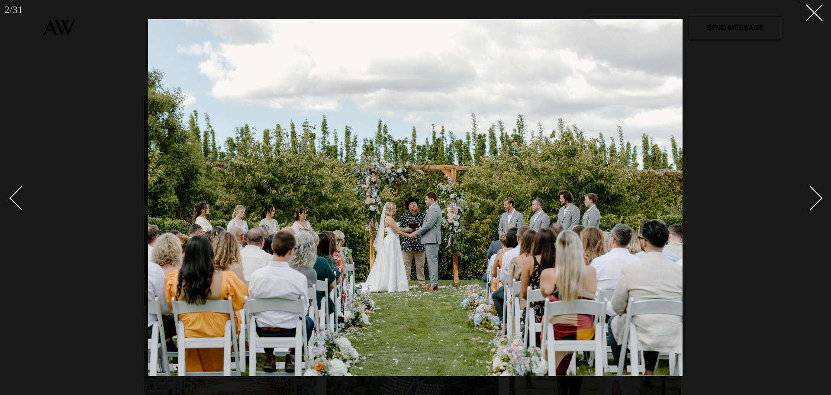
click at [813, 200] on div "Next slide" at bounding box center [811, 197] width 25 height 25
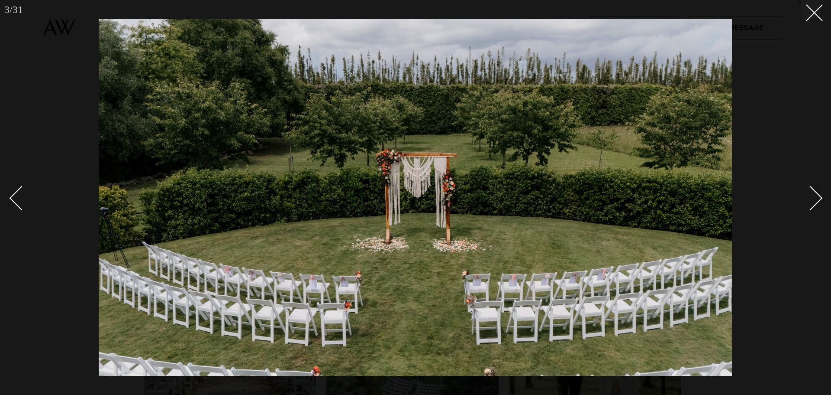
click at [813, 200] on div "Next slide" at bounding box center [811, 197] width 25 height 25
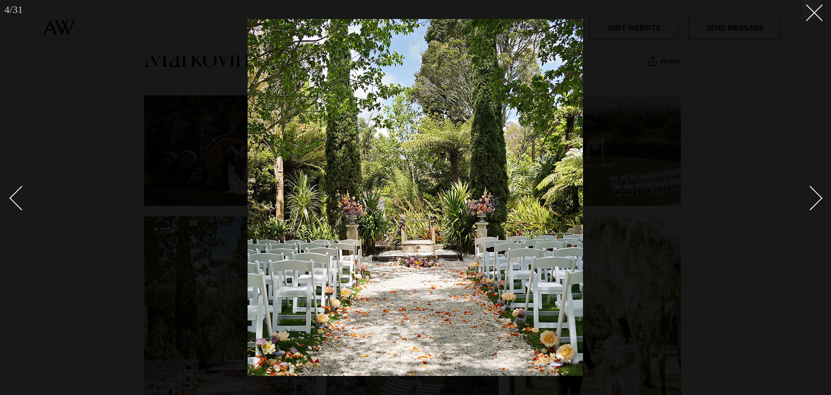
click at [813, 200] on div "Next slide" at bounding box center [811, 197] width 25 height 25
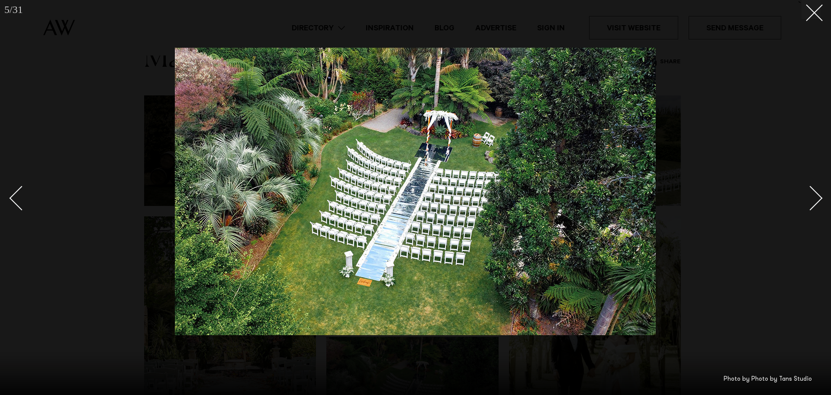
click at [813, 200] on div "Next slide" at bounding box center [811, 197] width 25 height 25
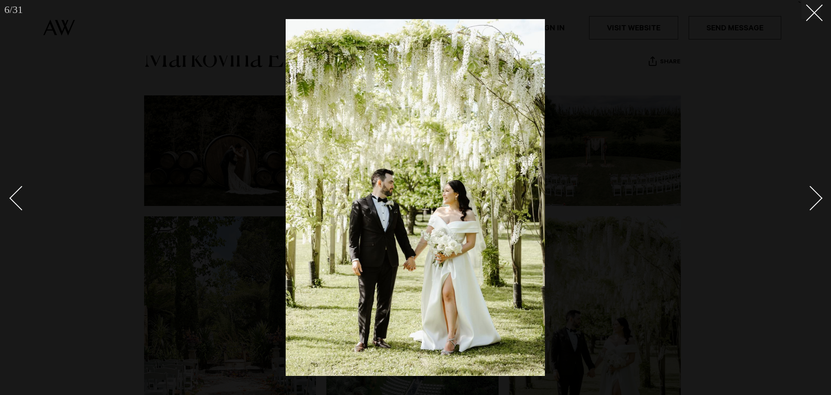
click at [813, 200] on div "Next slide" at bounding box center [811, 197] width 25 height 25
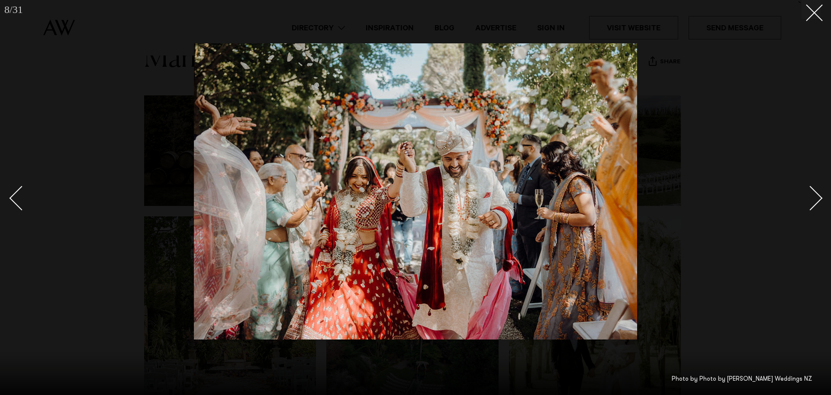
click at [815, 191] on div "Next slide" at bounding box center [811, 197] width 25 height 25
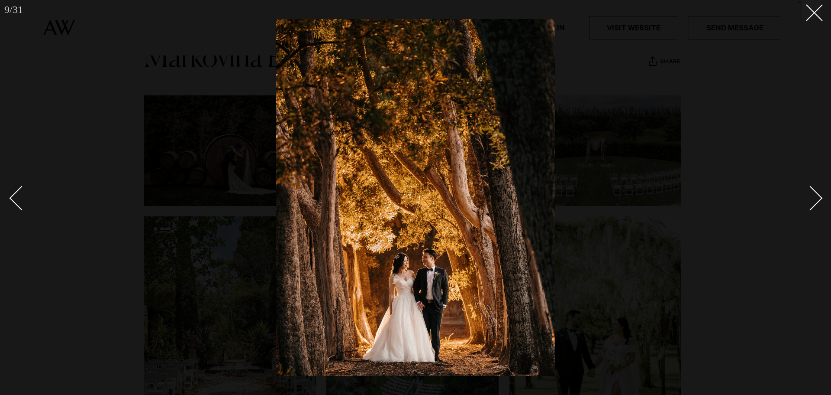
click at [813, 204] on div "Next slide" at bounding box center [811, 197] width 25 height 25
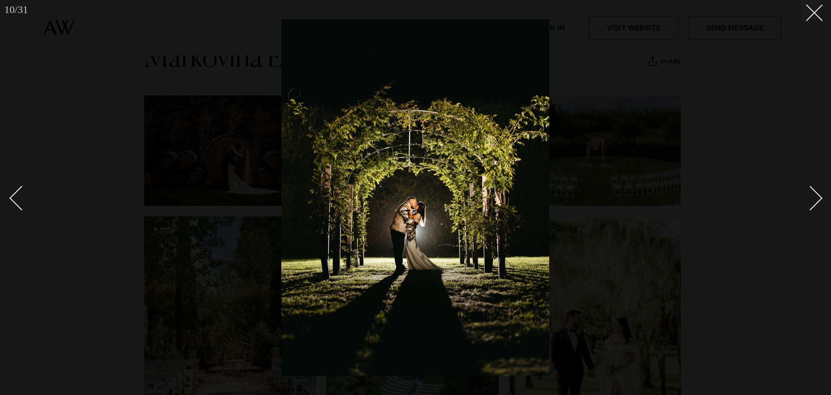
click at [813, 204] on div "Next slide" at bounding box center [811, 197] width 25 height 25
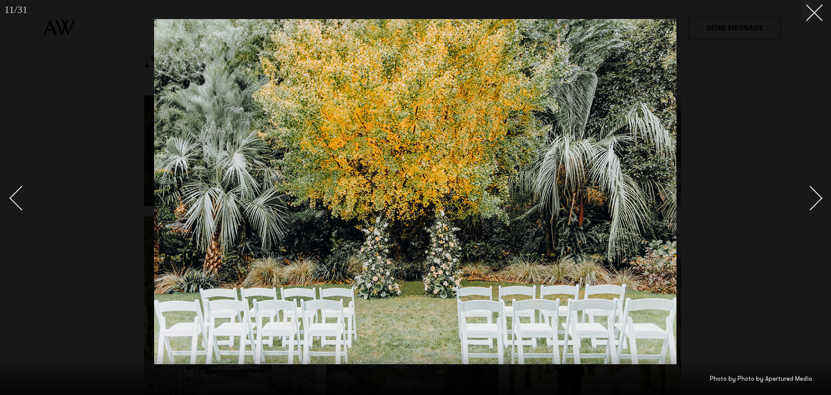
click at [813, 204] on div "Next slide" at bounding box center [811, 197] width 25 height 25
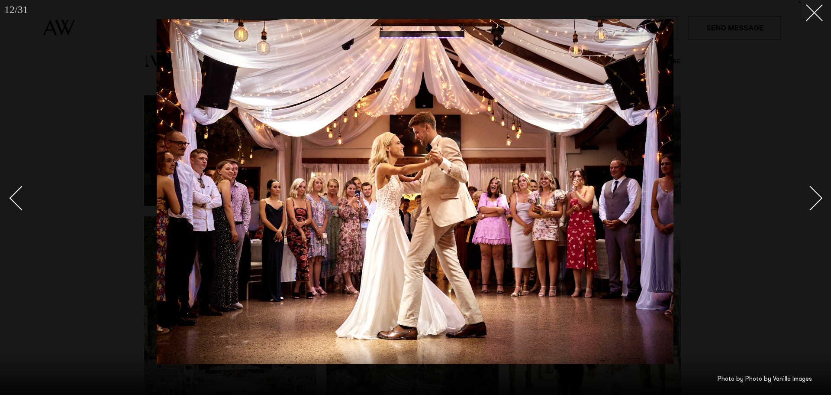
click at [813, 204] on div "Next slide" at bounding box center [811, 197] width 25 height 25
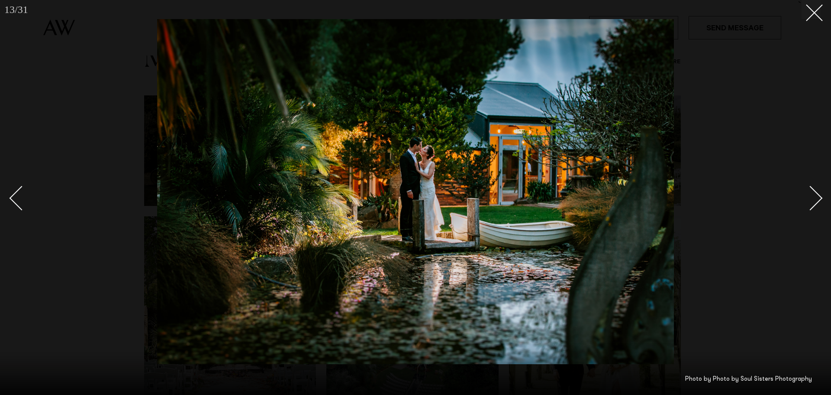
click at [813, 204] on div "Next slide" at bounding box center [811, 197] width 25 height 25
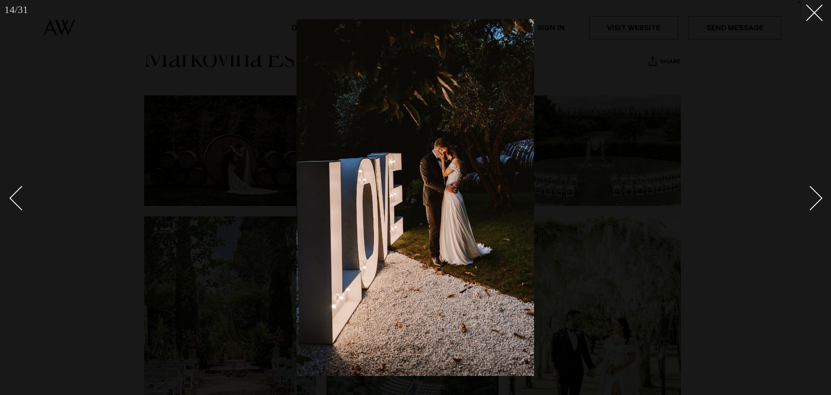
click at [799, 217] on link at bounding box center [806, 197] width 30 height 43
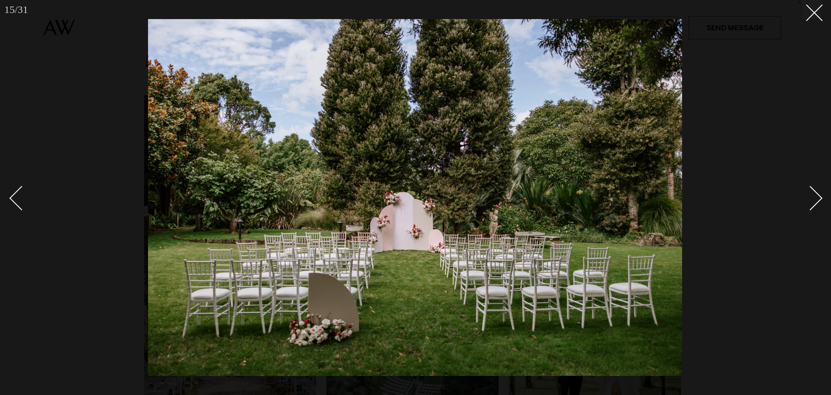
click at [815, 205] on div "Next slide" at bounding box center [811, 197] width 25 height 25
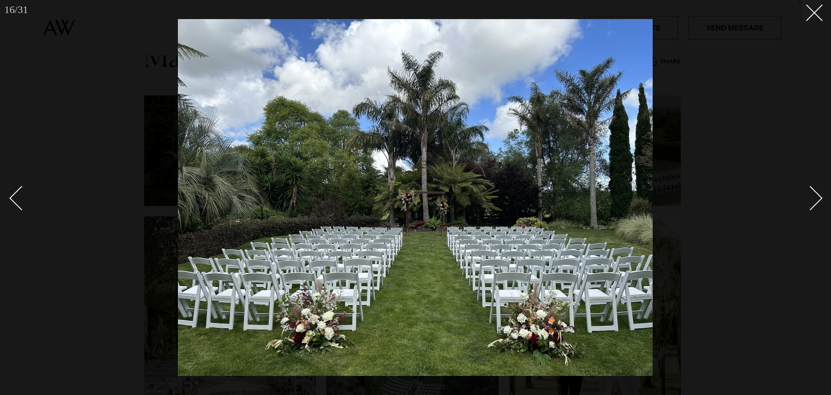
click at [815, 205] on div "Next slide" at bounding box center [811, 197] width 25 height 25
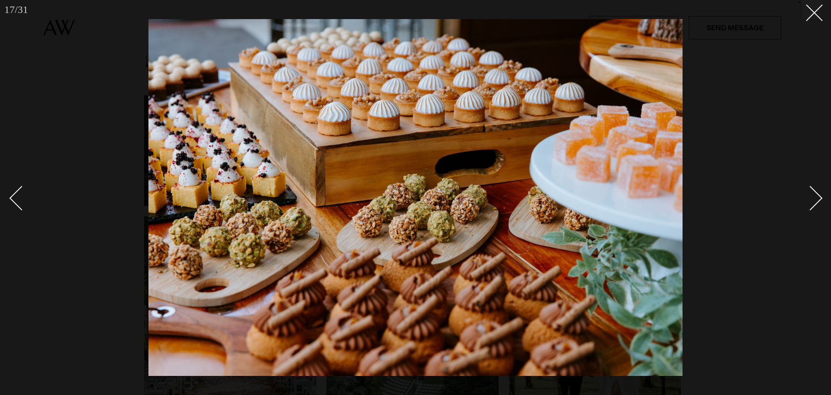
click at [815, 205] on div "Next slide" at bounding box center [811, 197] width 25 height 25
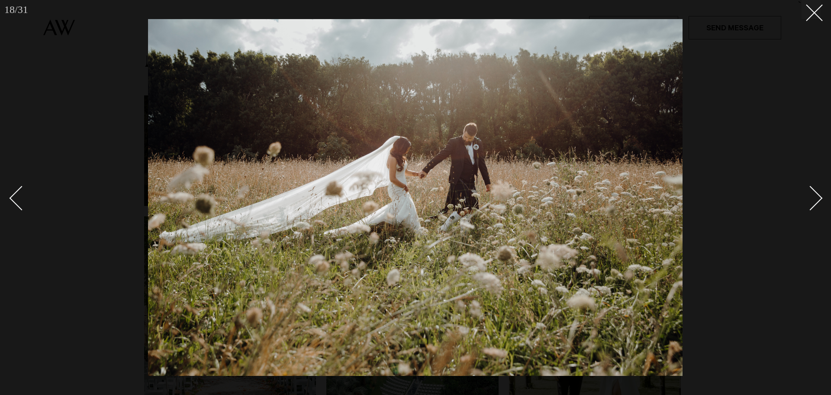
click at [815, 205] on div "Next slide" at bounding box center [811, 197] width 25 height 25
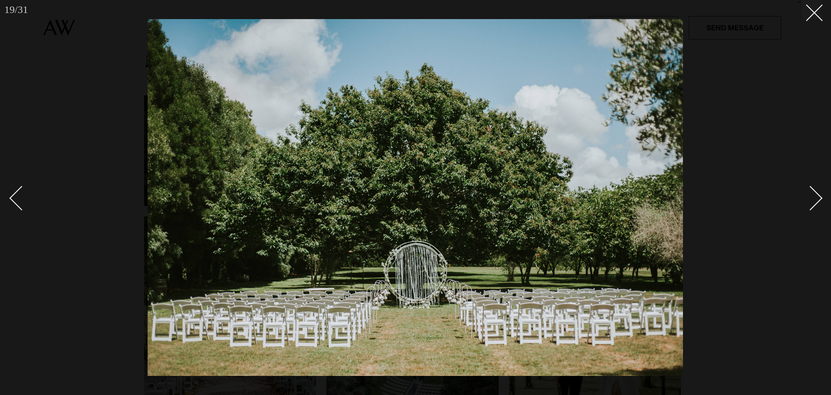
click at [815, 205] on div "Next slide" at bounding box center [811, 197] width 25 height 25
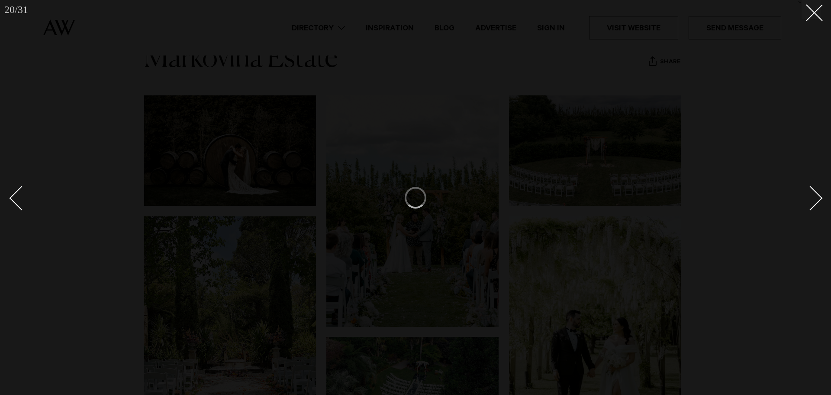
click at [815, 205] on div "Next slide" at bounding box center [811, 197] width 25 height 25
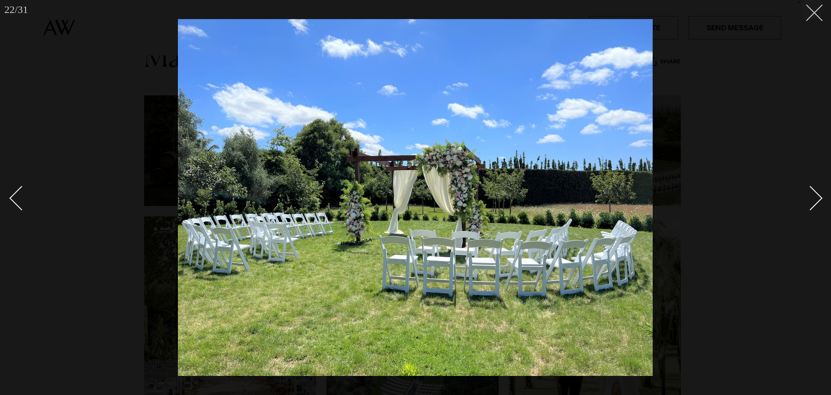
click at [815, 17] on button at bounding box center [811, 9] width 19 height 19
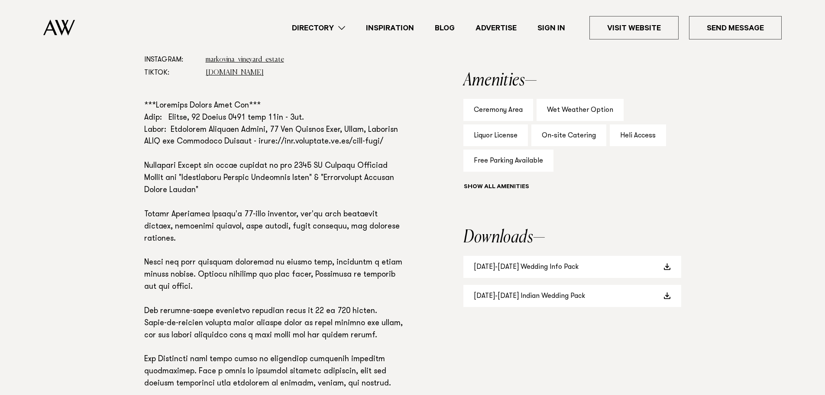
scroll to position [556, 0]
click at [584, 268] on link "2025-2026 Wedding Info Pack" at bounding box center [572, 267] width 218 height 22
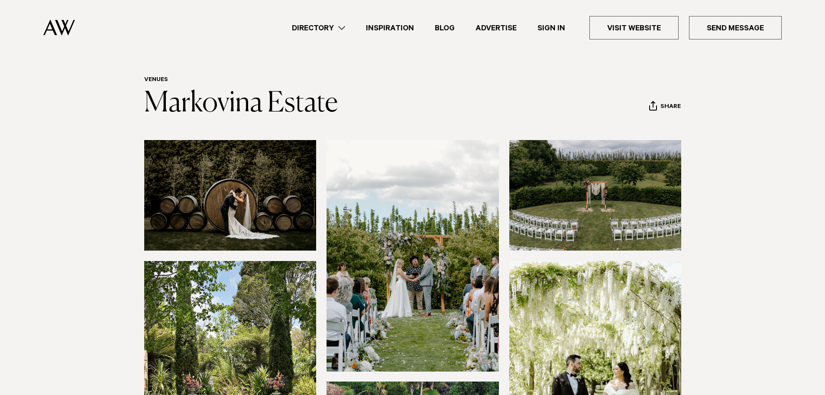
scroll to position [0, 0]
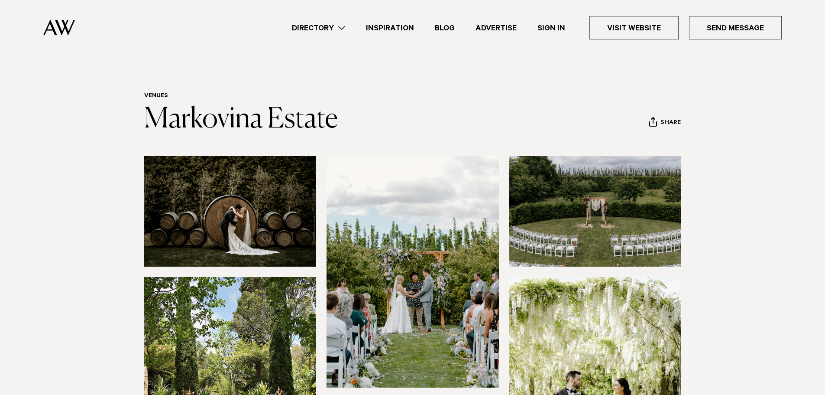
click at [54, 28] on img at bounding box center [59, 27] width 32 height 16
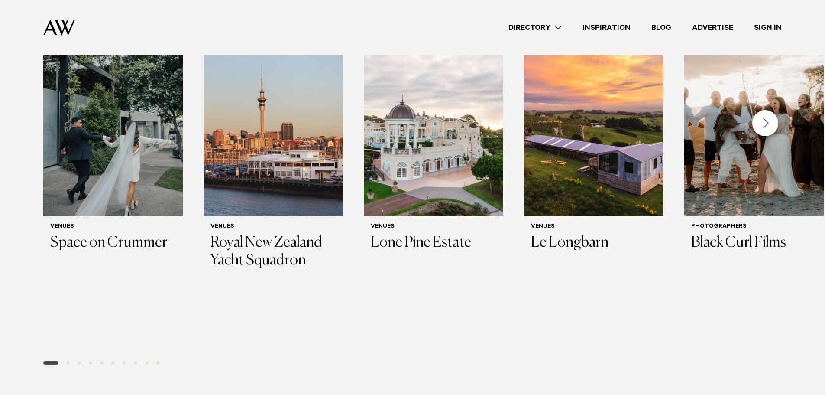
scroll to position [281, 0]
click at [150, 166] on img "1 / 29" at bounding box center [112, 122] width 139 height 187
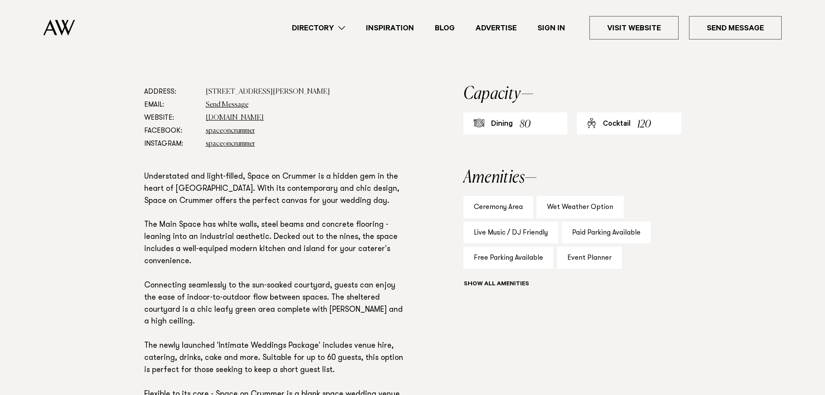
scroll to position [459, 0]
click at [150, 166] on section "Address: [STREET_ADDRESS][PERSON_NAME] Email: Send Message Website: [DOMAIN_NAM…" at bounding box center [275, 267] width 263 height 364
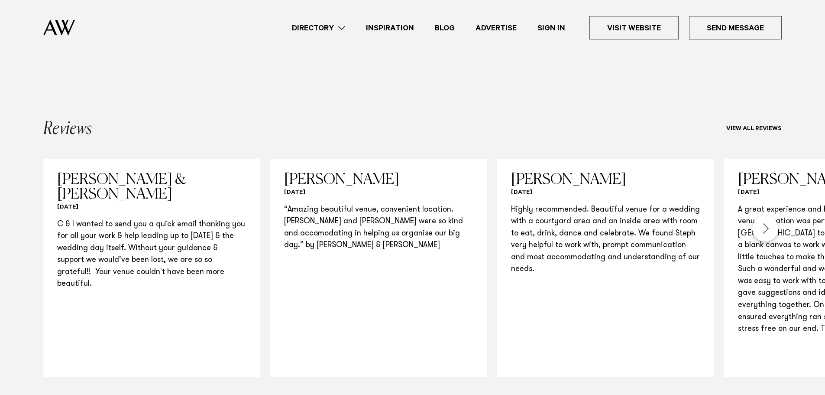
scroll to position [831, 0]
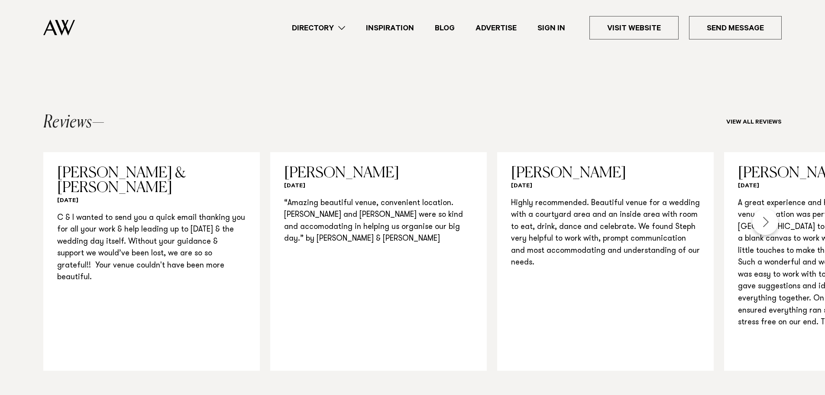
click at [768, 210] on div "Next slide" at bounding box center [765, 222] width 26 height 26
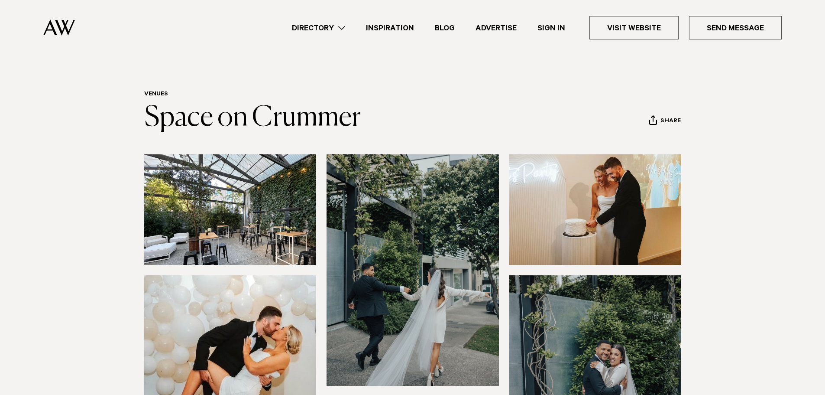
scroll to position [1, 0]
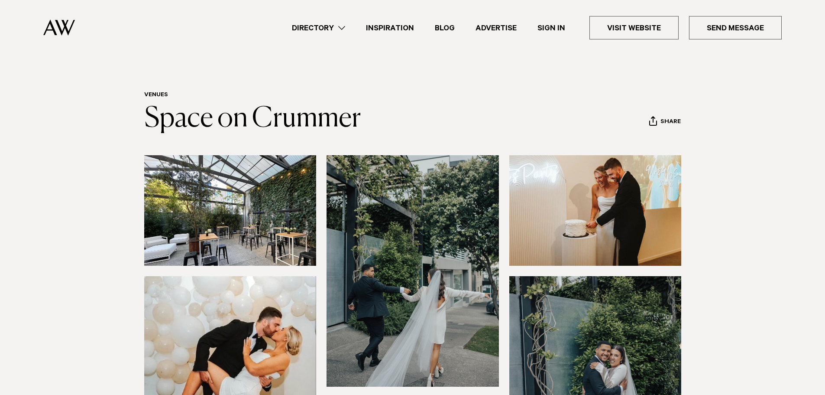
click at [214, 201] on img at bounding box center [230, 210] width 172 height 110
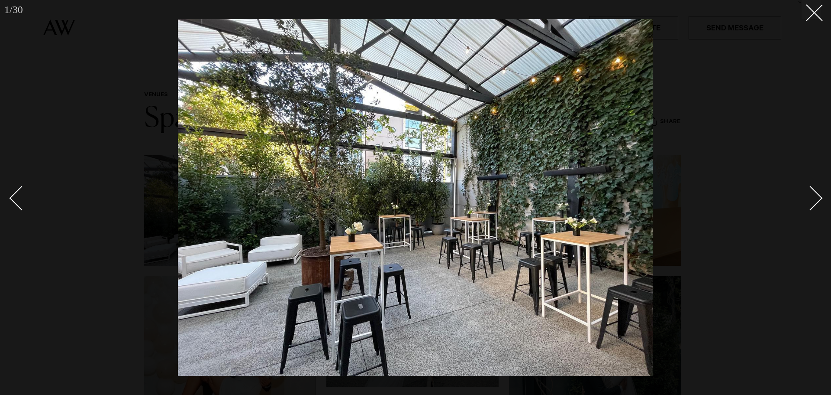
click at [812, 196] on div "Next slide" at bounding box center [811, 197] width 25 height 25
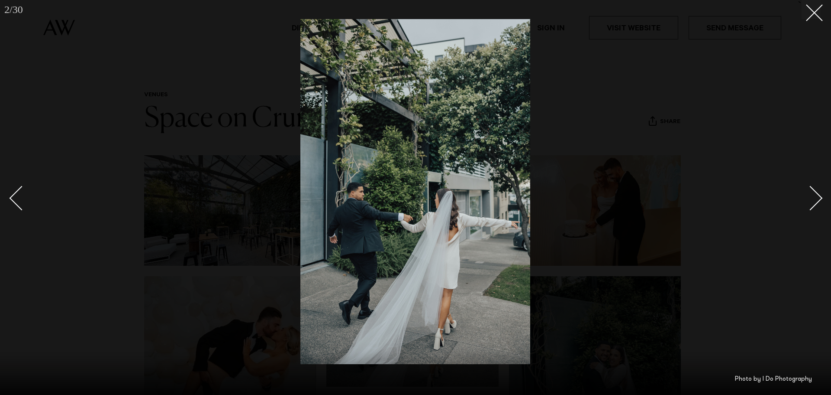
click at [812, 196] on div "Next slide" at bounding box center [811, 197] width 25 height 25
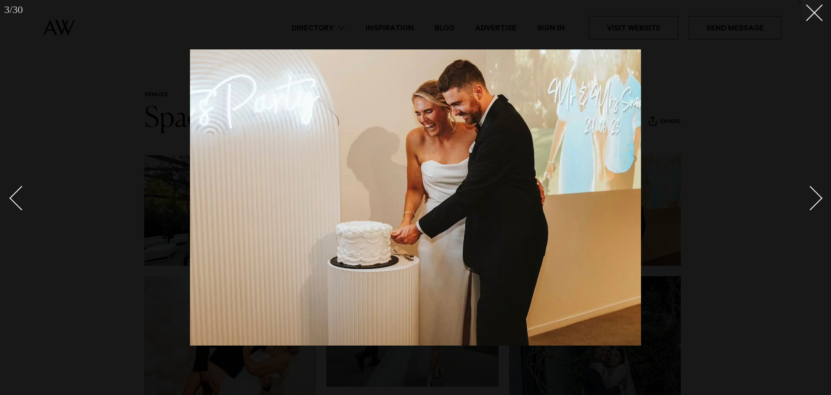
click at [812, 196] on div "Next slide" at bounding box center [811, 197] width 25 height 25
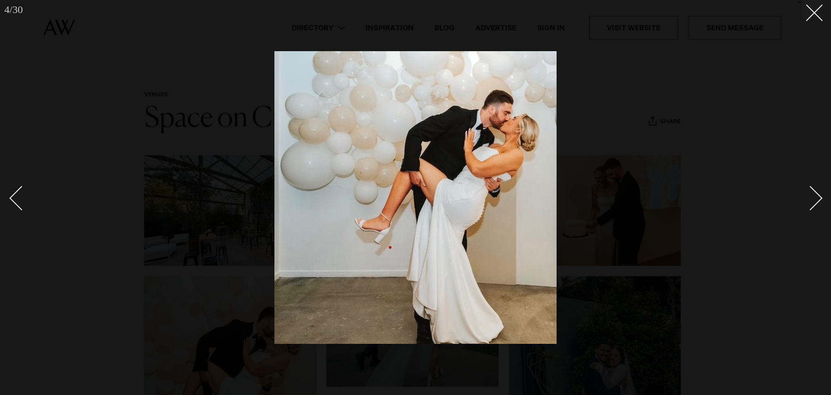
click at [812, 196] on div "Next slide" at bounding box center [811, 197] width 25 height 25
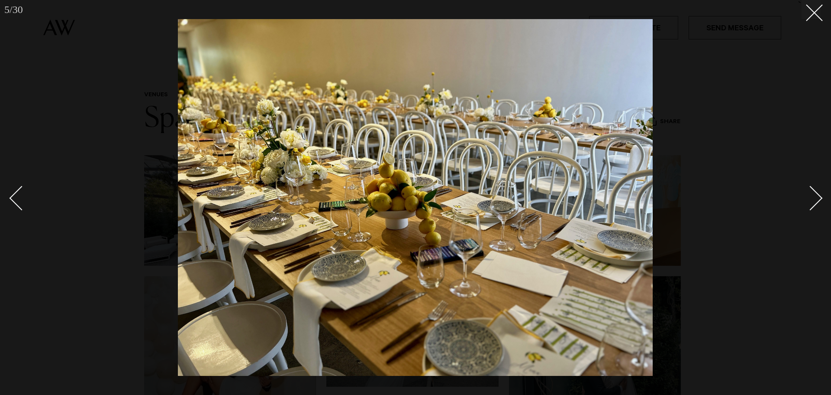
click at [812, 196] on div "Next slide" at bounding box center [811, 197] width 25 height 25
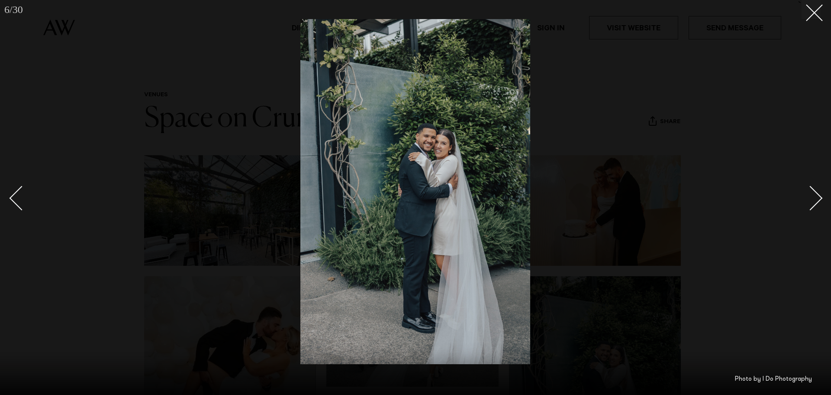
click at [812, 196] on div "Next slide" at bounding box center [811, 197] width 25 height 25
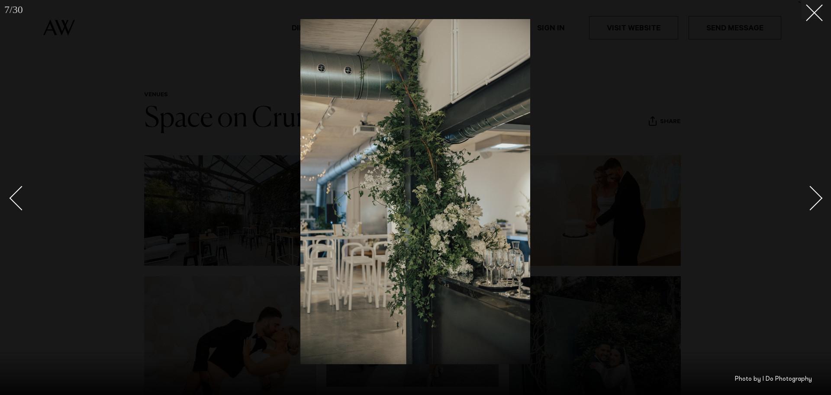
click at [812, 196] on div "Next slide" at bounding box center [811, 197] width 25 height 25
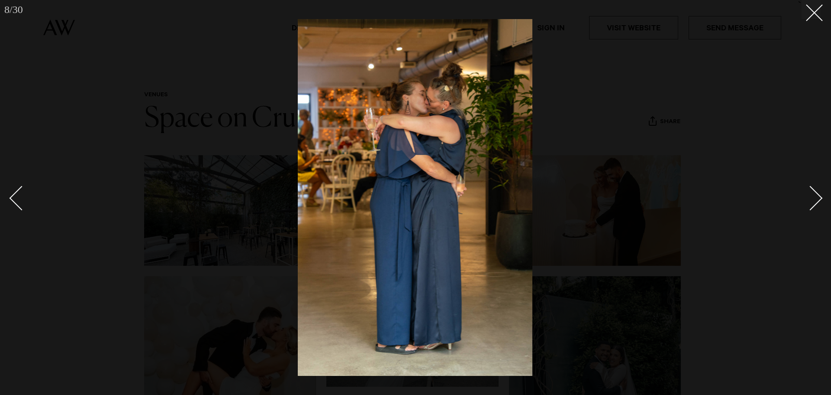
click at [812, 196] on div "Next slide" at bounding box center [811, 197] width 25 height 25
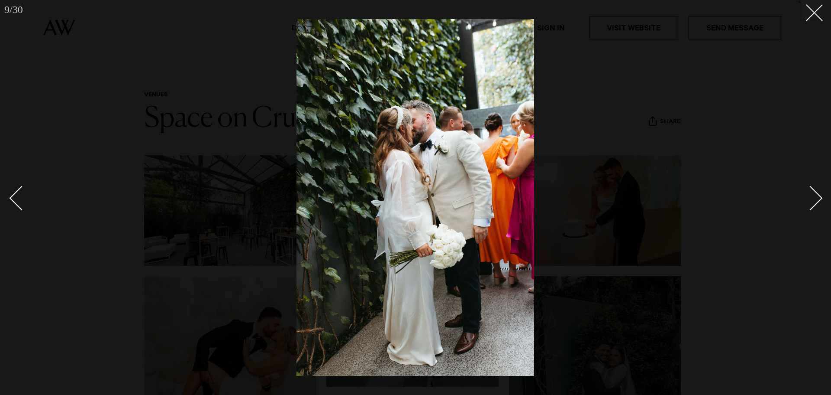
click at [812, 196] on div "Next slide" at bounding box center [811, 197] width 25 height 25
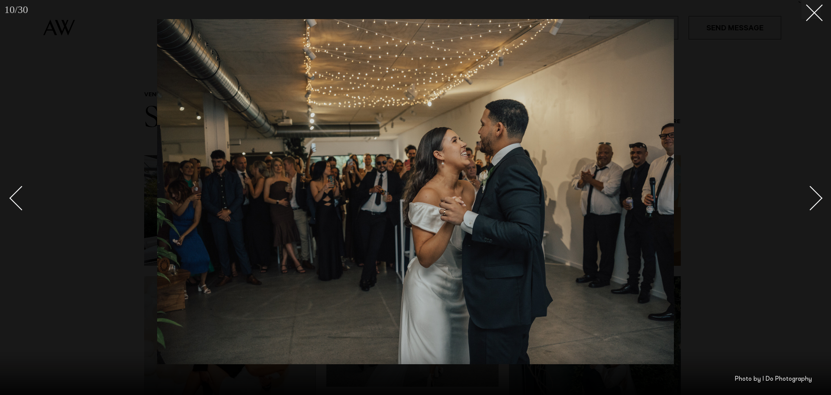
click at [812, 196] on div "Next slide" at bounding box center [811, 197] width 25 height 25
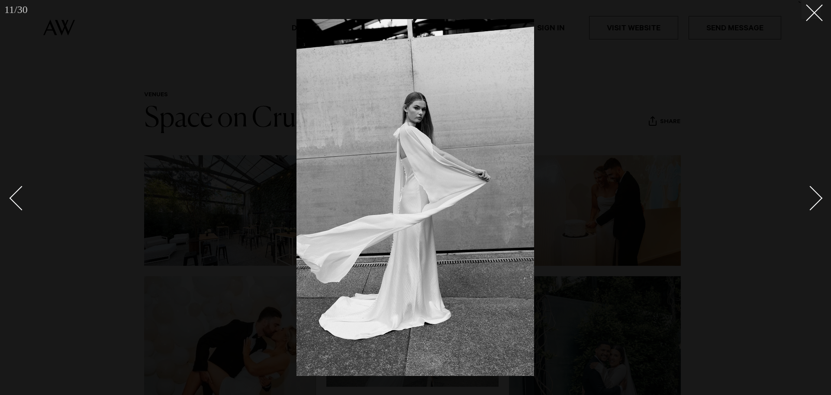
click at [812, 196] on div "Next slide" at bounding box center [811, 197] width 25 height 25
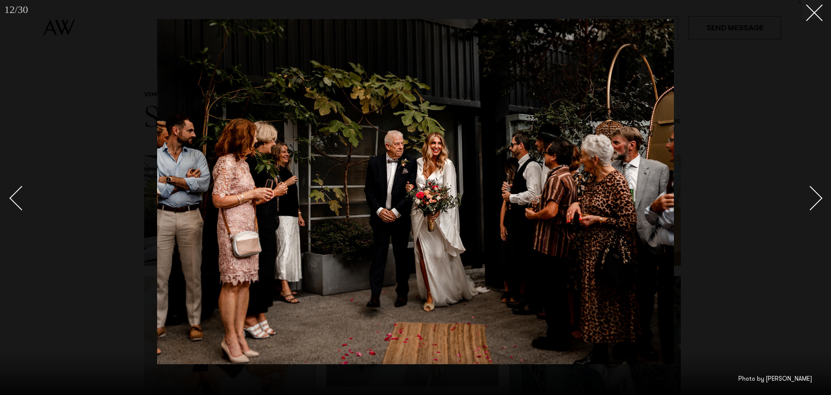
click at [812, 196] on div "Next slide" at bounding box center [811, 197] width 25 height 25
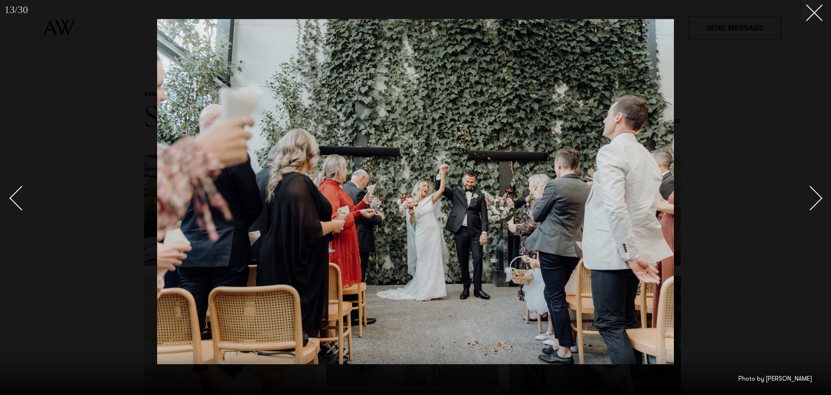
click at [818, 205] on link at bounding box center [806, 197] width 30 height 43
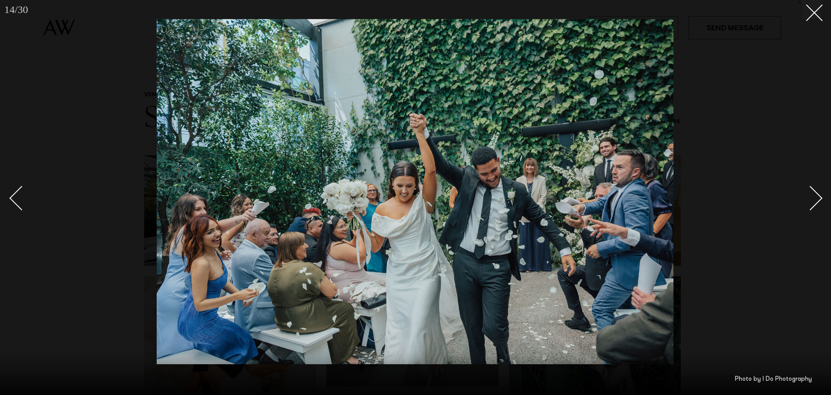
click at [817, 206] on link at bounding box center [806, 197] width 30 height 43
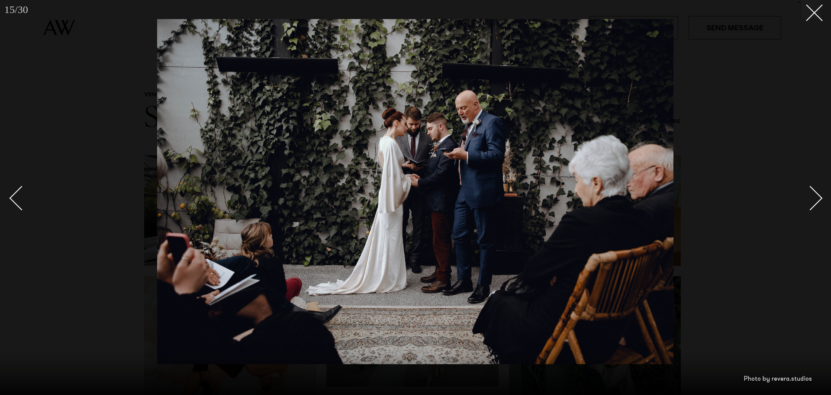
click at [816, 207] on link at bounding box center [806, 197] width 30 height 43
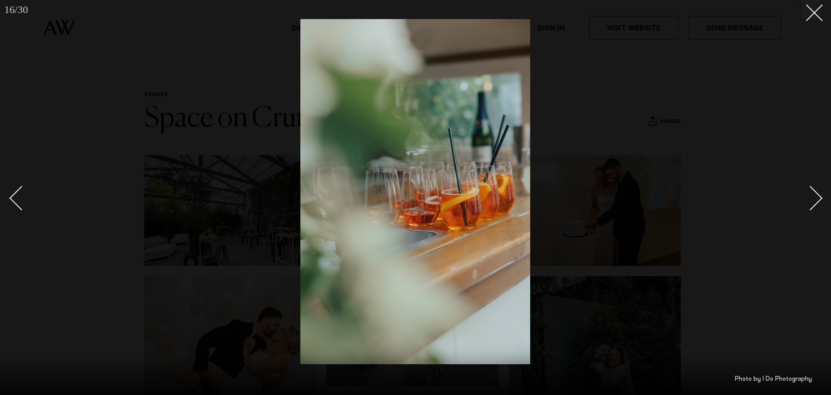
click at [816, 208] on link at bounding box center [806, 197] width 30 height 43
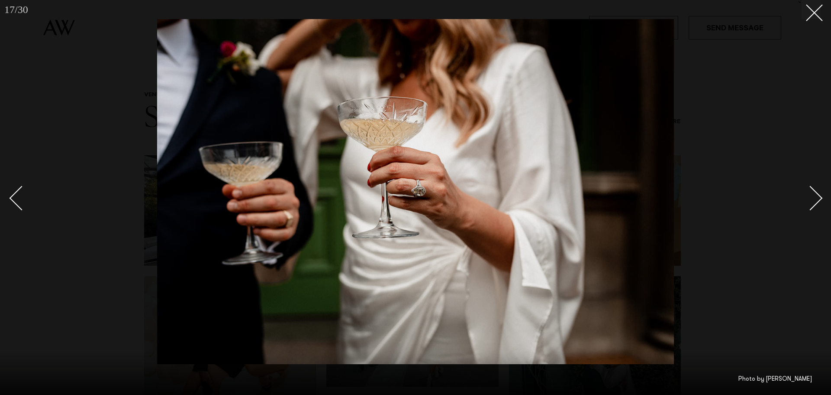
click at [816, 209] on link at bounding box center [806, 197] width 30 height 43
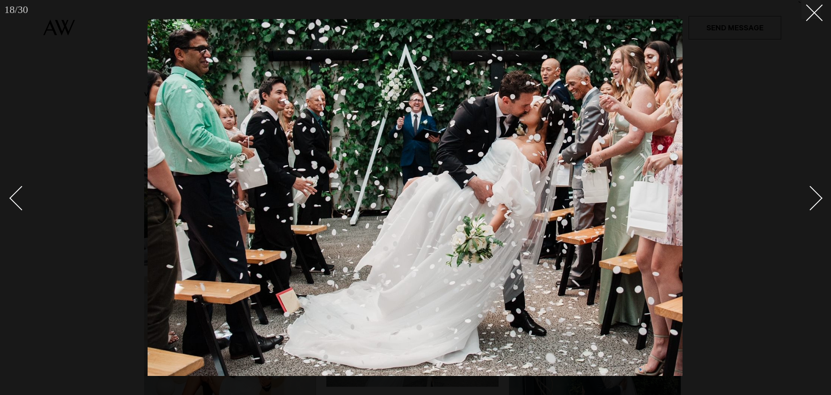
click at [815, 209] on link at bounding box center [806, 197] width 30 height 43
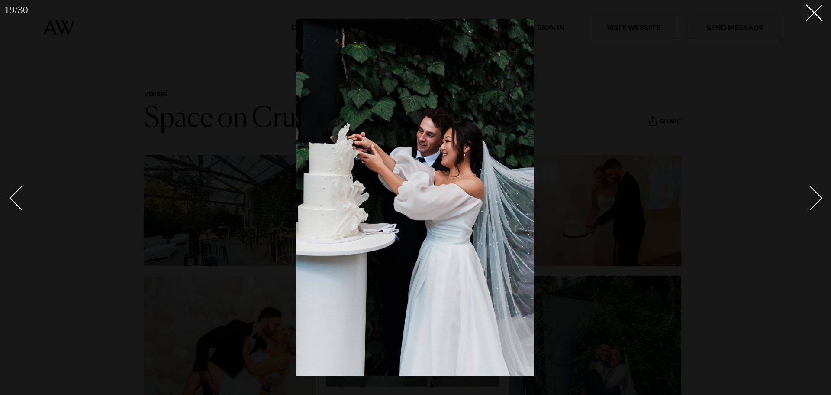
click at [815, 209] on link at bounding box center [806, 197] width 30 height 43
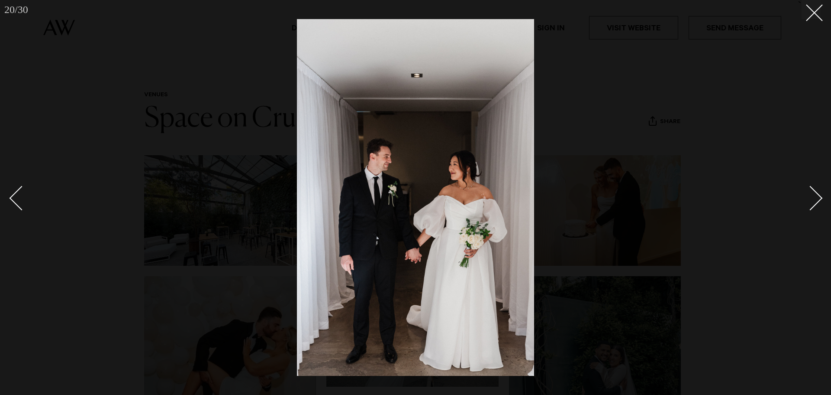
click at [815, 209] on link at bounding box center [806, 197] width 30 height 43
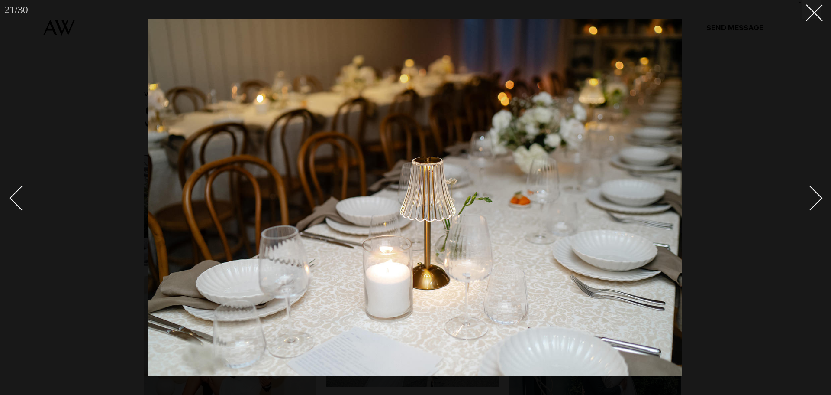
click at [818, 205] on link at bounding box center [806, 197] width 30 height 43
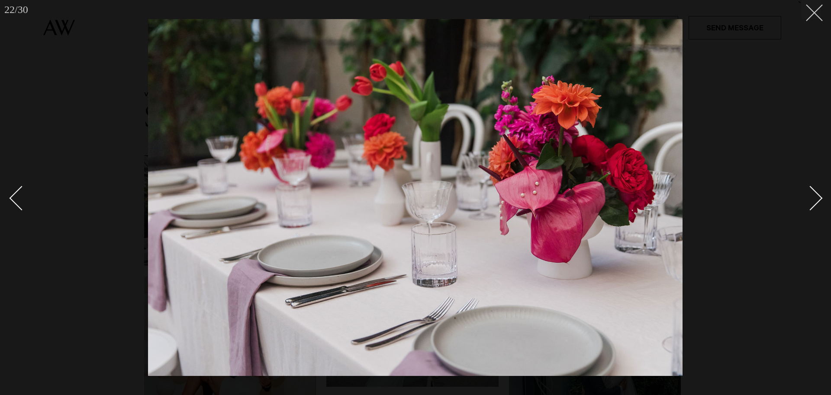
click at [816, 10] on icon at bounding box center [811, 9] width 10 height 10
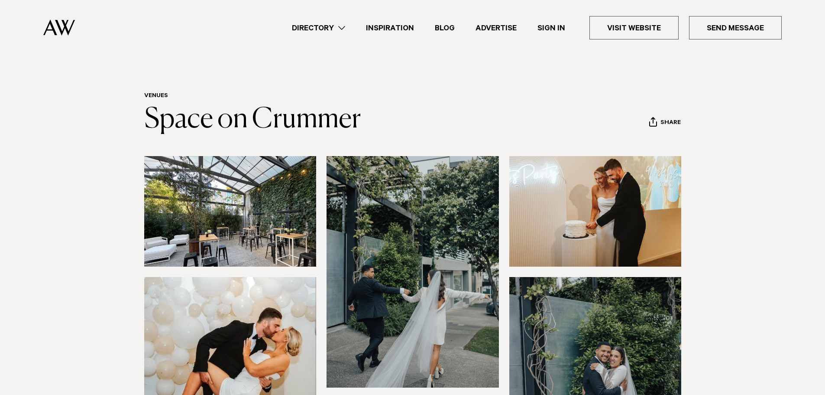
click at [342, 22] on link "Directory" at bounding box center [318, 28] width 74 height 12
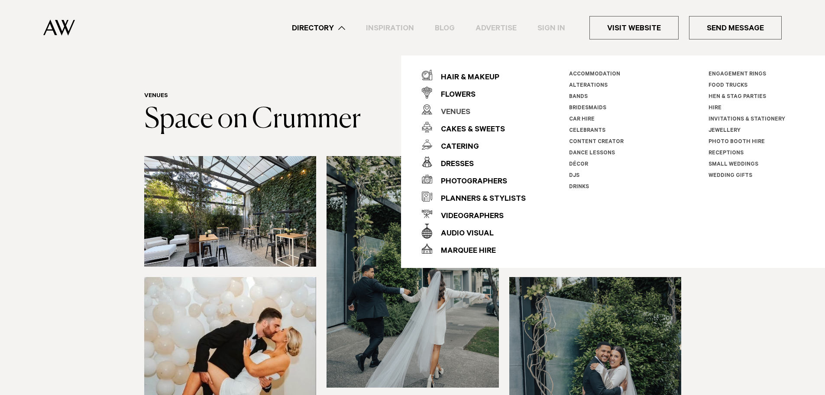
click at [459, 112] on div "Venues" at bounding box center [451, 112] width 38 height 17
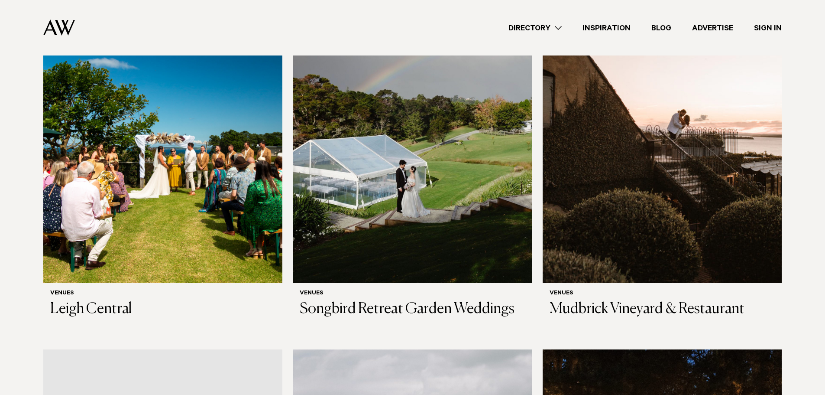
scroll to position [3092, 0]
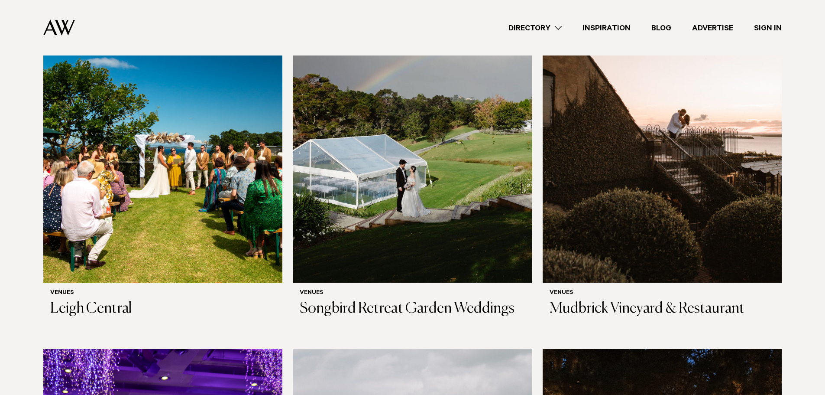
click at [423, 215] on img at bounding box center [412, 121] width 239 height 321
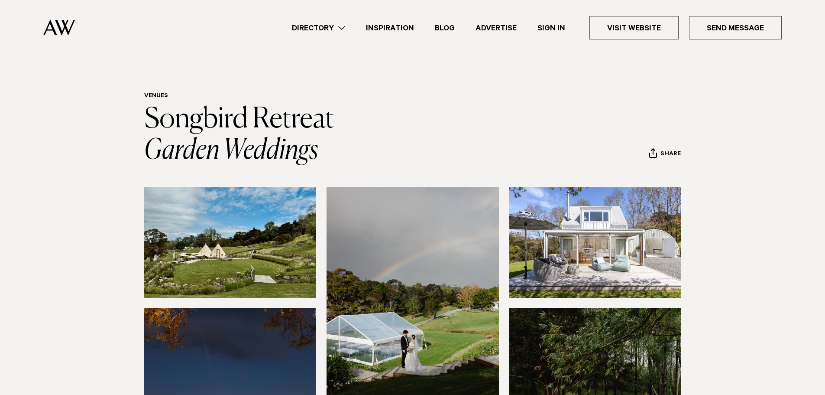
click at [343, 20] on ul "Directory Hair & Makeup Flowers Venues Cakes & Sweets" at bounding box center [531, 27] width 500 height 23
click at [343, 22] on link "Directory" at bounding box center [318, 28] width 74 height 12
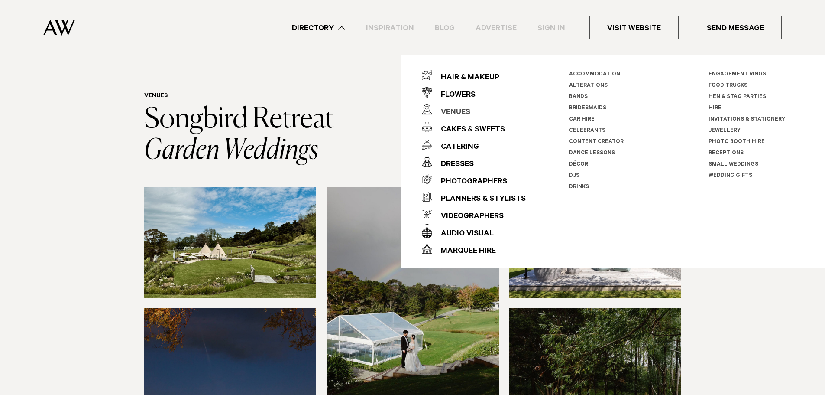
click at [458, 112] on div "Venues" at bounding box center [451, 112] width 38 height 17
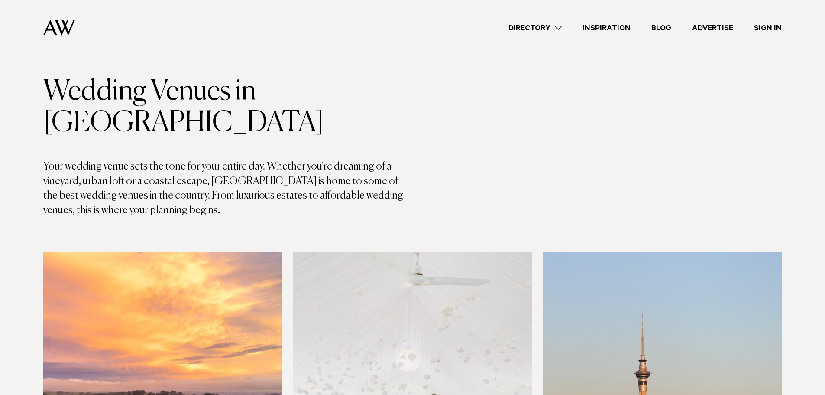
scroll to position [32, 0]
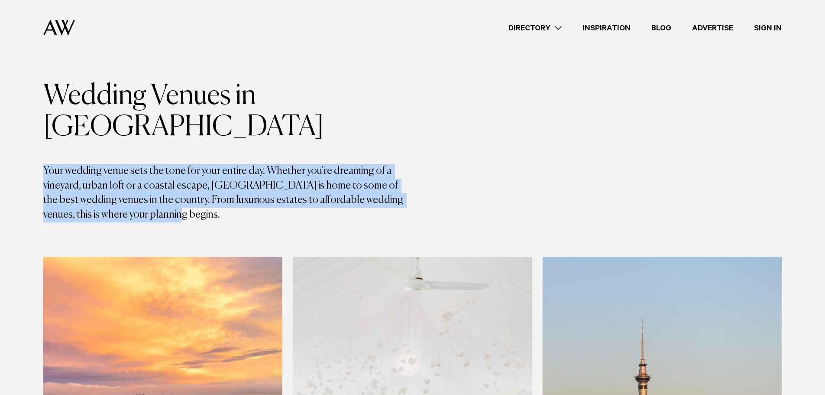
drag, startPoint x: 135, startPoint y: 184, endPoint x: 39, endPoint y: 134, distance: 108.3
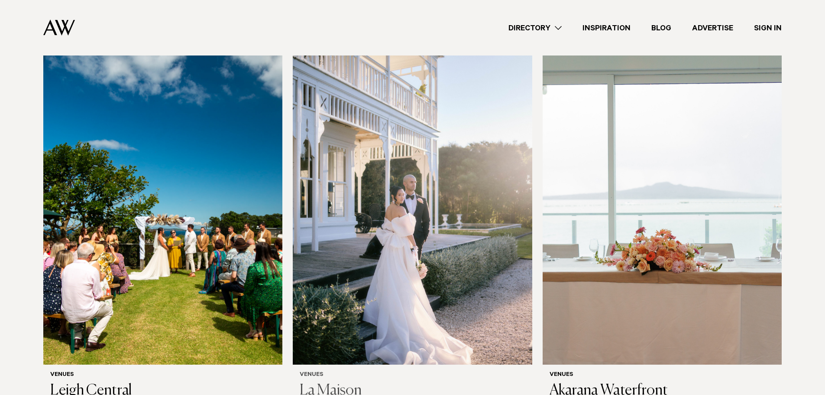
scroll to position [3010, 0]
click at [270, 218] on img at bounding box center [162, 204] width 239 height 321
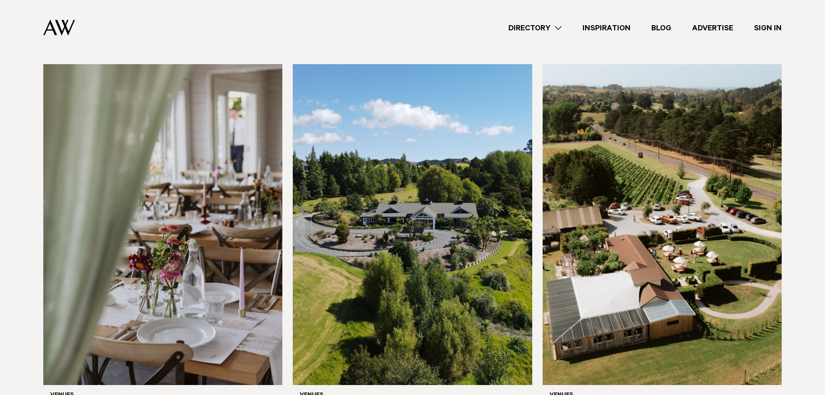
scroll to position [4658, 0]
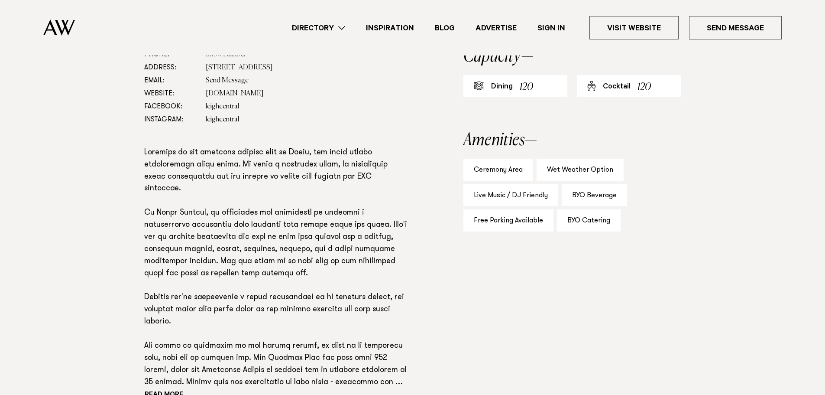
scroll to position [497, 0]
drag, startPoint x: 110, startPoint y: 259, endPoint x: 79, endPoint y: 341, distance: 87.4
click at [79, 341] on section "Phone: Show Number 09 422 607, 021 2460757 Address: [STREET_ADDRESS] Email: Sen…" at bounding box center [412, 243] width 825 height 390
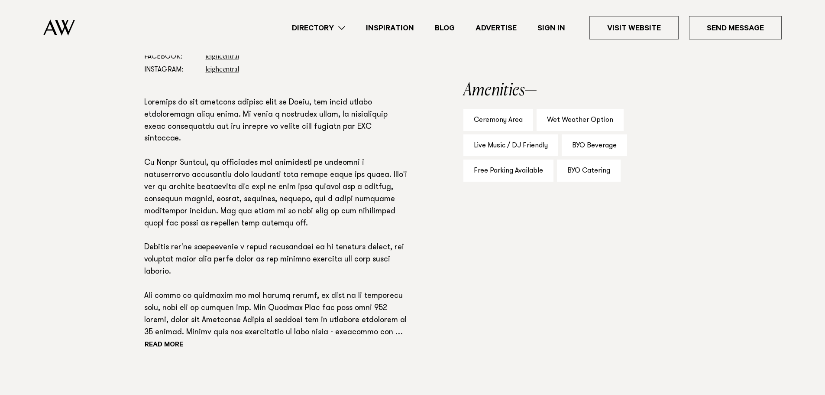
scroll to position [547, 0]
click at [168, 344] on button "Read more" at bounding box center [183, 344] width 78 height 13
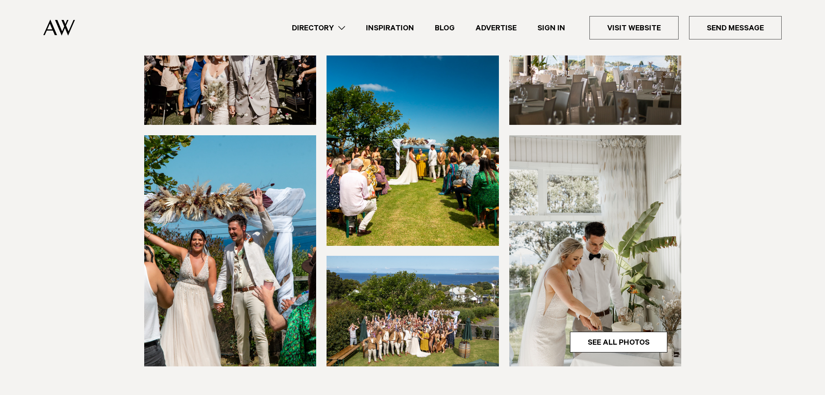
scroll to position [0, 0]
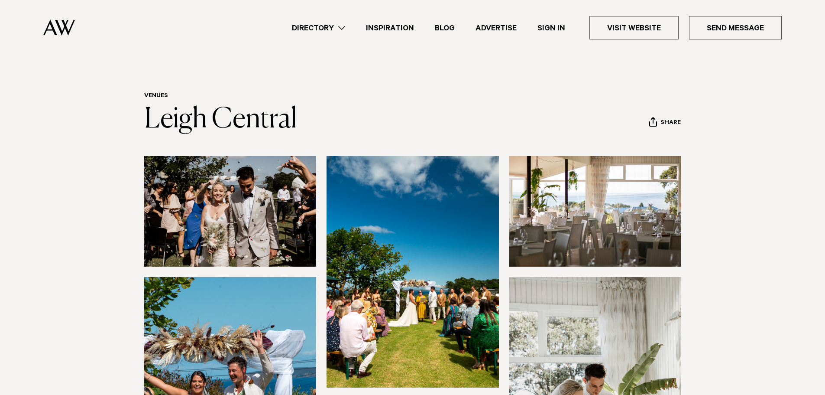
click at [184, 231] on img at bounding box center [230, 211] width 172 height 110
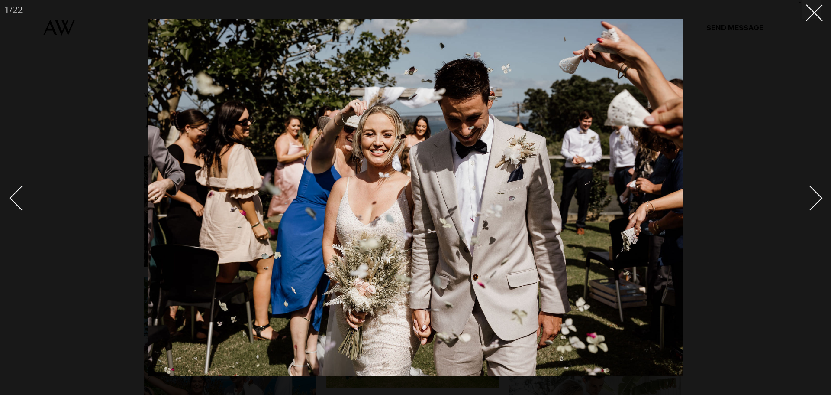
click at [821, 201] on link at bounding box center [806, 197] width 30 height 43
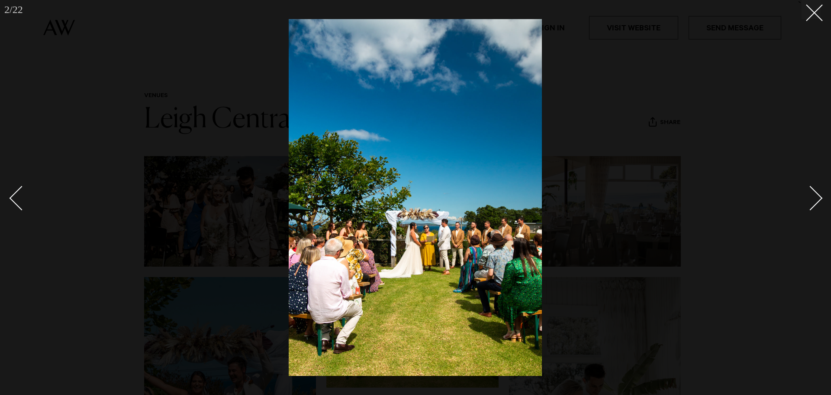
click at [821, 201] on link at bounding box center [806, 197] width 30 height 43
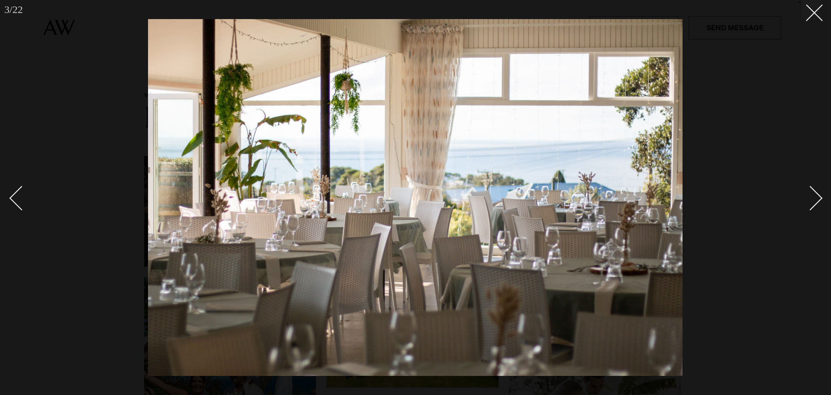
click at [821, 201] on link at bounding box center [806, 197] width 30 height 43
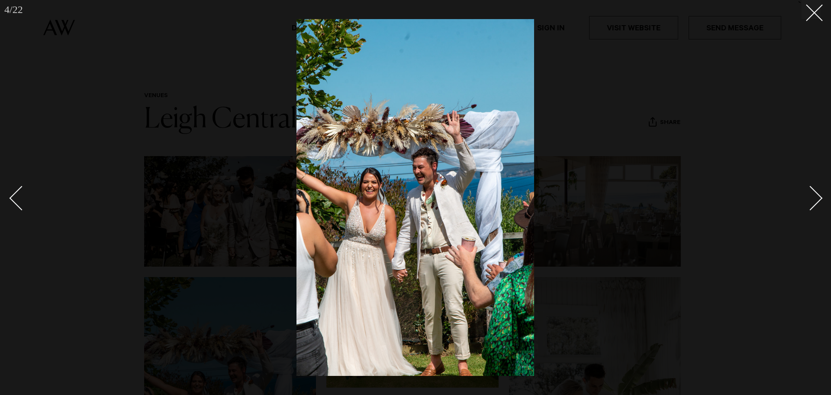
click at [821, 201] on link at bounding box center [806, 197] width 30 height 43
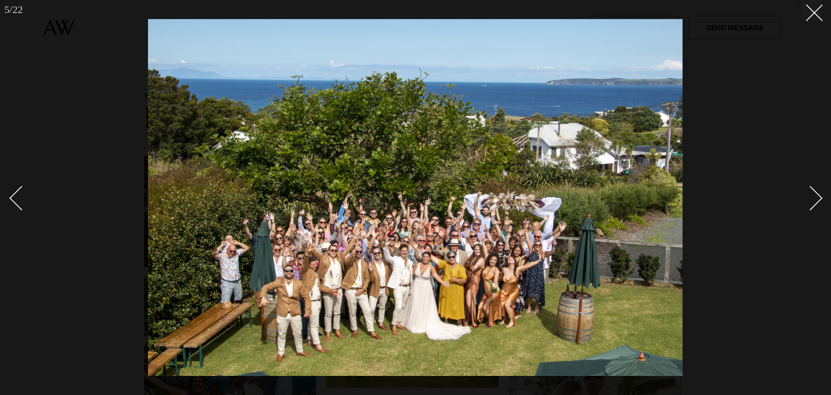
click at [817, 201] on div "Next slide" at bounding box center [811, 197] width 25 height 25
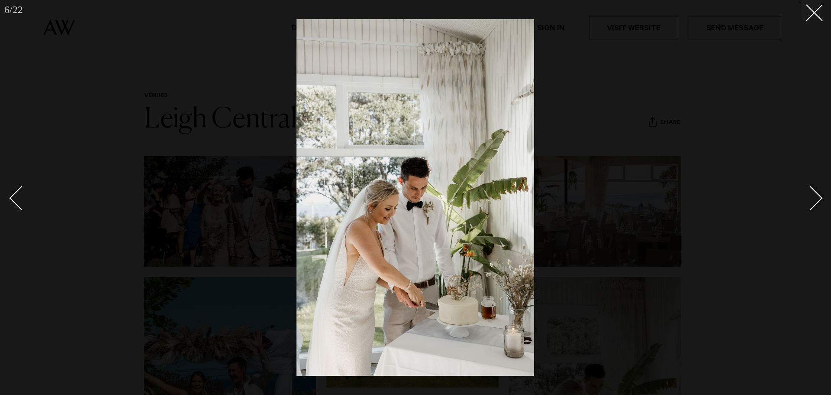
click at [817, 201] on div "Next slide" at bounding box center [811, 197] width 25 height 25
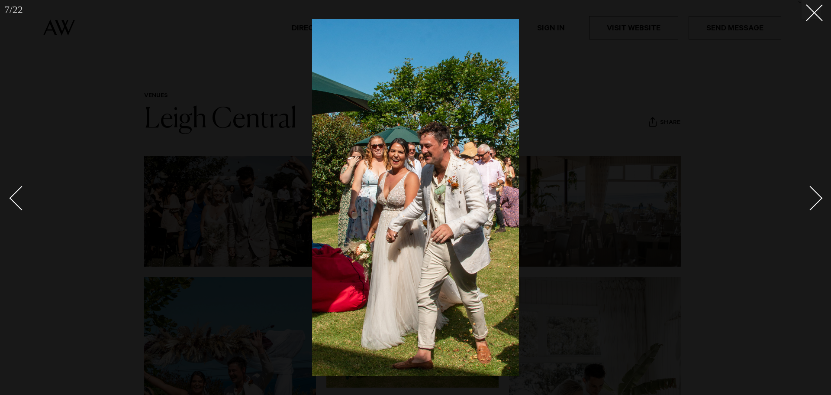
click at [817, 201] on div "Next slide" at bounding box center [811, 197] width 25 height 25
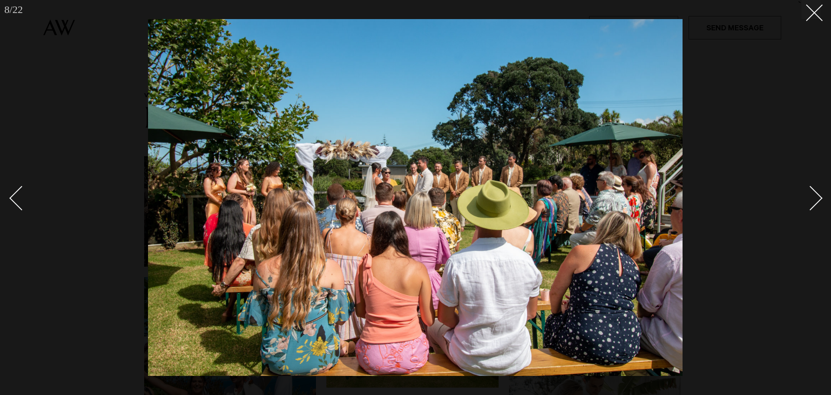
click at [817, 201] on div "Next slide" at bounding box center [811, 197] width 25 height 25
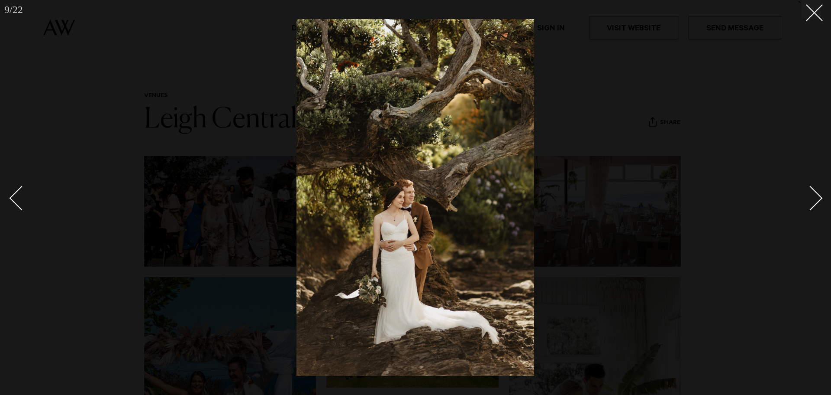
click at [817, 201] on div "Next slide" at bounding box center [811, 197] width 25 height 25
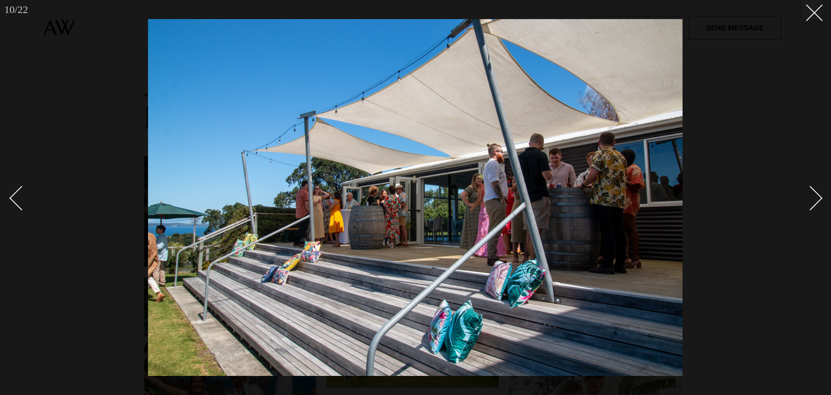
click at [817, 201] on div "Next slide" at bounding box center [811, 197] width 25 height 25
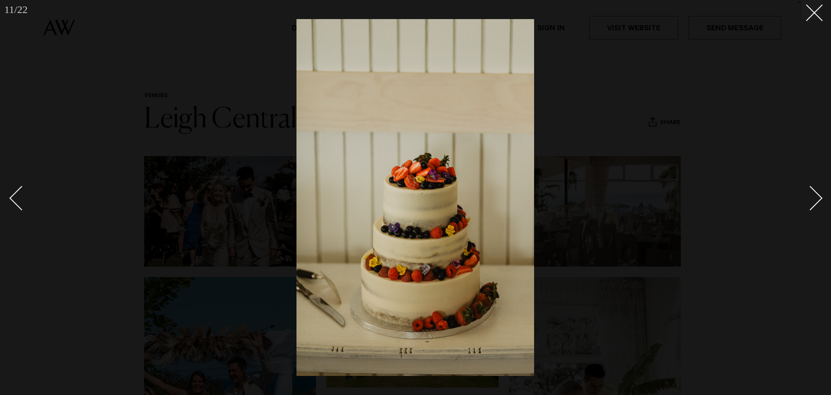
click at [817, 201] on div "Next slide" at bounding box center [811, 197] width 25 height 25
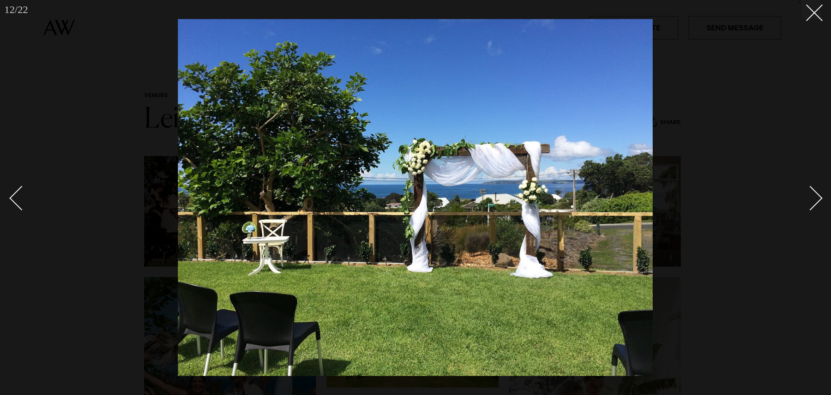
click at [817, 201] on div "Next slide" at bounding box center [811, 197] width 25 height 25
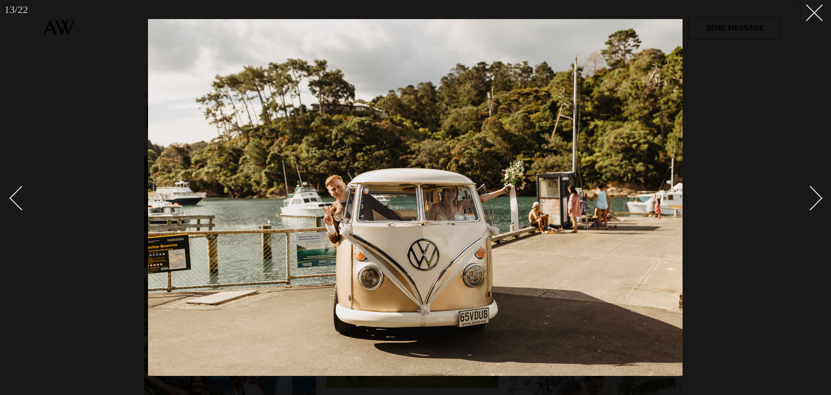
click at [817, 201] on div "Next slide" at bounding box center [811, 197] width 25 height 25
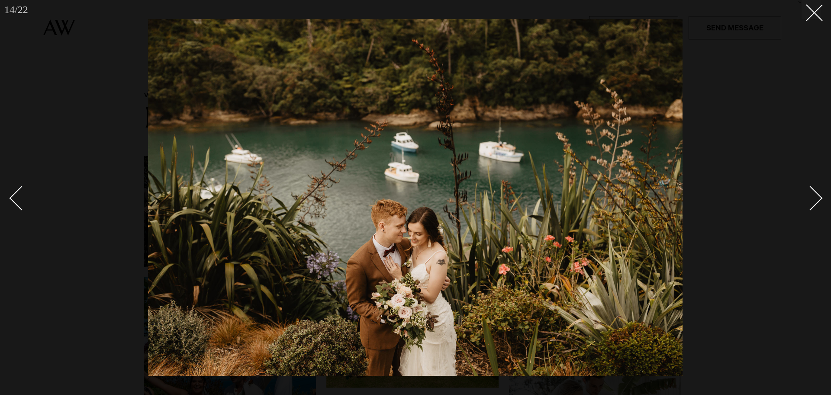
click at [817, 201] on div "Next slide" at bounding box center [811, 197] width 25 height 25
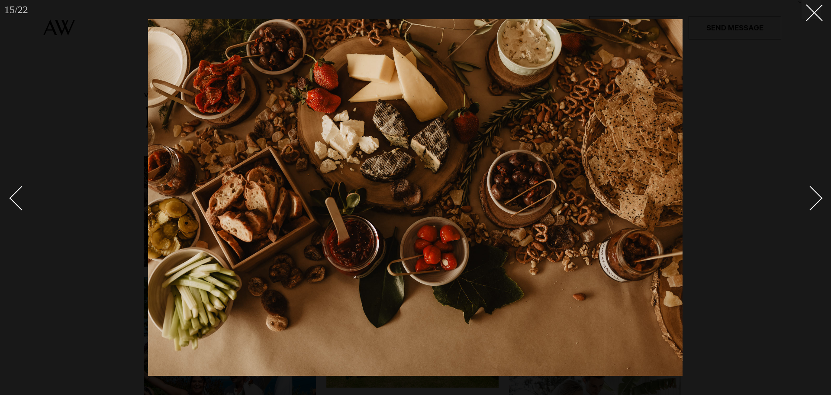
click at [817, 201] on div "Next slide" at bounding box center [811, 197] width 25 height 25
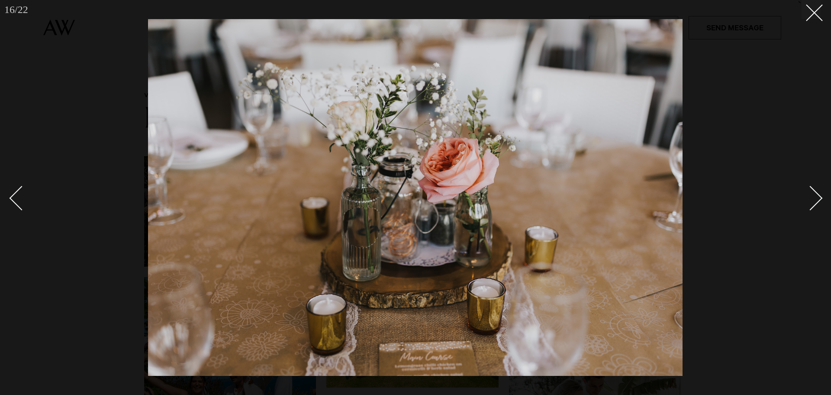
click at [817, 201] on div "Next slide" at bounding box center [811, 197] width 25 height 25
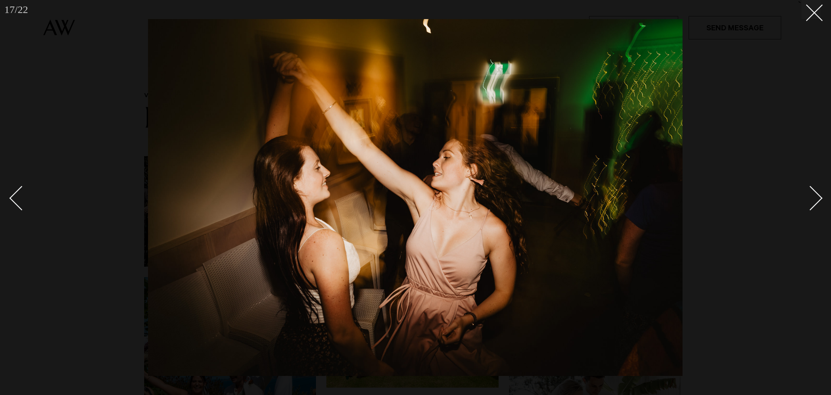
click at [817, 201] on div "Next slide" at bounding box center [811, 197] width 25 height 25
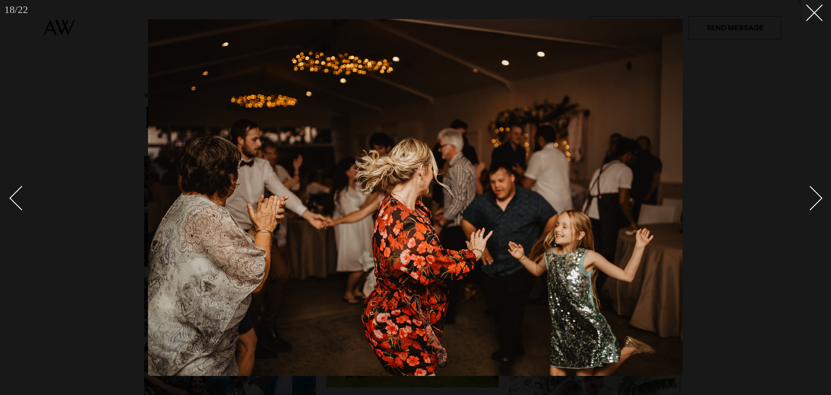
click at [817, 201] on div "Next slide" at bounding box center [811, 197] width 25 height 25
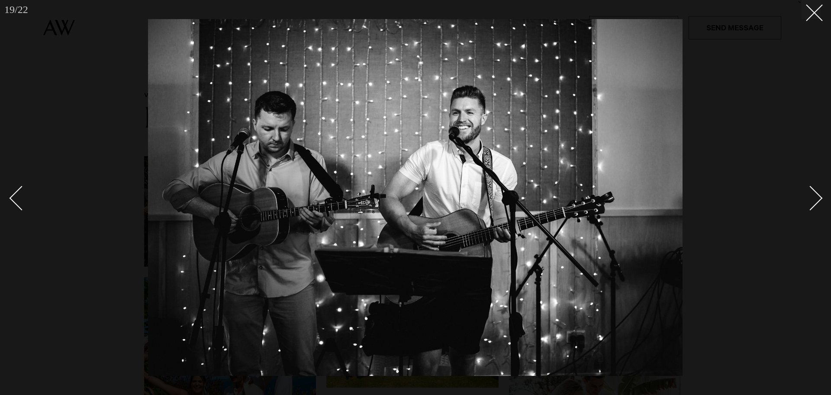
click at [817, 201] on div "Next slide" at bounding box center [811, 197] width 25 height 25
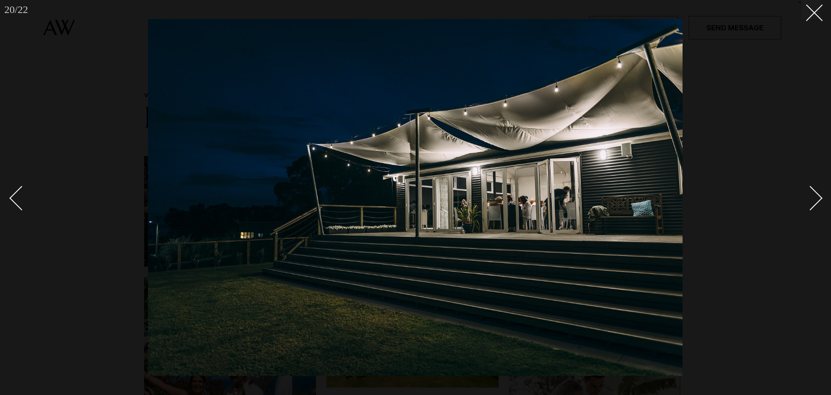
click at [817, 201] on div "Next slide" at bounding box center [811, 197] width 25 height 25
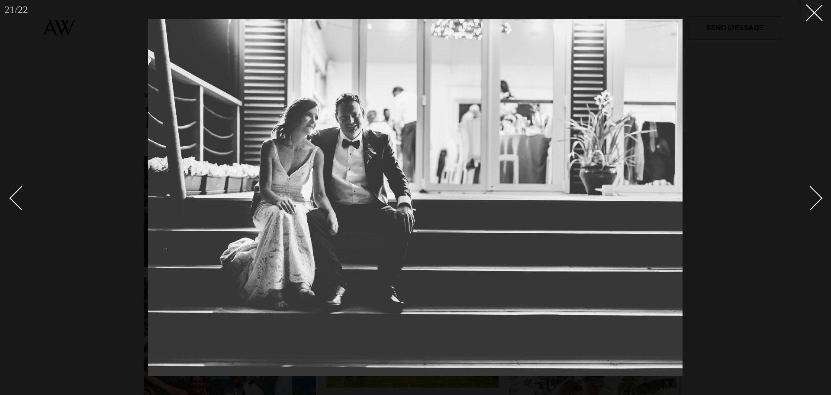
click at [817, 201] on div "Next slide" at bounding box center [811, 197] width 25 height 25
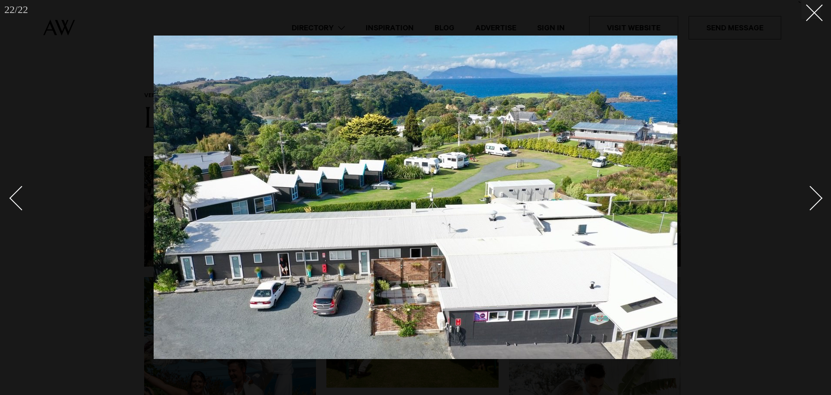
click at [817, 201] on div "Next slide" at bounding box center [811, 197] width 25 height 25
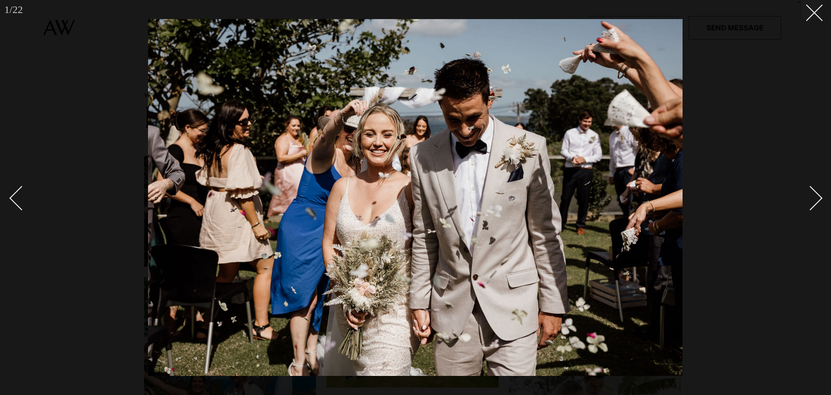
click at [817, 201] on div "Next slide" at bounding box center [811, 197] width 25 height 25
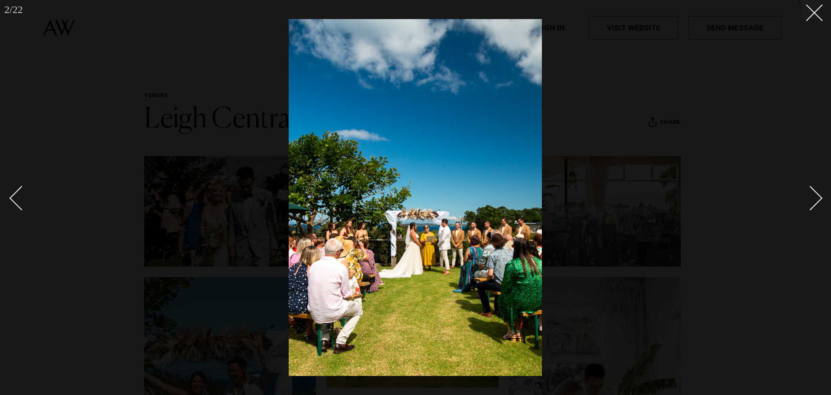
click at [817, 201] on div "Next slide" at bounding box center [811, 197] width 25 height 25
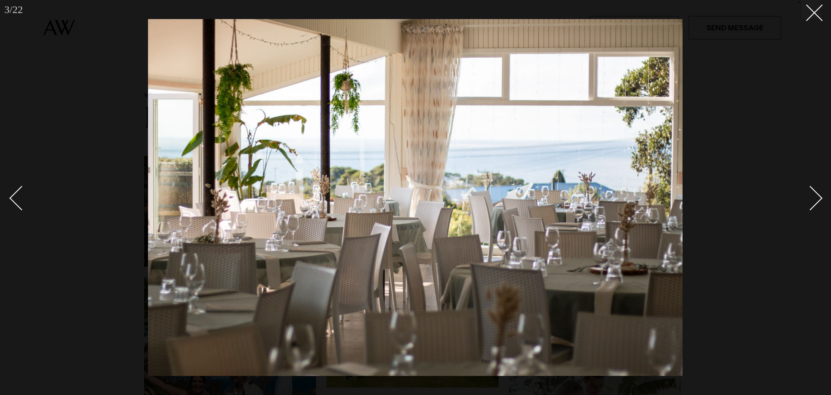
click at [817, 201] on div "Next slide" at bounding box center [811, 197] width 25 height 25
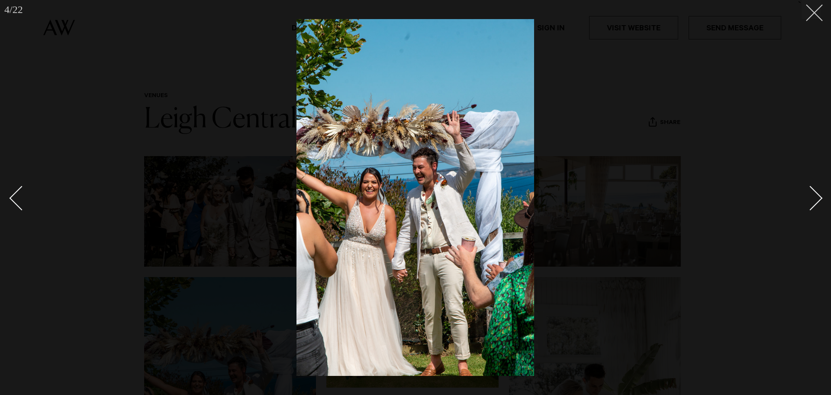
click at [817, 8] on button at bounding box center [811, 9] width 19 height 19
